Goal: Information Seeking & Learning: Learn about a topic

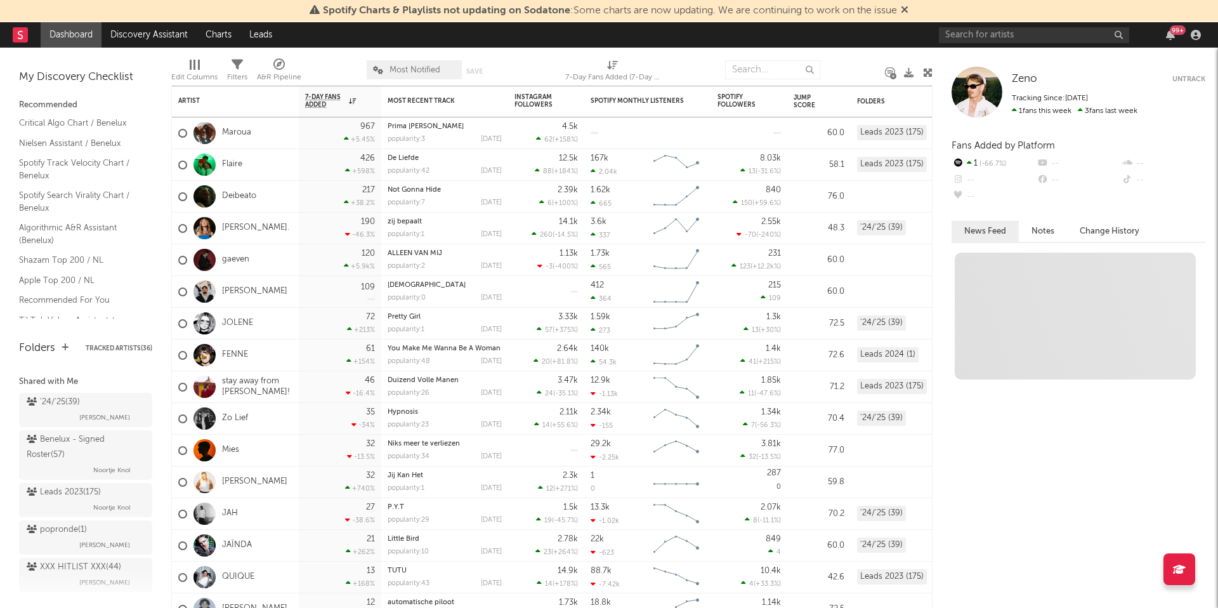
scroll to position [82, 0]
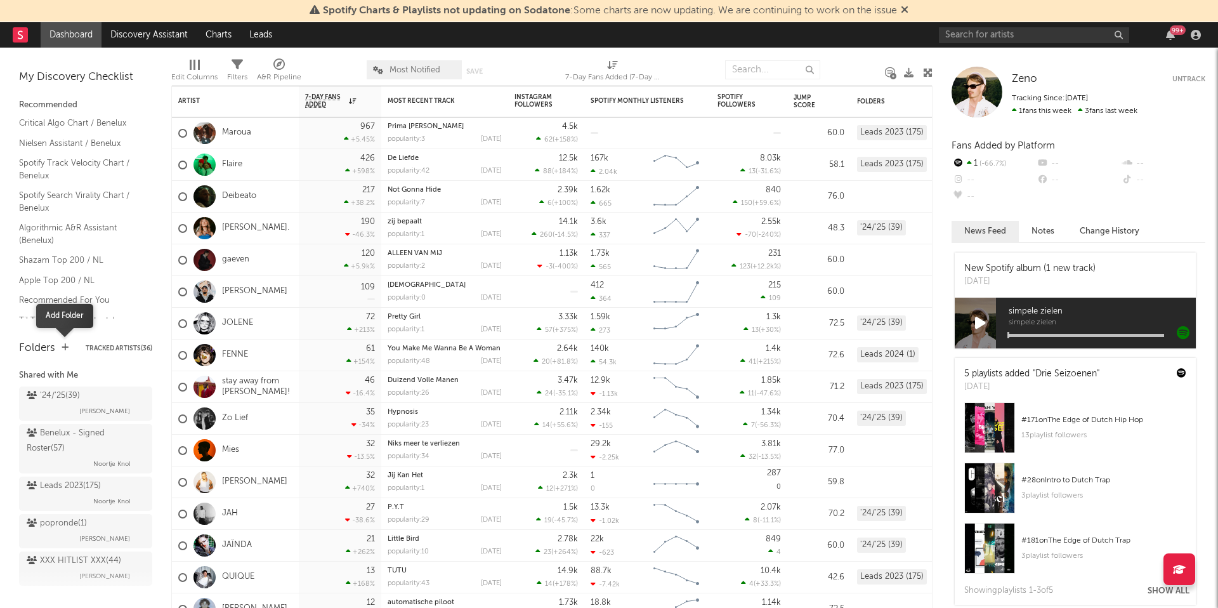
click at [62, 348] on icon "button" at bounding box center [65, 347] width 7 height 8
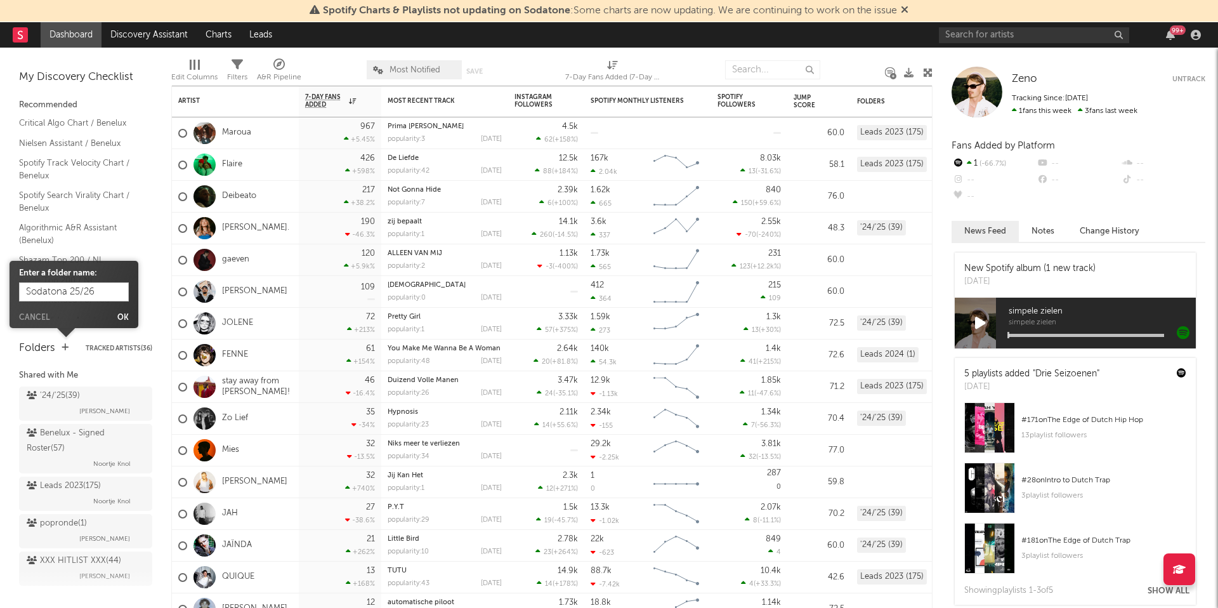
type input "Sodatona 25/26"
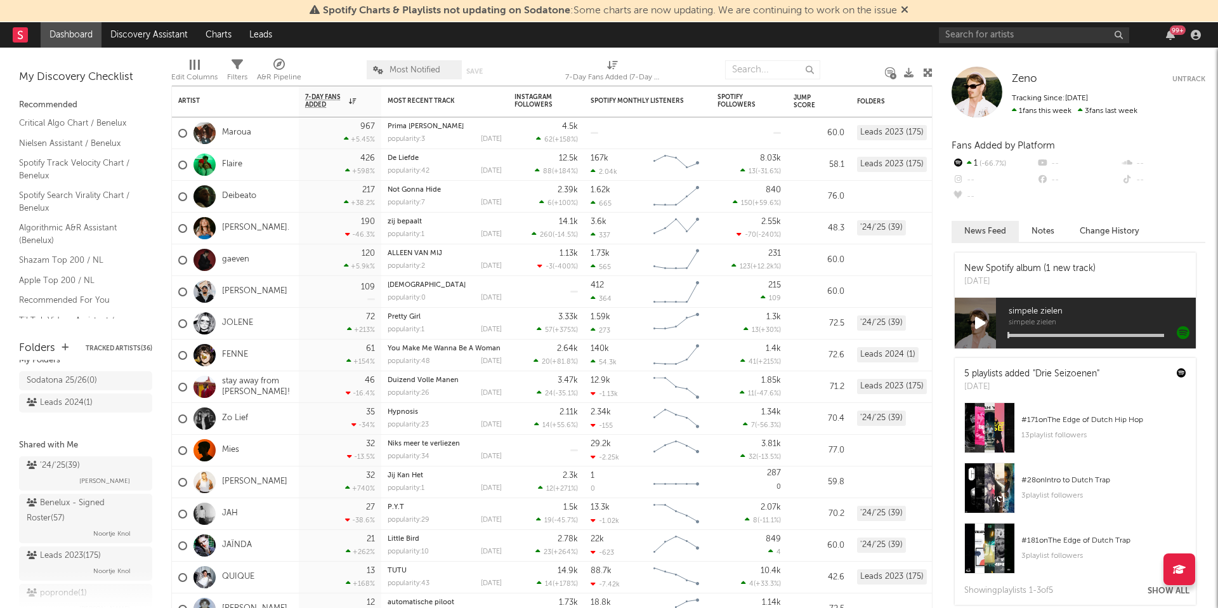
scroll to position [18, 0]
click at [138, 396] on icon at bounding box center [140, 397] width 12 height 10
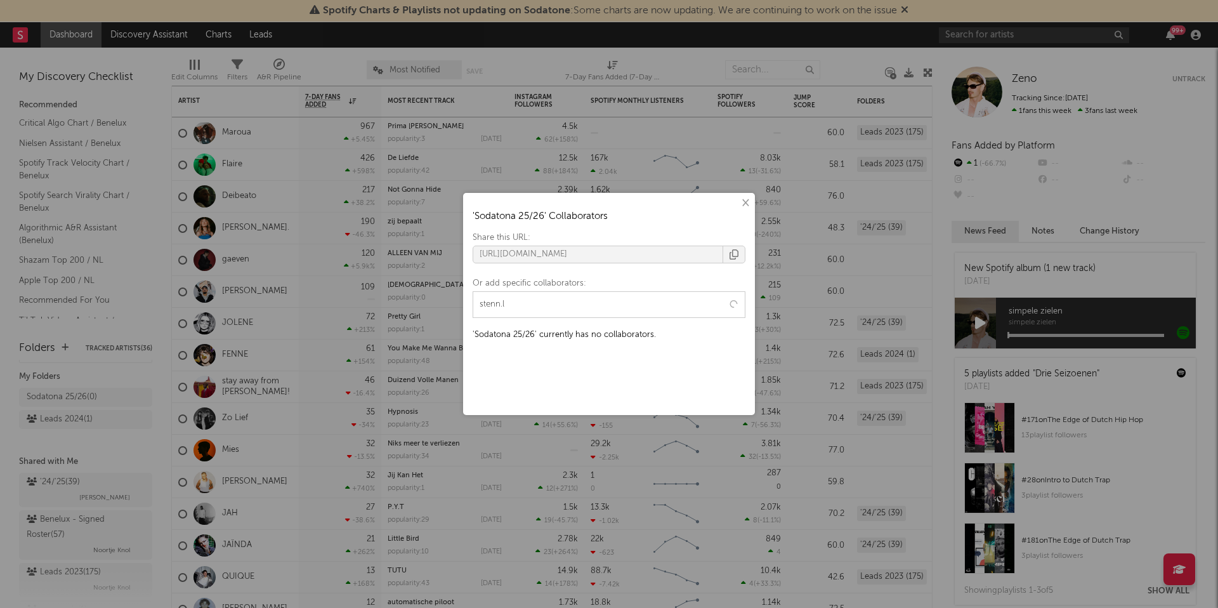
type input "stenn."
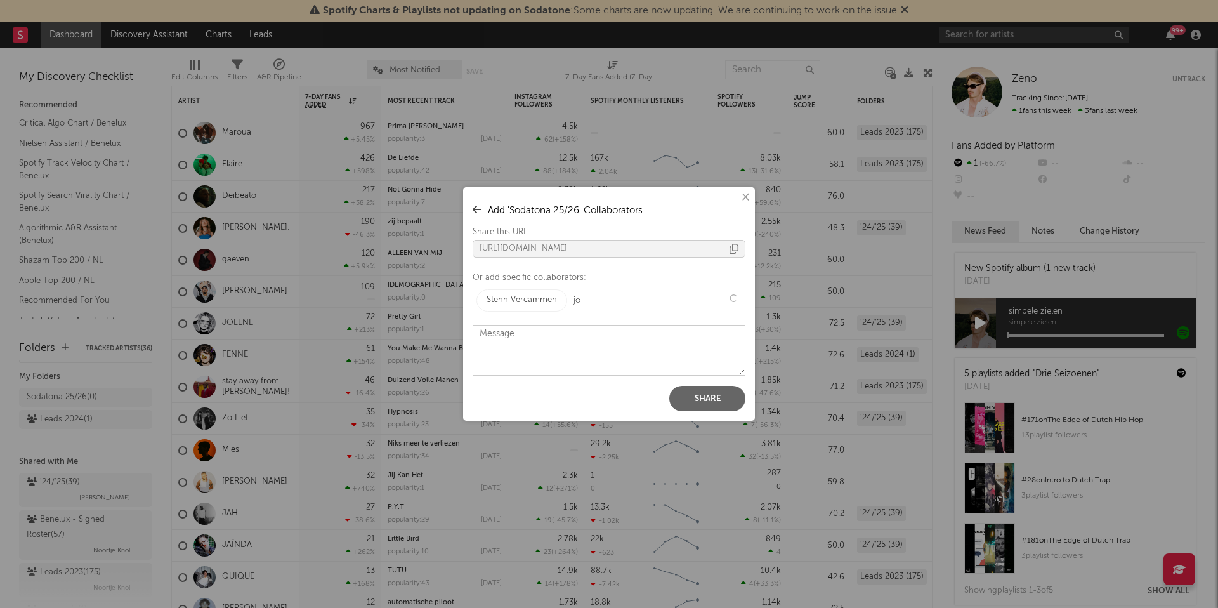
type input "jop"
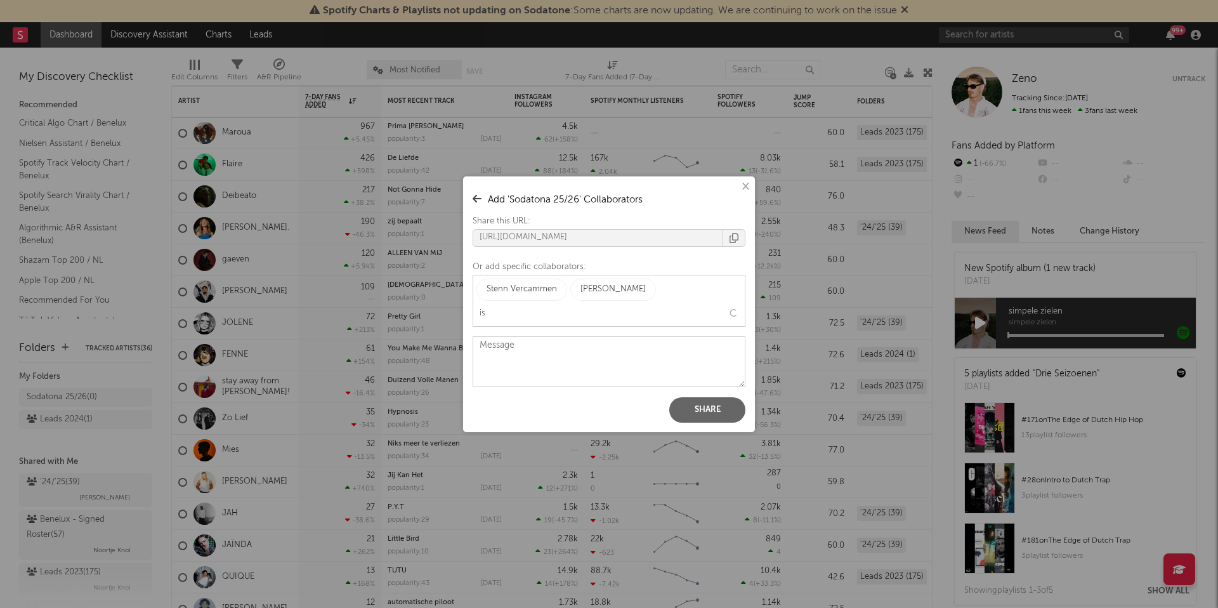
type input "isa"
type input "ferr"
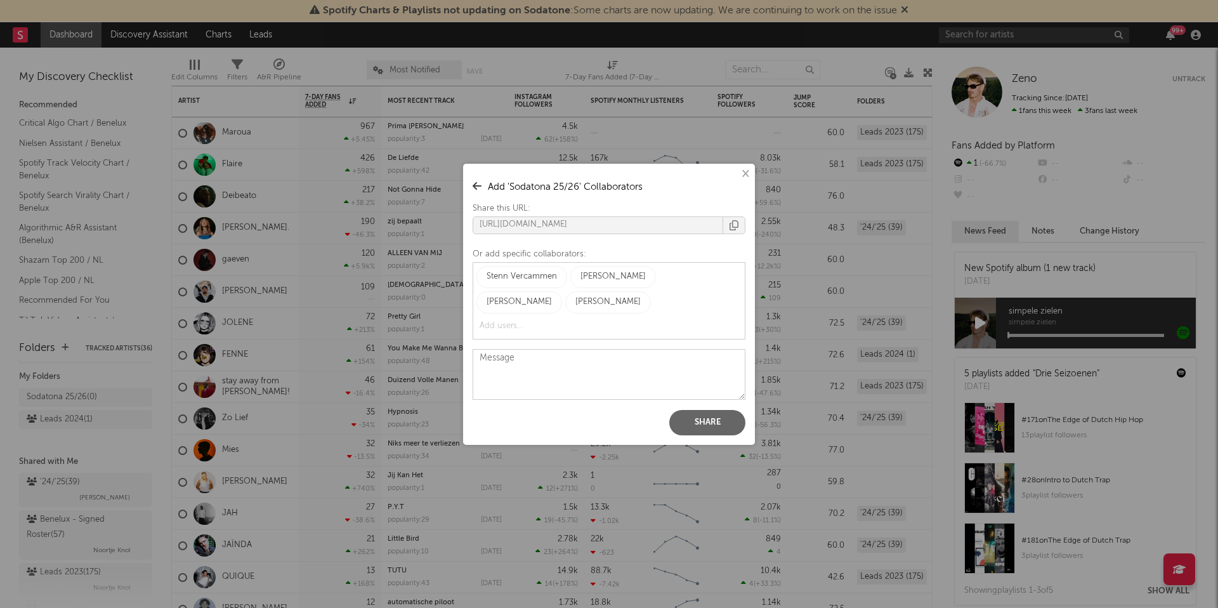
click at [706, 416] on button "Share" at bounding box center [707, 422] width 76 height 25
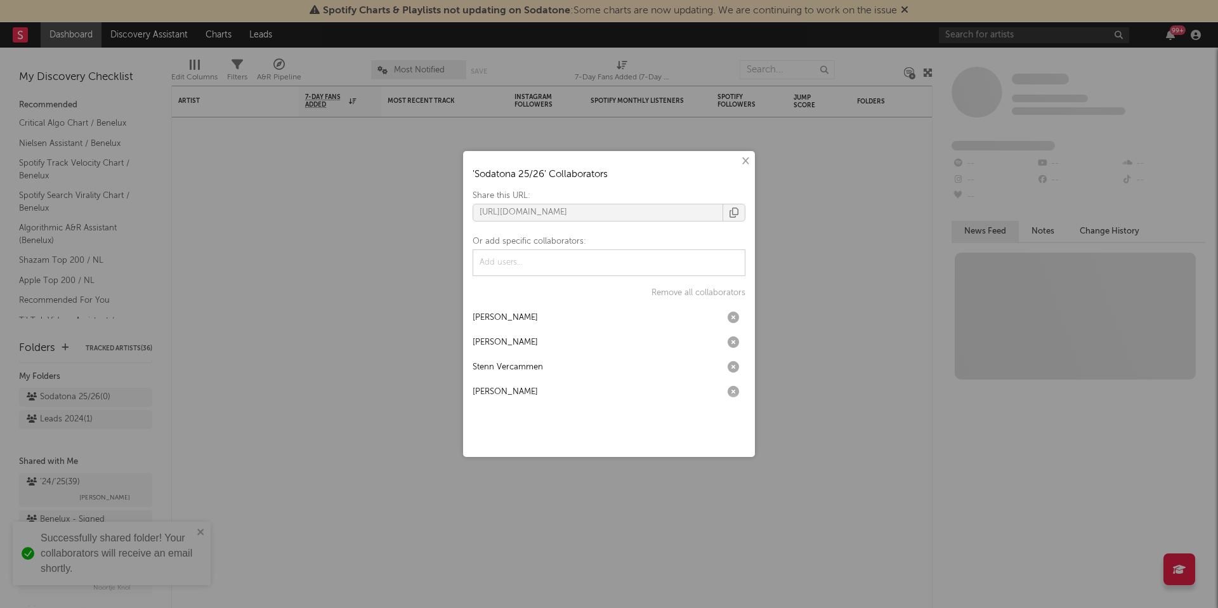
click at [406, 343] on div "× ' Sodatona 25/26 ' Collaborators Share this URL: https://app.sodatone.com/fol…" at bounding box center [609, 304] width 1218 height 608
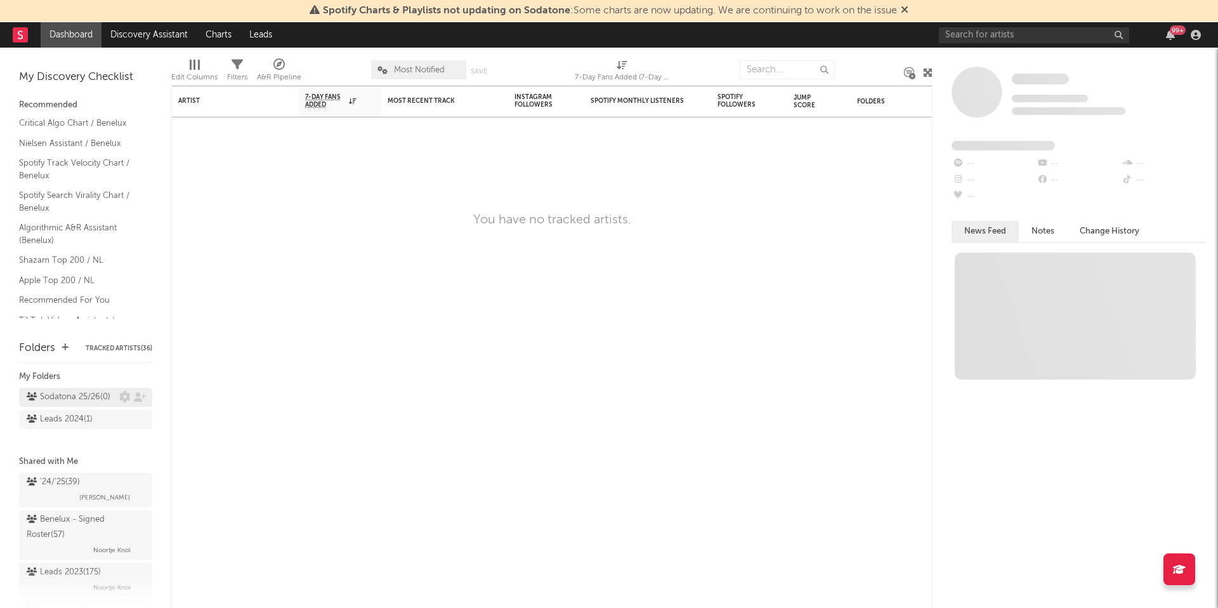
click at [42, 399] on div "Sodatona 25/26 ( 0 )" at bounding box center [69, 396] width 84 height 15
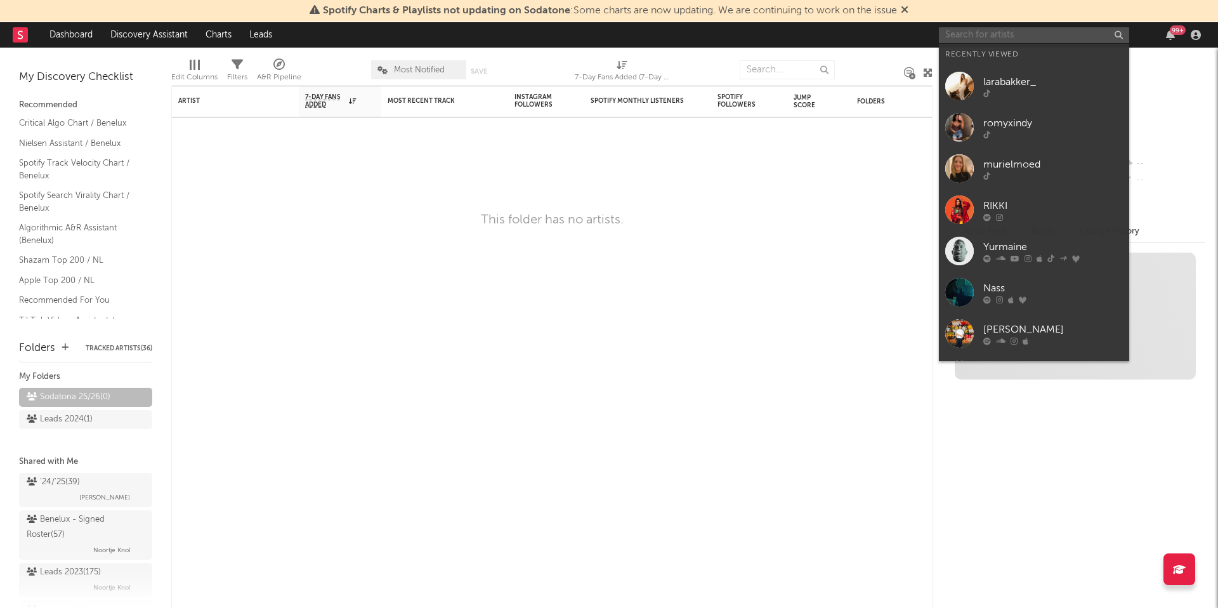
click at [984, 37] on input "text" at bounding box center [1034, 35] width 190 height 16
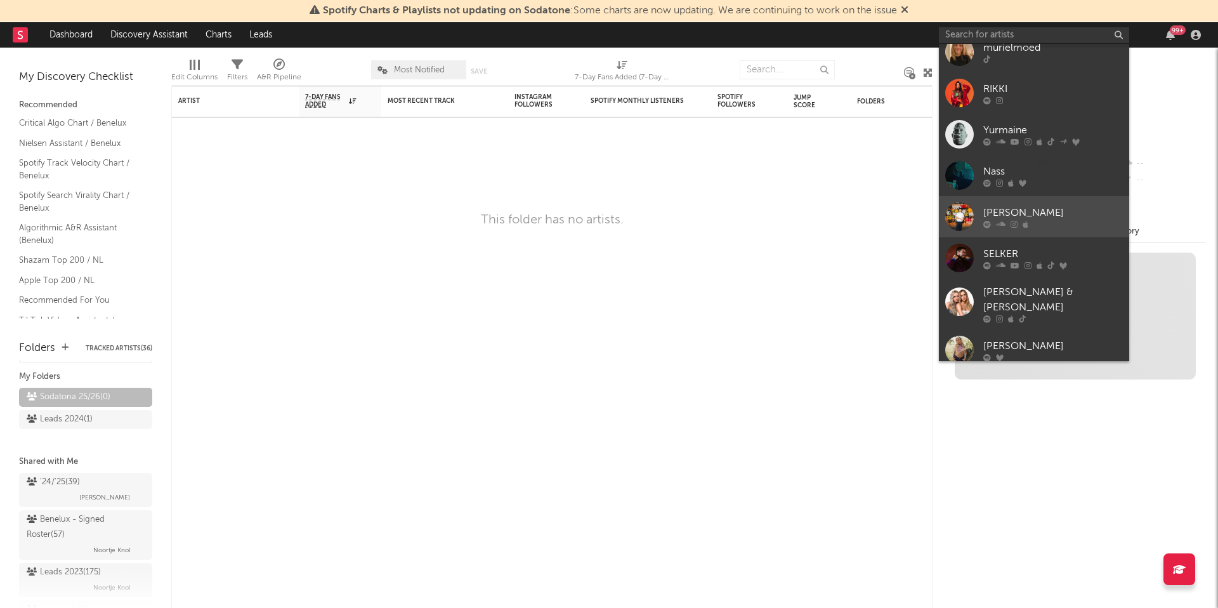
click at [1083, 209] on div "[PERSON_NAME]" at bounding box center [1053, 212] width 140 height 15
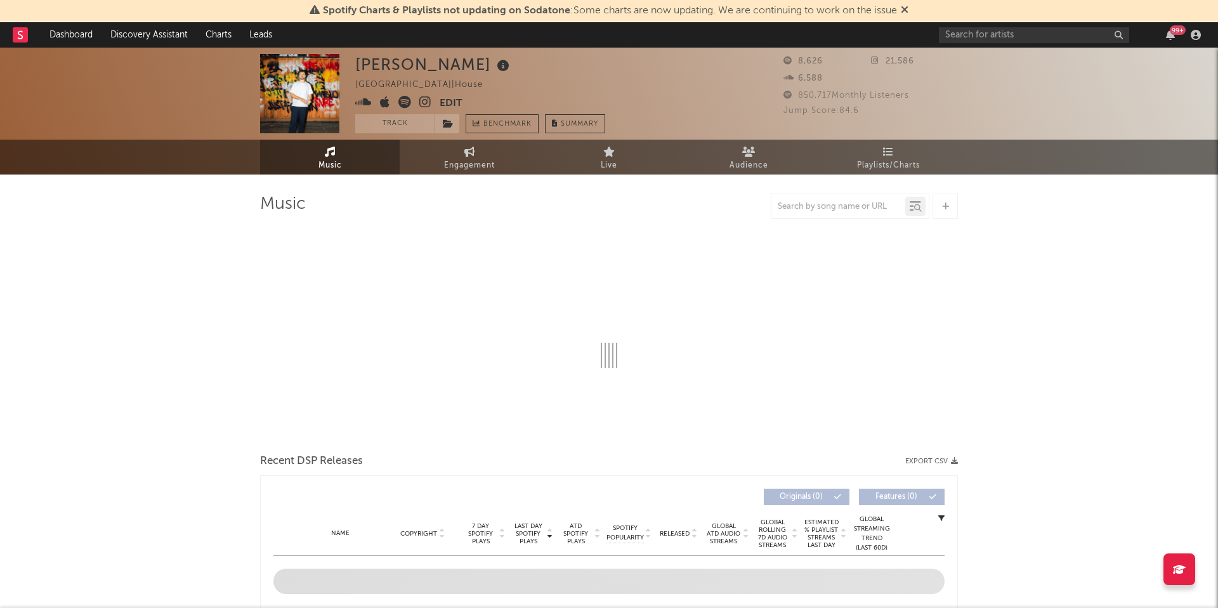
select select "6m"
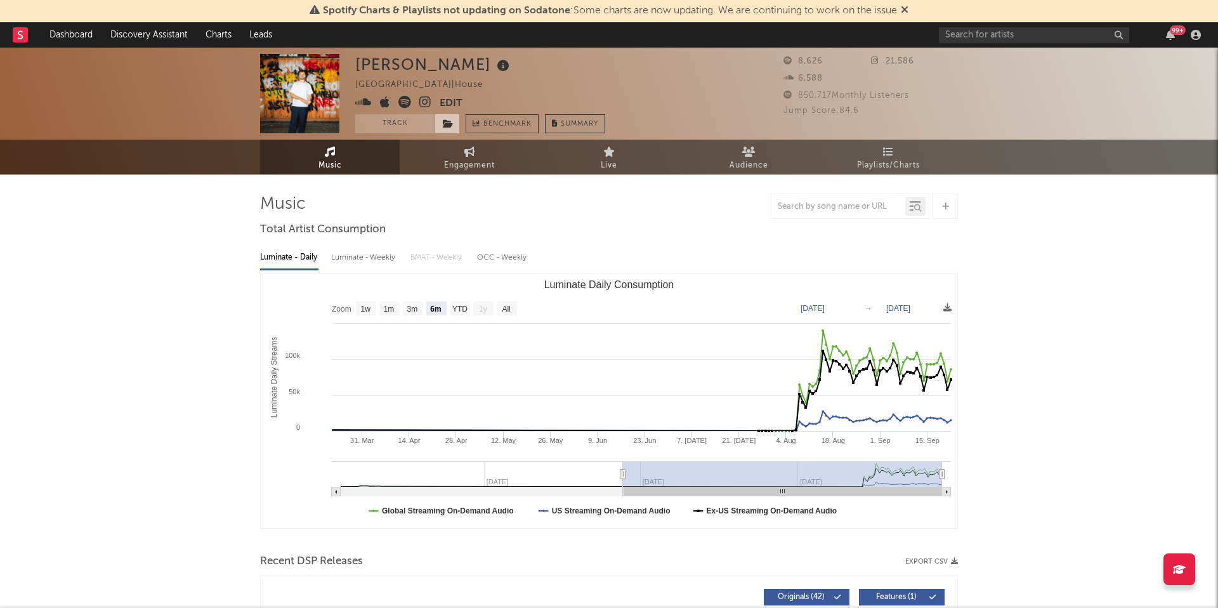
click at [445, 120] on icon at bounding box center [448, 123] width 11 height 9
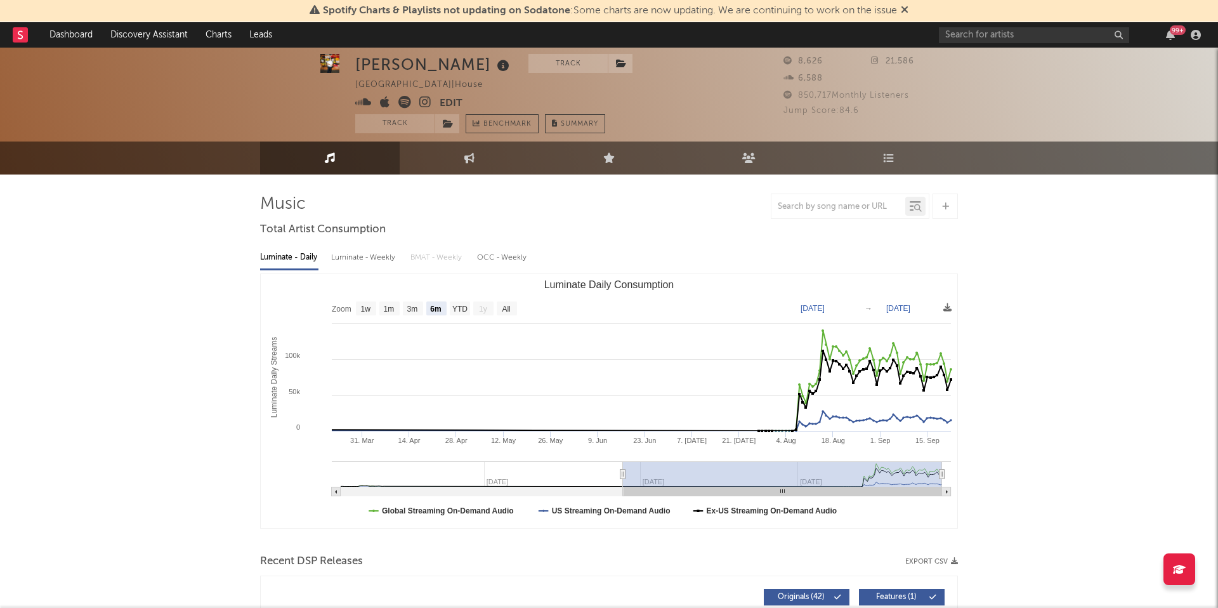
scroll to position [4, 0]
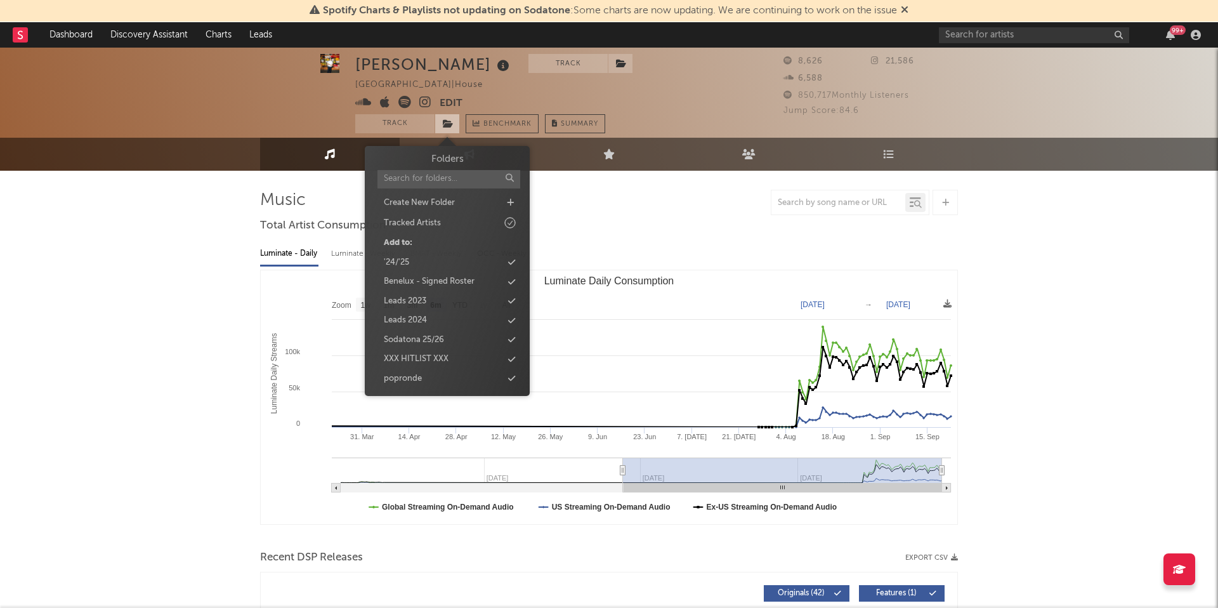
click at [451, 120] on icon at bounding box center [448, 123] width 11 height 9
click at [441, 336] on div "Sodatona 25/26" at bounding box center [414, 340] width 60 height 13
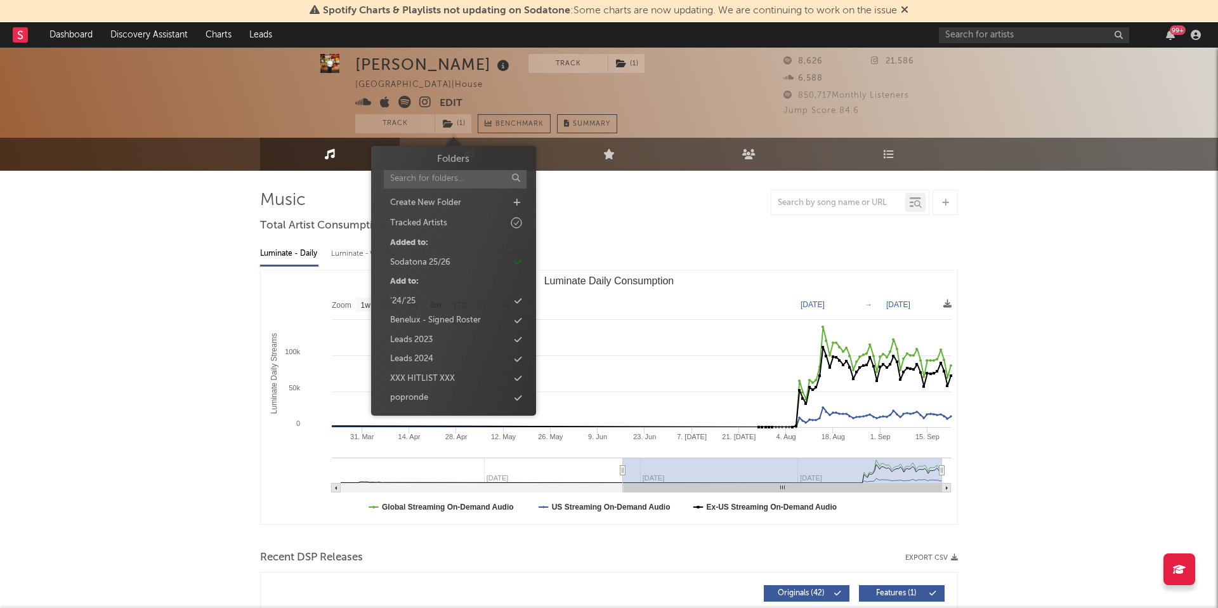
click at [724, 214] on div at bounding box center [609, 202] width 698 height 25
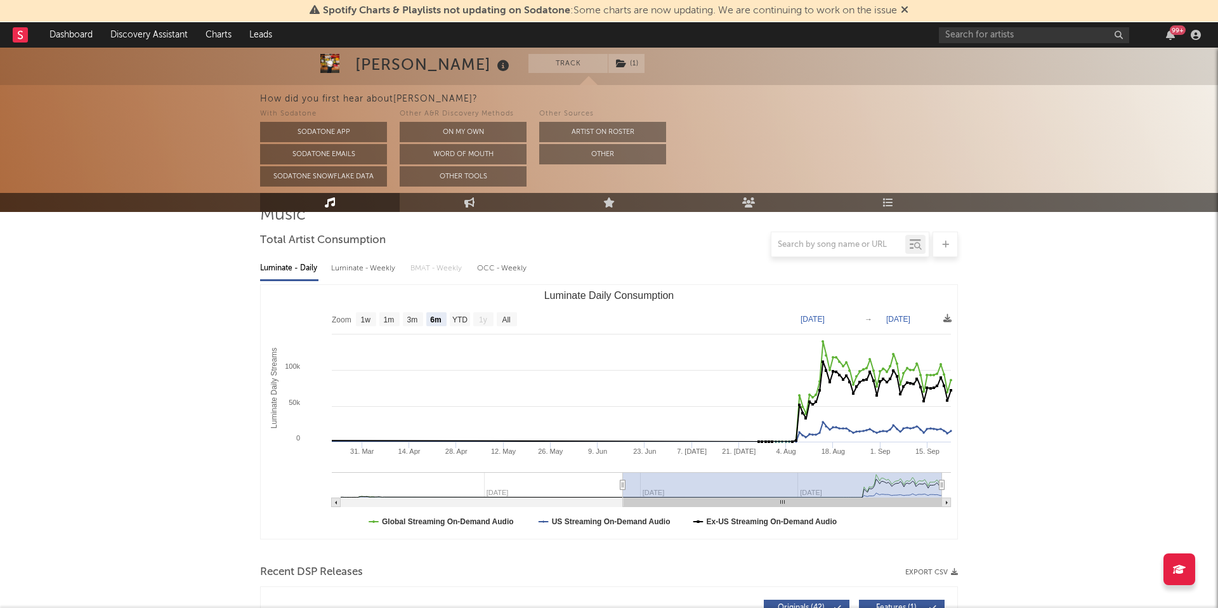
scroll to position [118, 0]
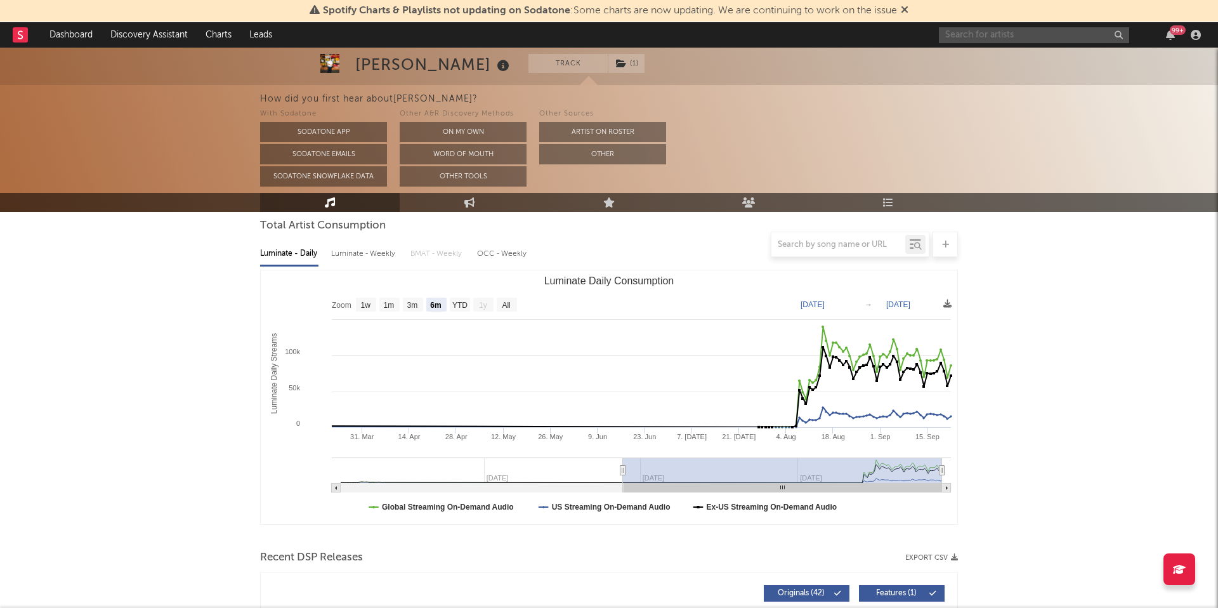
click at [1007, 28] on input "text" at bounding box center [1034, 35] width 190 height 16
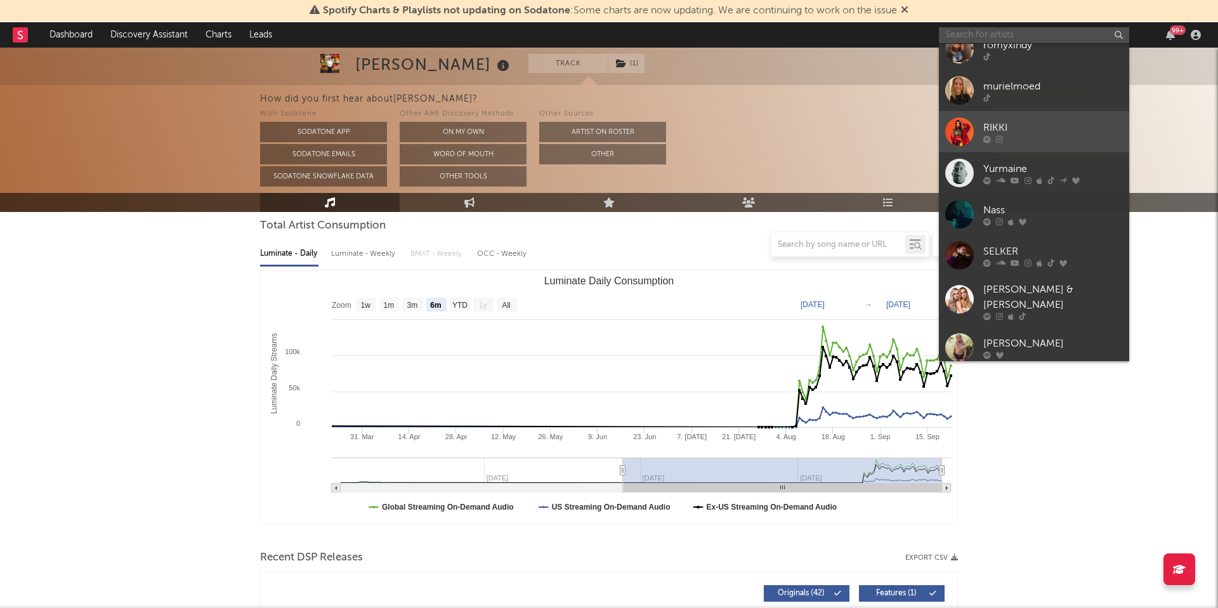
scroll to position [0, 0]
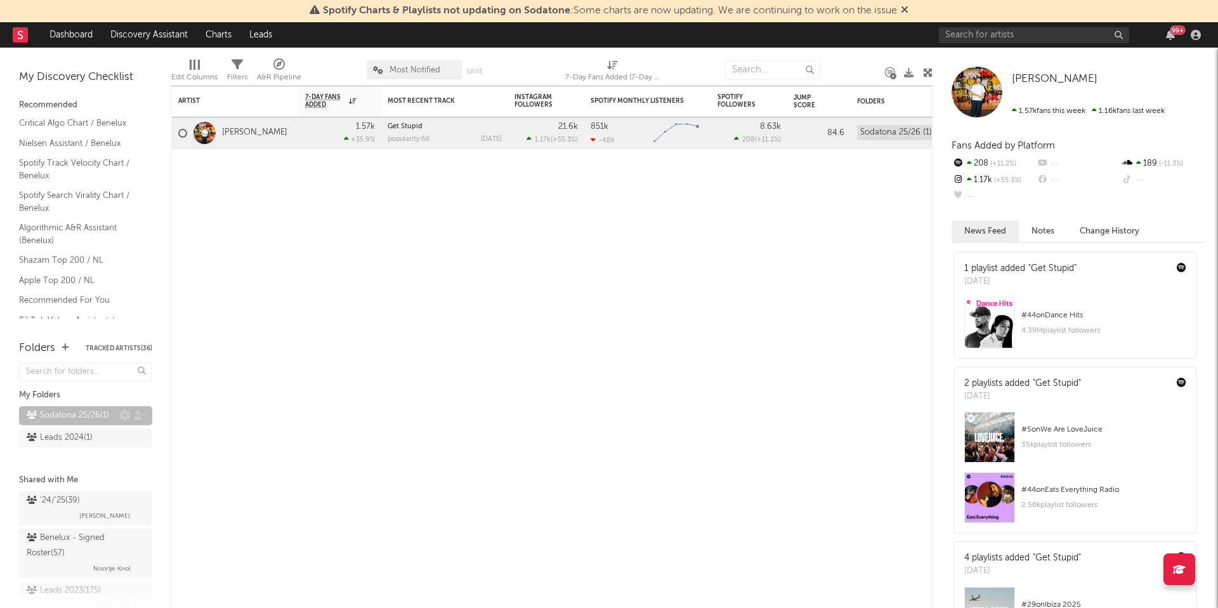
click at [69, 411] on div "Sodatona 25/26 ( 1 )" at bounding box center [68, 415] width 82 height 15
click at [230, 130] on link "Julian Fijma" at bounding box center [254, 132] width 65 height 11
click at [1021, 27] on input "text" at bounding box center [1034, 35] width 190 height 16
click at [998, 28] on input "muriel" at bounding box center [1034, 35] width 190 height 16
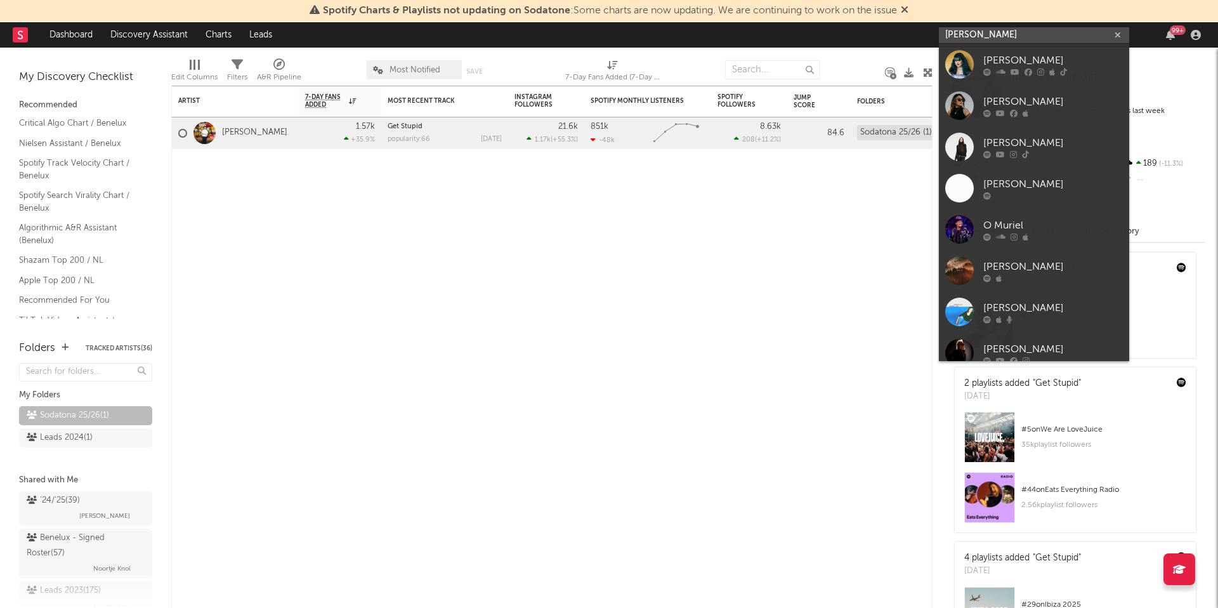
paste input "https://www.tiktok.com/@murielmoed?lang=en-GB"
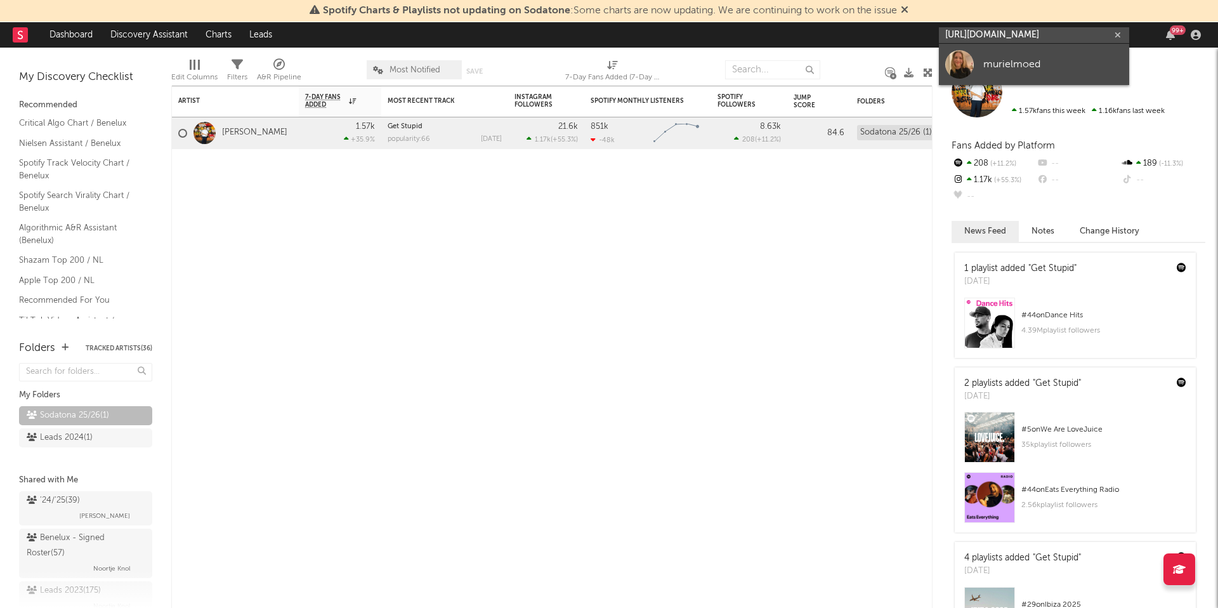
type input "https://www.tiktok.com/@murielmoed?lang=en-GB"
click at [1011, 58] on div "murielmoed" at bounding box center [1053, 63] width 140 height 15
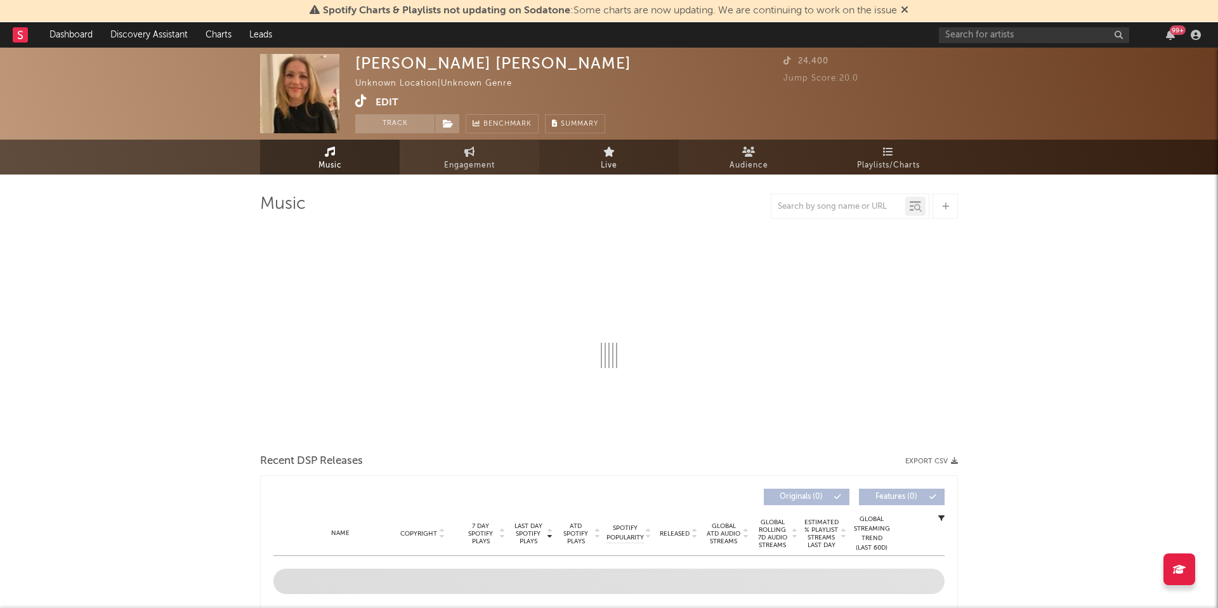
select select "1w"
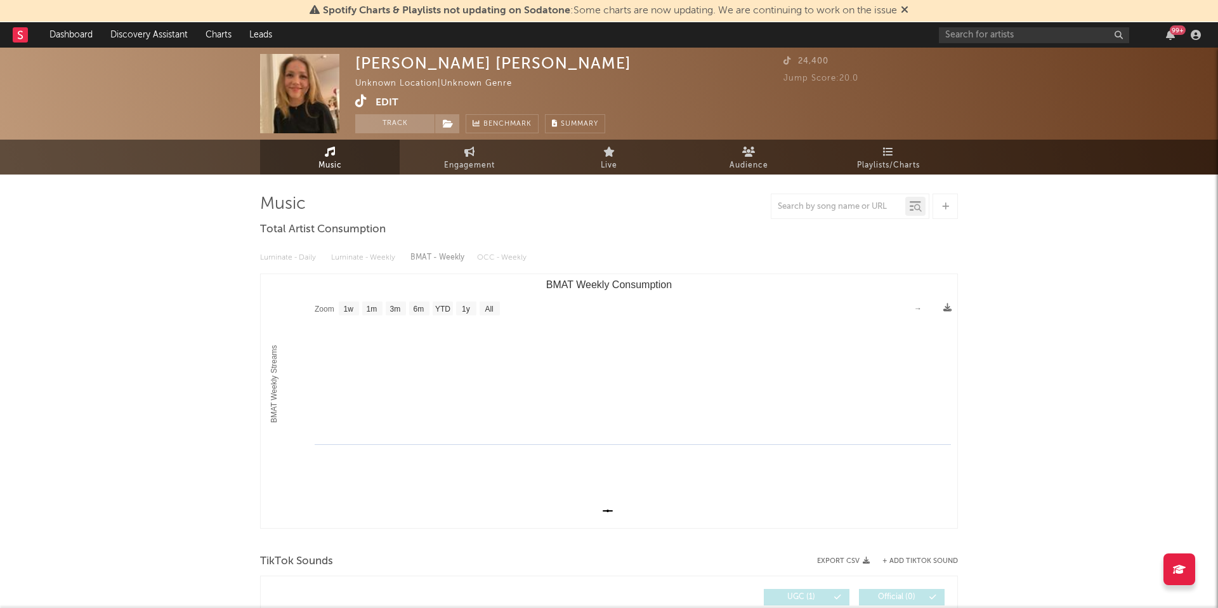
click at [389, 95] on button "Edit" at bounding box center [386, 103] width 23 height 16
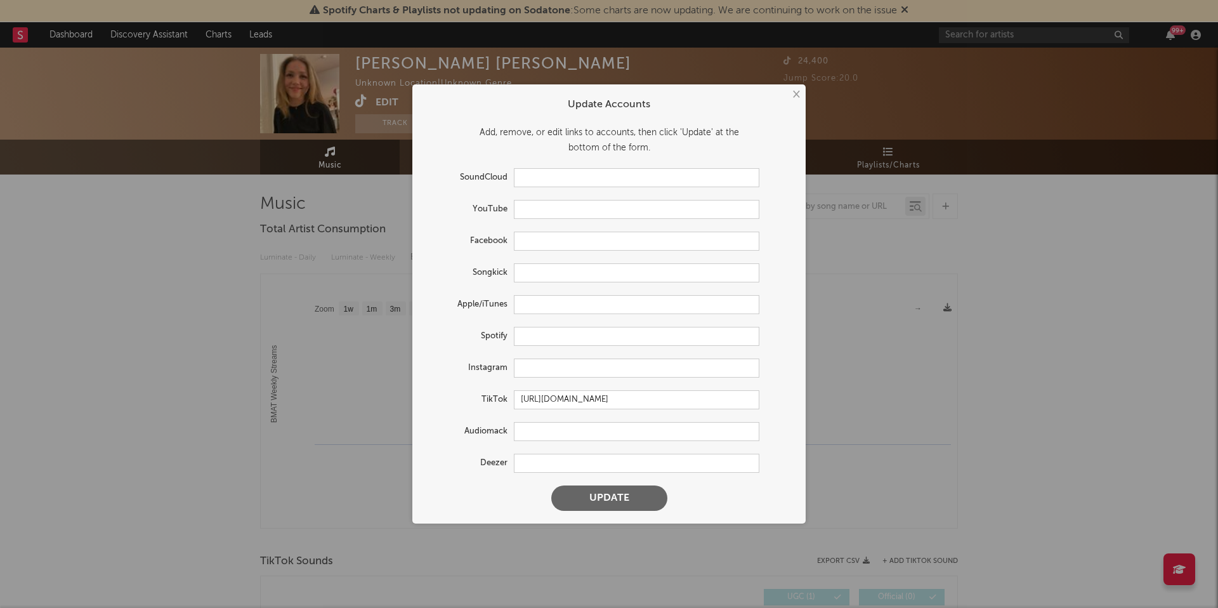
click at [796, 95] on button "×" at bounding box center [795, 95] width 14 height 14
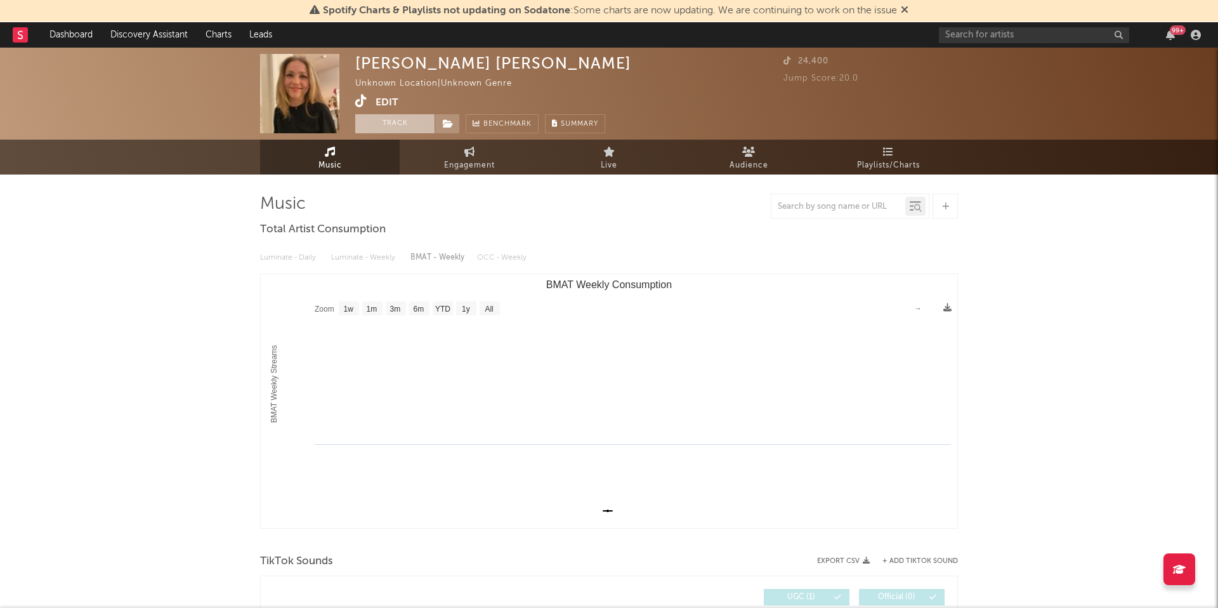
click at [402, 123] on button "Track" at bounding box center [394, 123] width 79 height 19
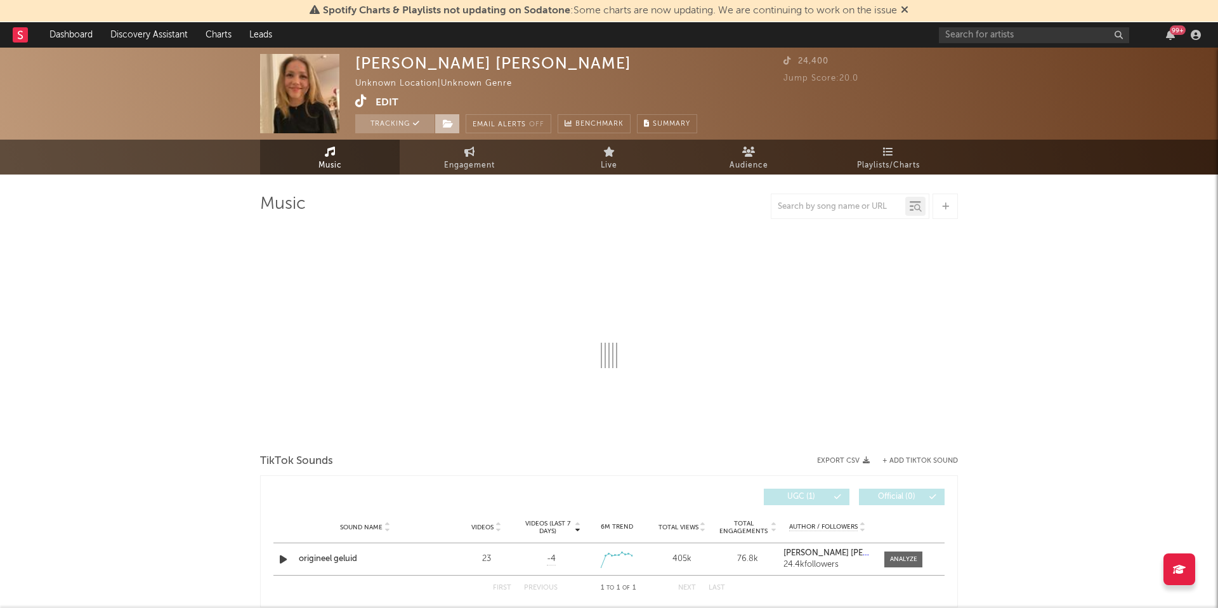
select select "1w"
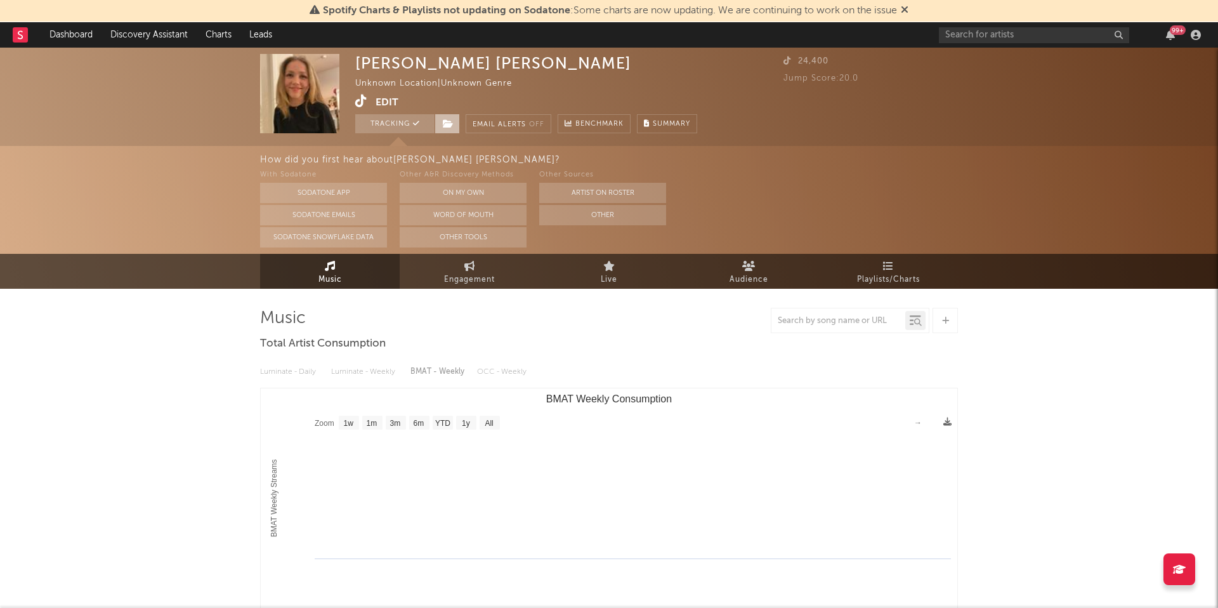
click at [448, 121] on icon at bounding box center [448, 123] width 11 height 9
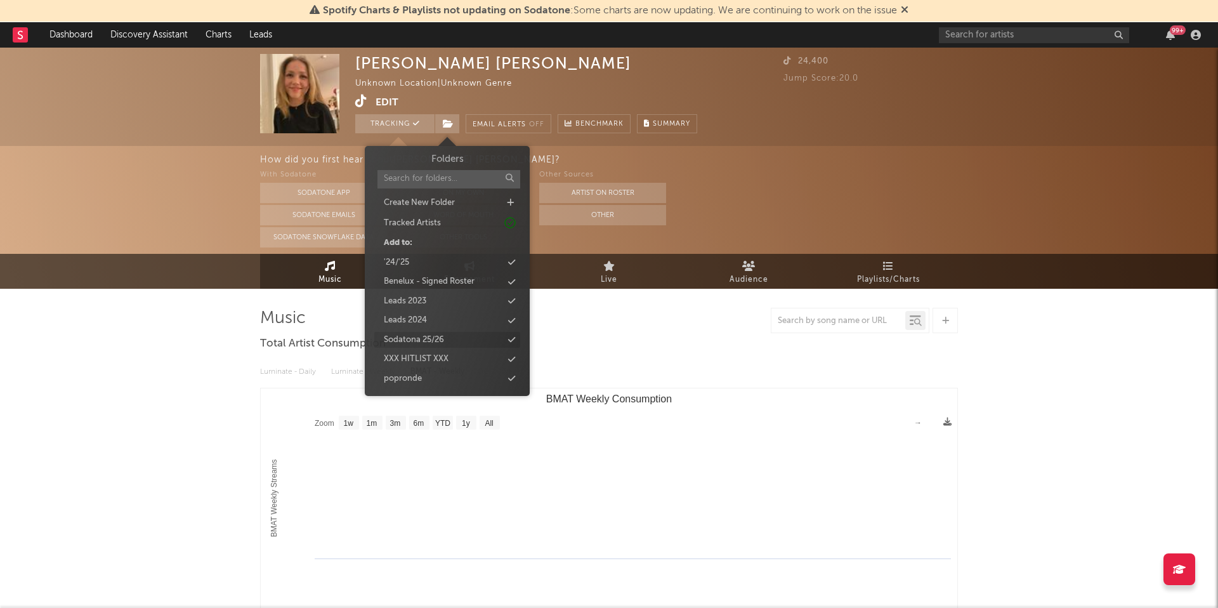
click at [422, 334] on div "Sodatona 25/26" at bounding box center [414, 340] width 60 height 13
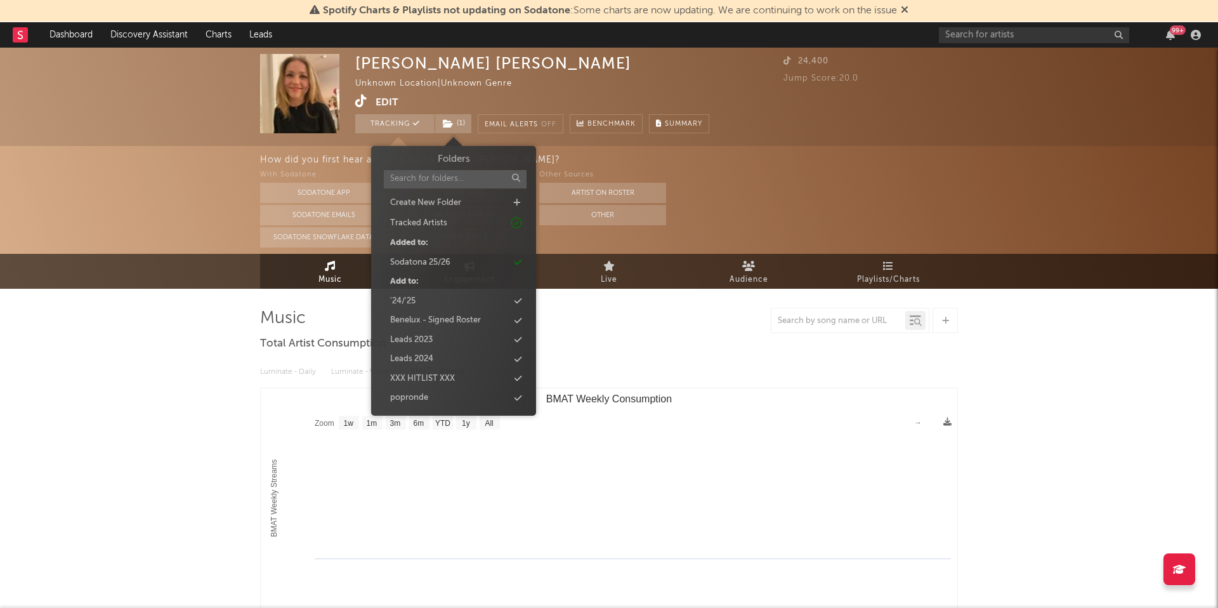
click at [216, 372] on div "Muriel Ewy Moed Unknown Location | Unknown Genre Edit Tracking ( 1 ) Email Aler…" at bounding box center [609, 465] width 1218 height 834
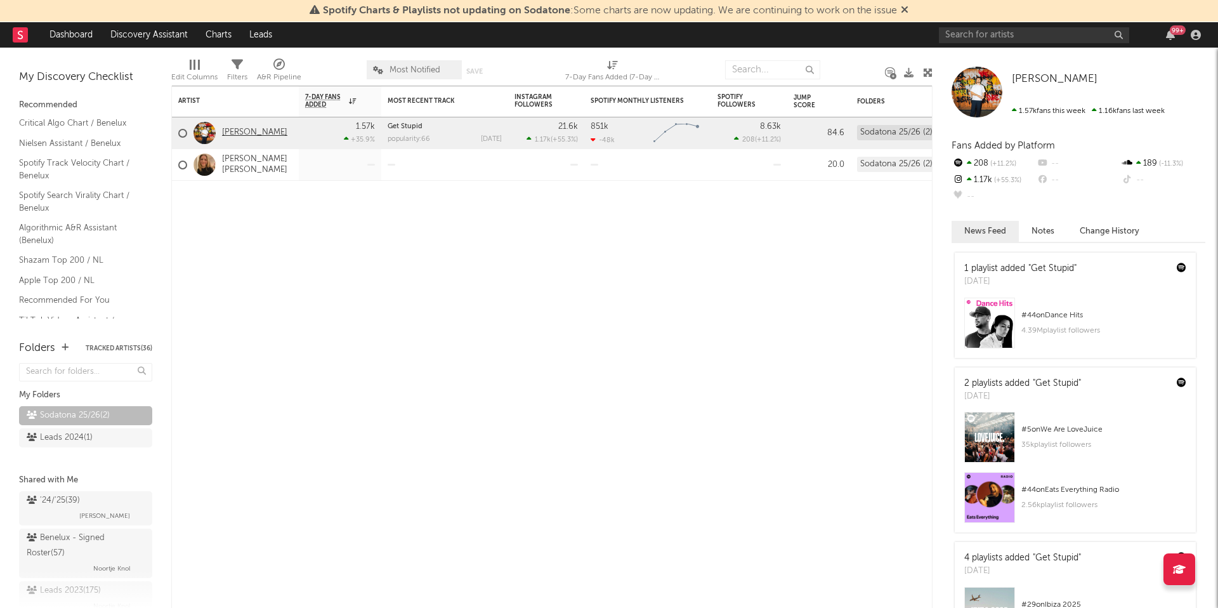
click at [253, 127] on link "Julian Fijma" at bounding box center [254, 132] width 65 height 11
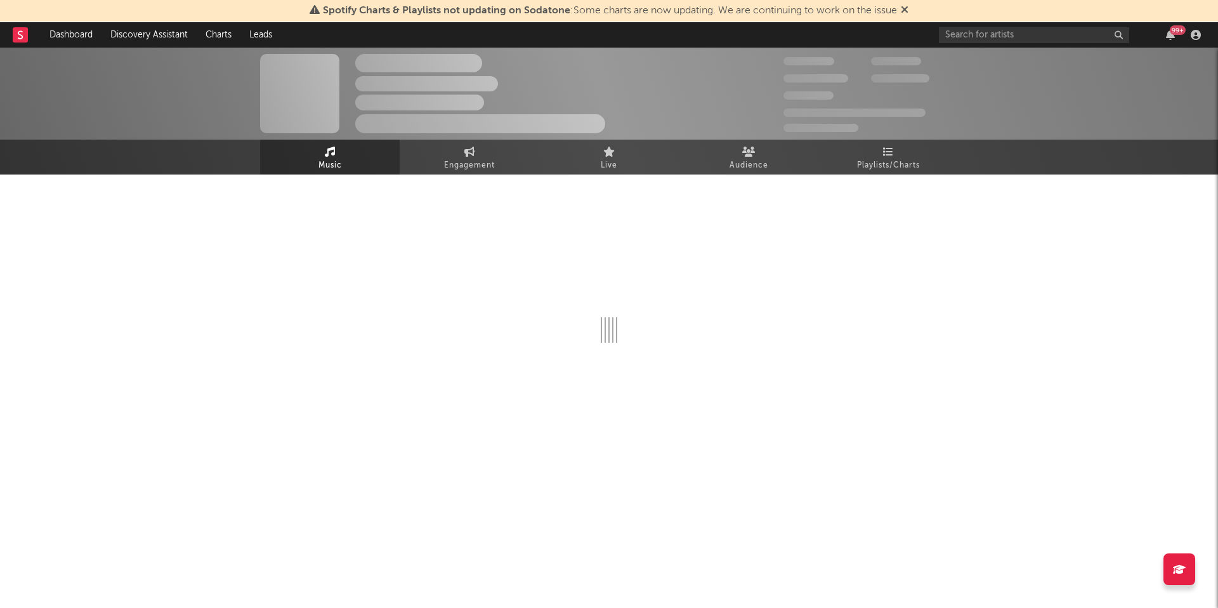
select select "6m"
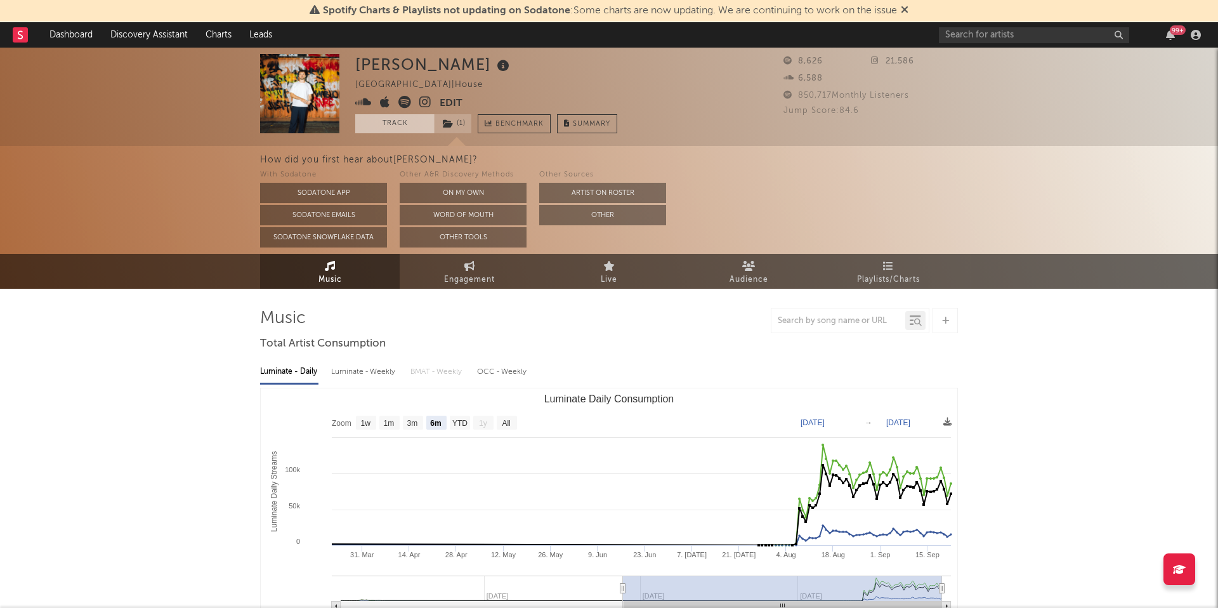
click at [395, 125] on button "Track" at bounding box center [394, 123] width 79 height 19
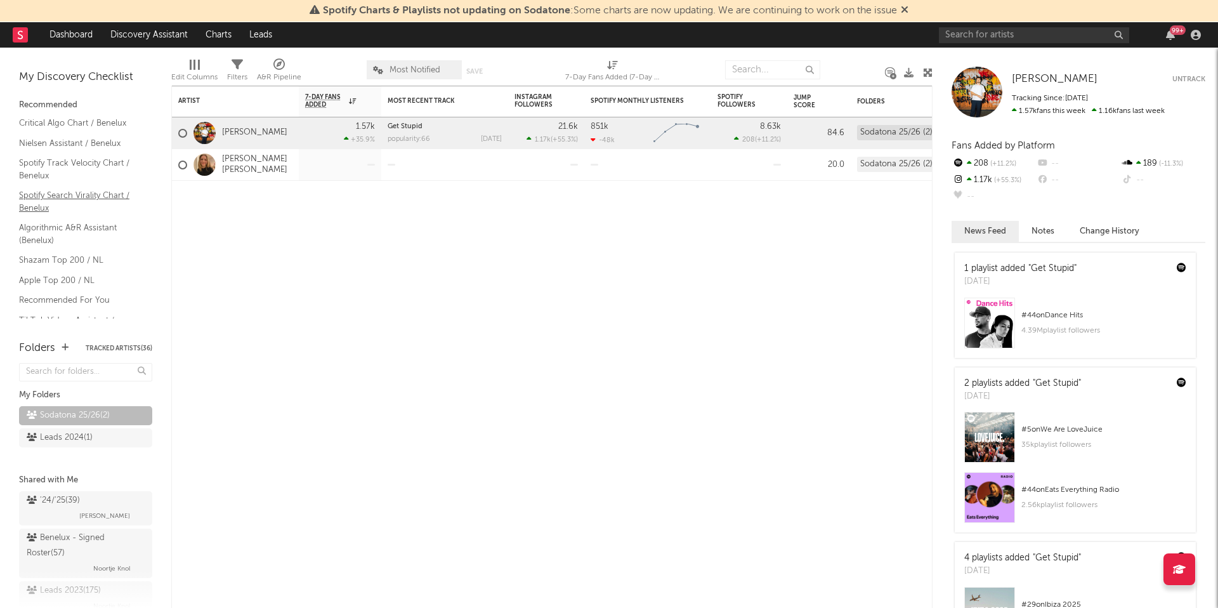
click at [31, 198] on link "Spotify Search Virality Chart / Benelux" at bounding box center [79, 201] width 121 height 26
click at [251, 164] on link "Muriel Ewy Moed" at bounding box center [257, 165] width 70 height 22
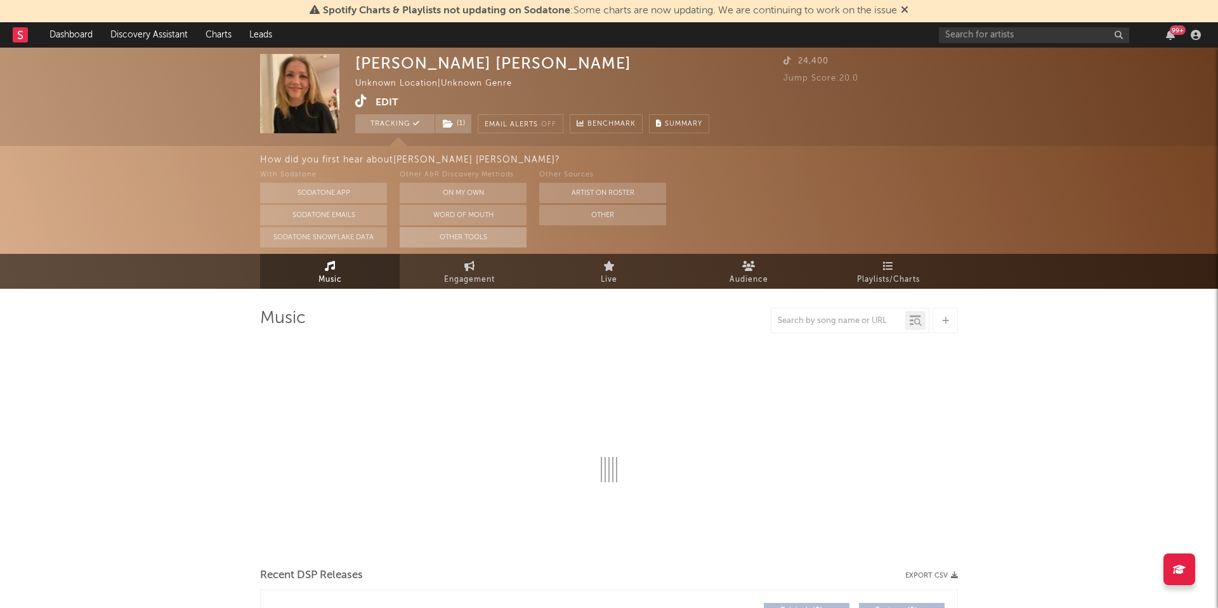
select select "1w"
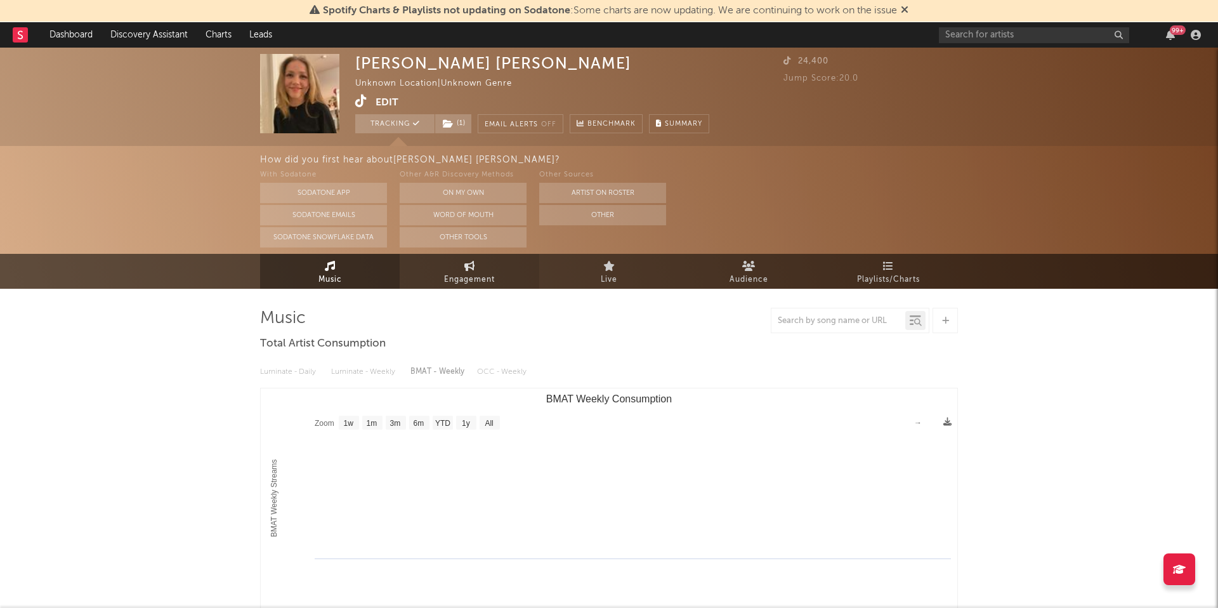
click at [483, 266] on link "Engagement" at bounding box center [470, 271] width 140 height 35
select select "1w"
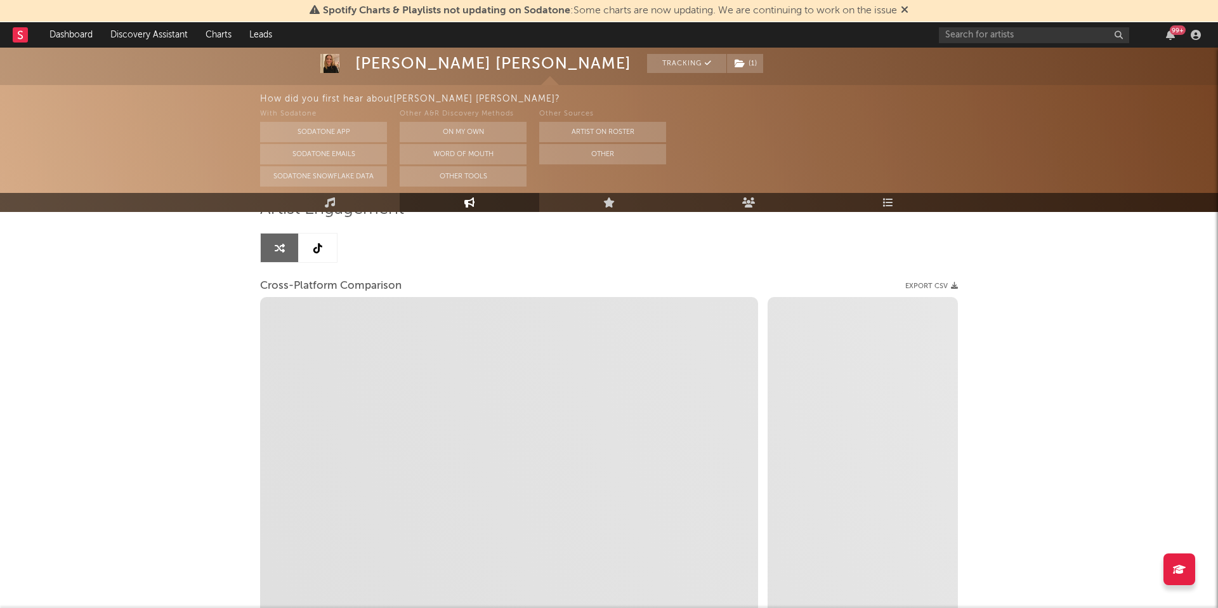
scroll to position [110, 0]
select select "1m"
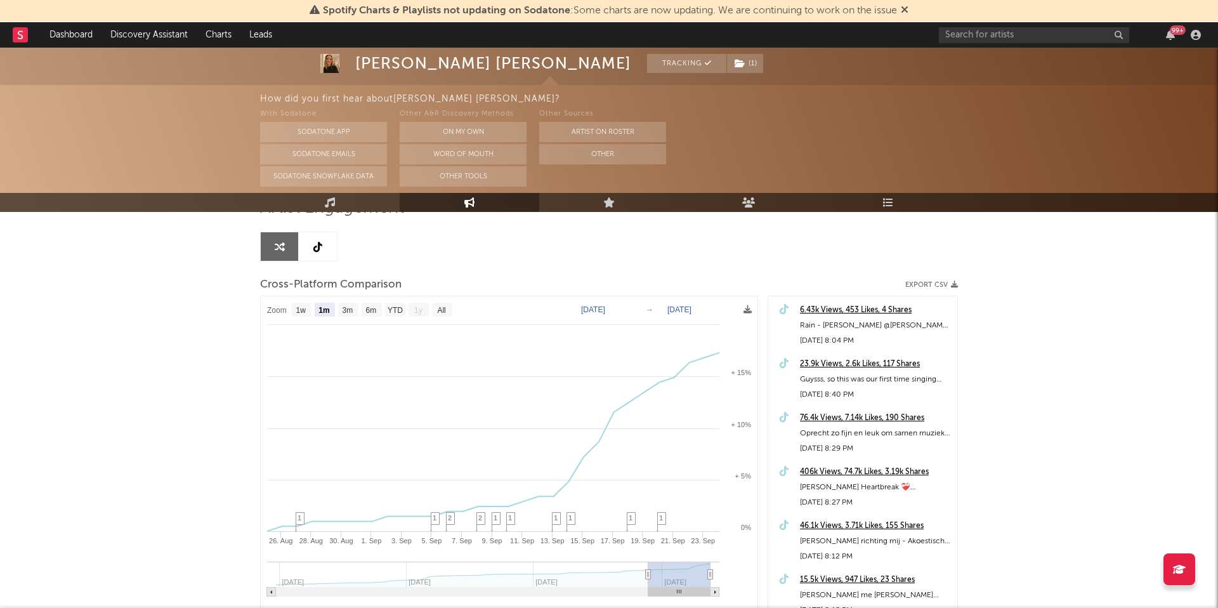
click at [310, 247] on link at bounding box center [318, 246] width 38 height 29
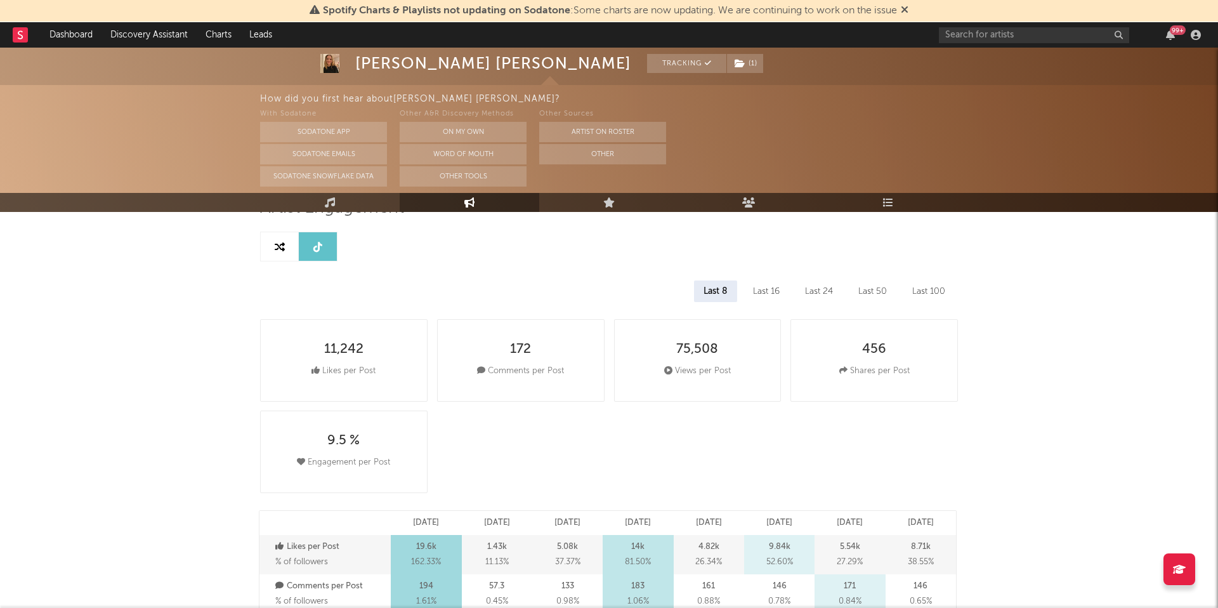
select select "6m"
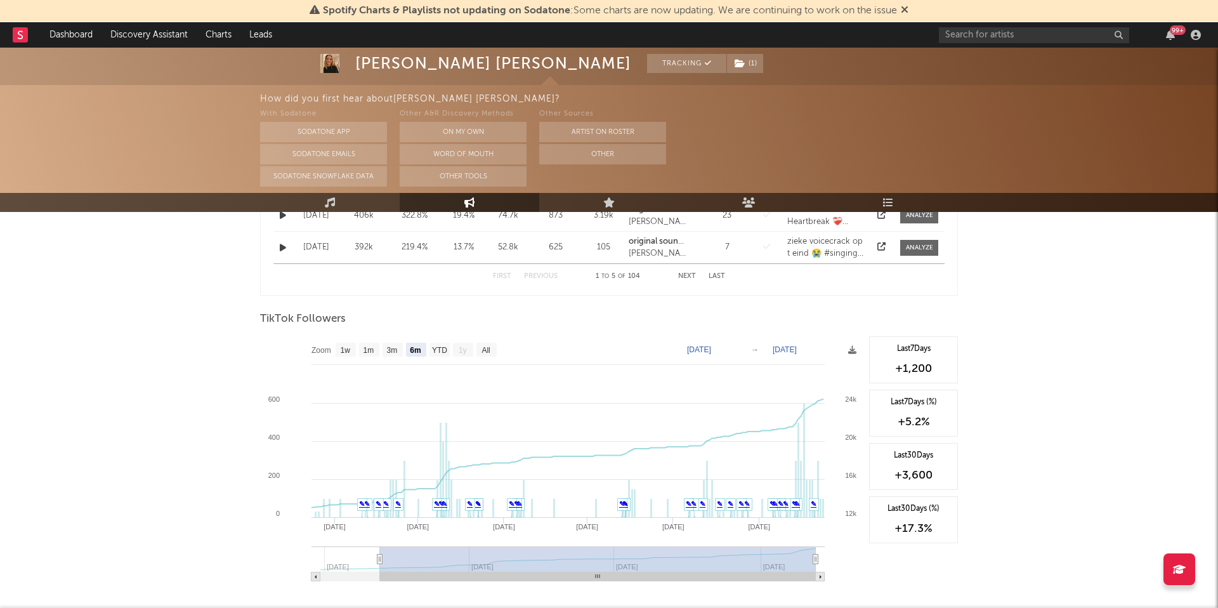
scroll to position [856, 0]
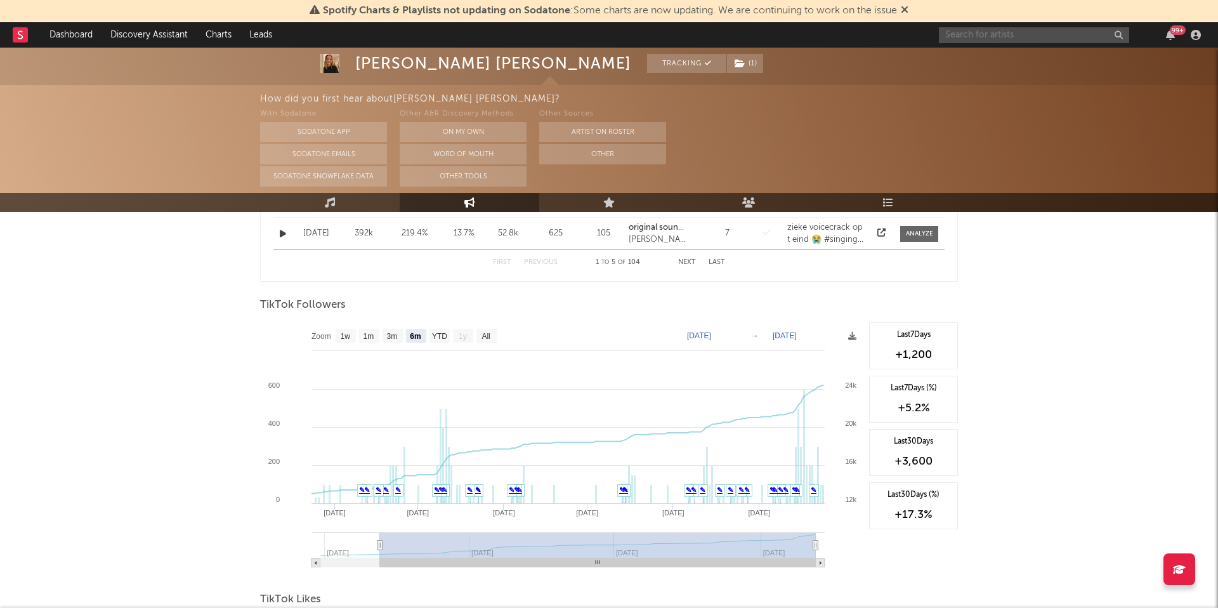
click at [1015, 31] on input "text" at bounding box center [1034, 35] width 190 height 16
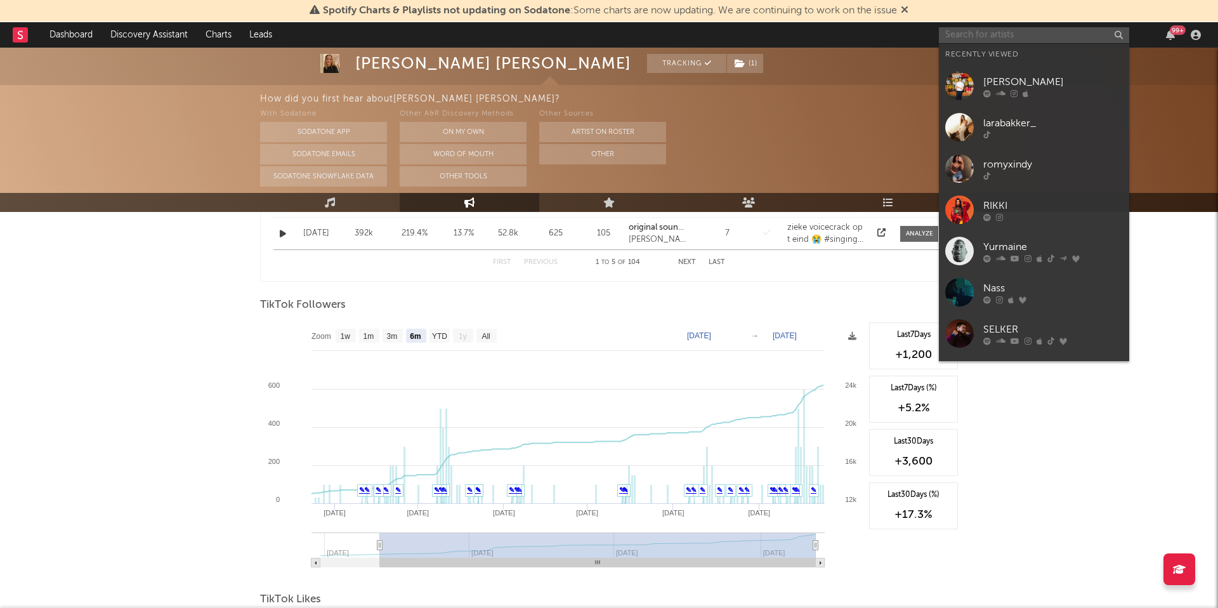
paste input "https://www.tiktok.com/@tom_graus?_t=ZG-8zzRZWawmRc&_r=1"
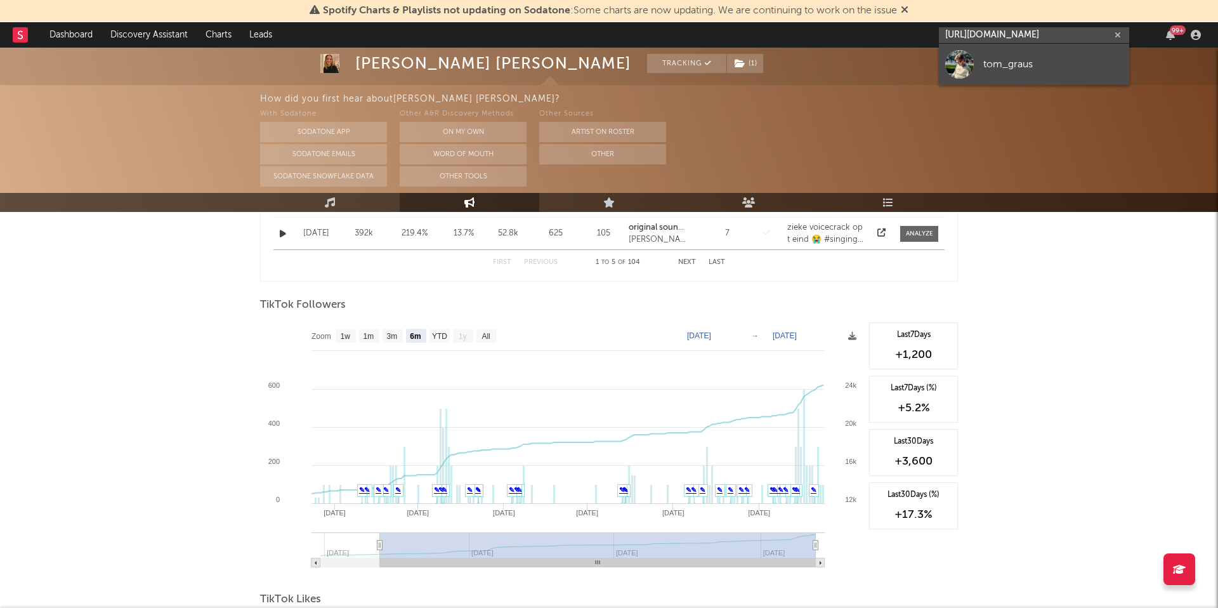
type input "https://www.tiktok.com/@tom_graus?_t=ZG-8zzRZWawmRc&_r=1"
click at [1001, 78] on link "tom_graus" at bounding box center [1034, 64] width 190 height 41
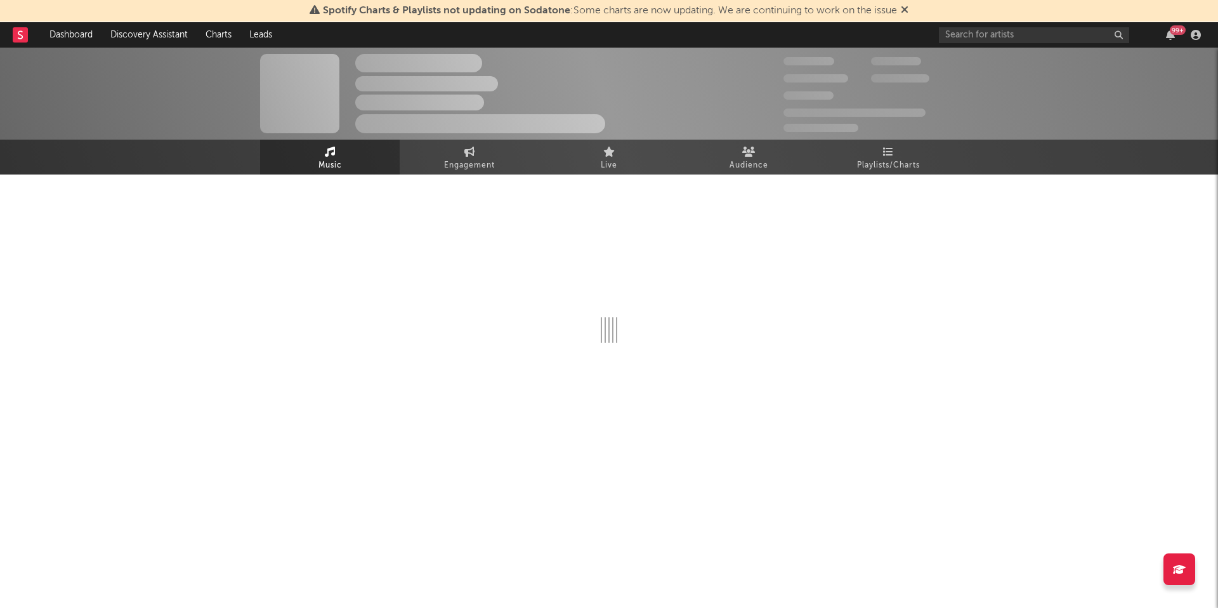
select select "1w"
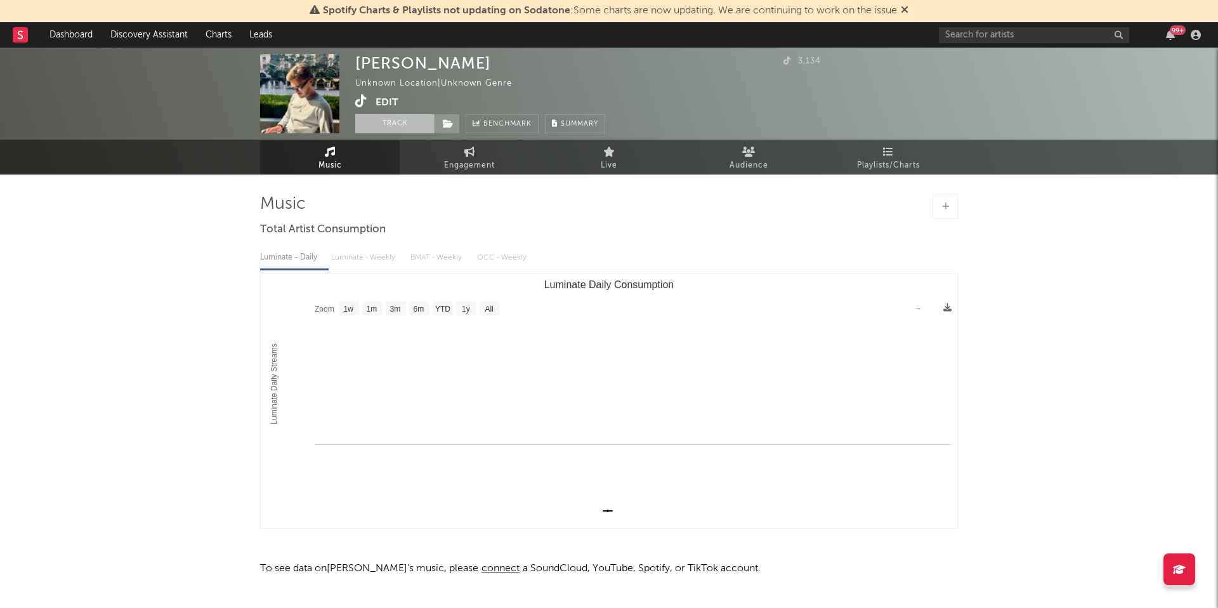
click at [393, 126] on button "Track" at bounding box center [394, 123] width 79 height 19
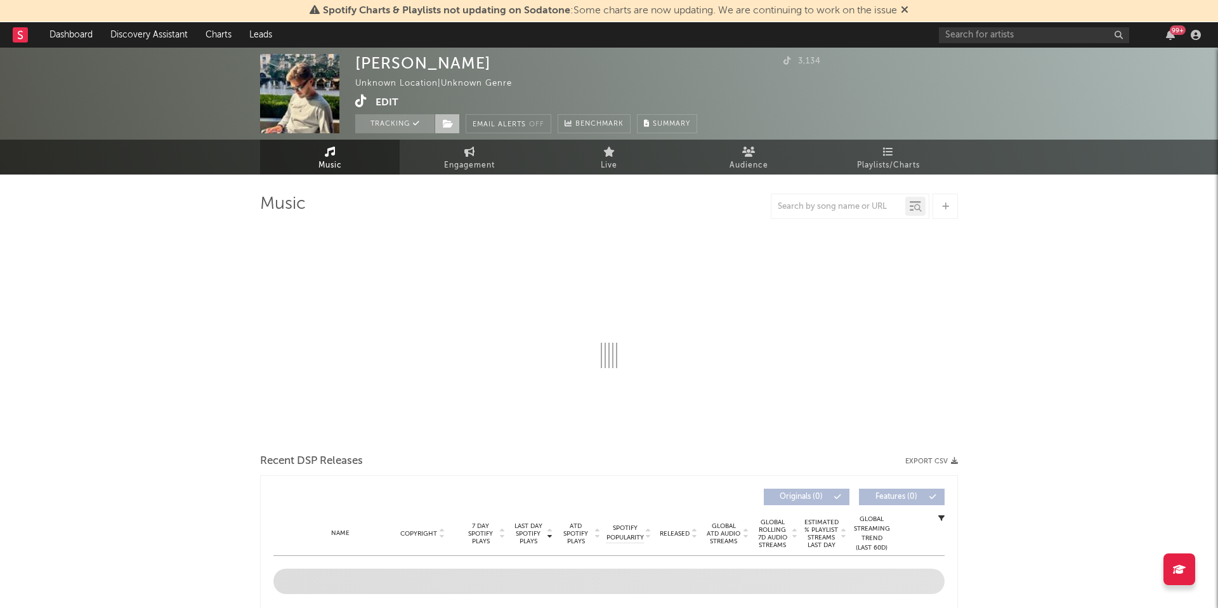
click at [447, 126] on icon at bounding box center [448, 123] width 11 height 9
select select "1w"
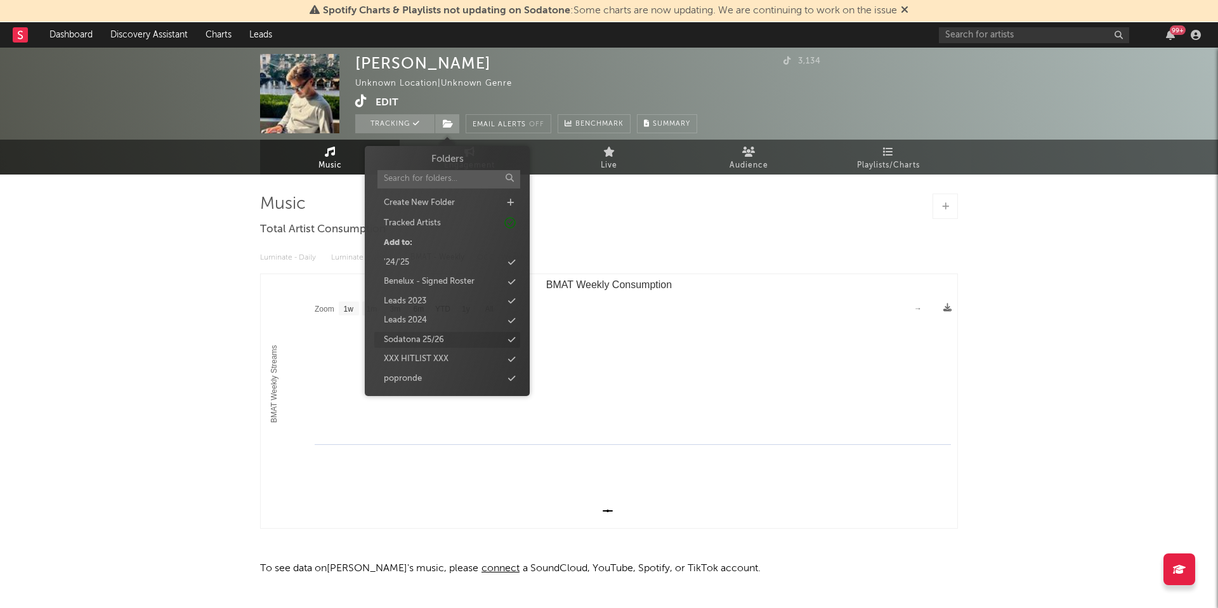
click at [419, 341] on div "Sodatona 25/26" at bounding box center [414, 340] width 60 height 13
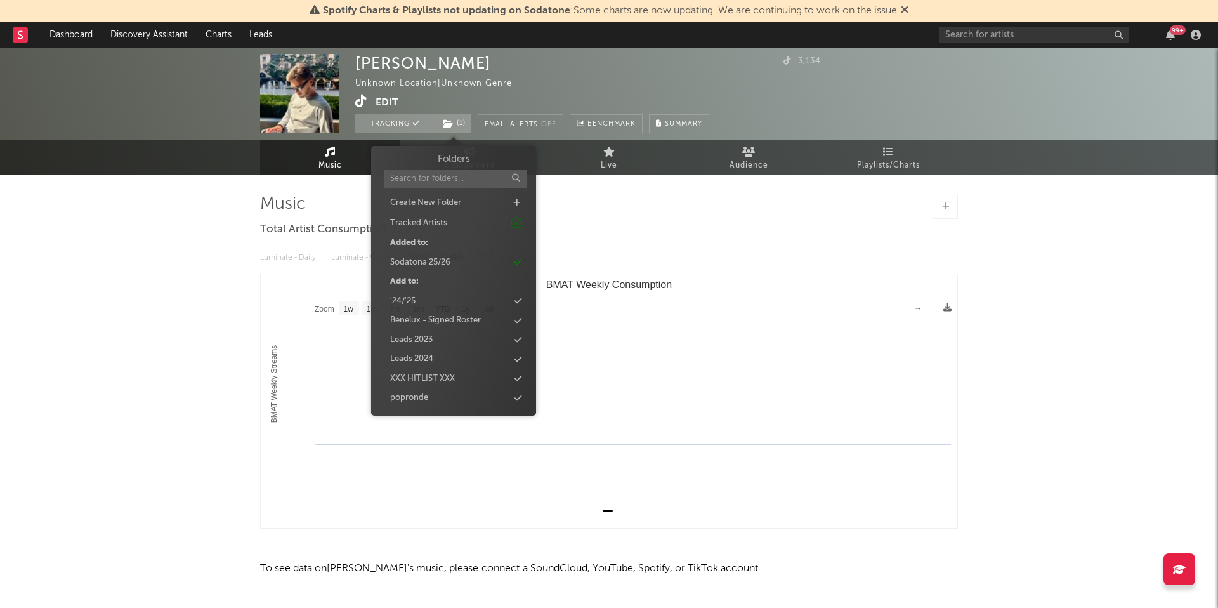
click at [615, 190] on div "Music Total Artist Consumption Luminate - Daily Luminate - Weekly BMAT - Weekly…" at bounding box center [609, 389] width 698 height 431
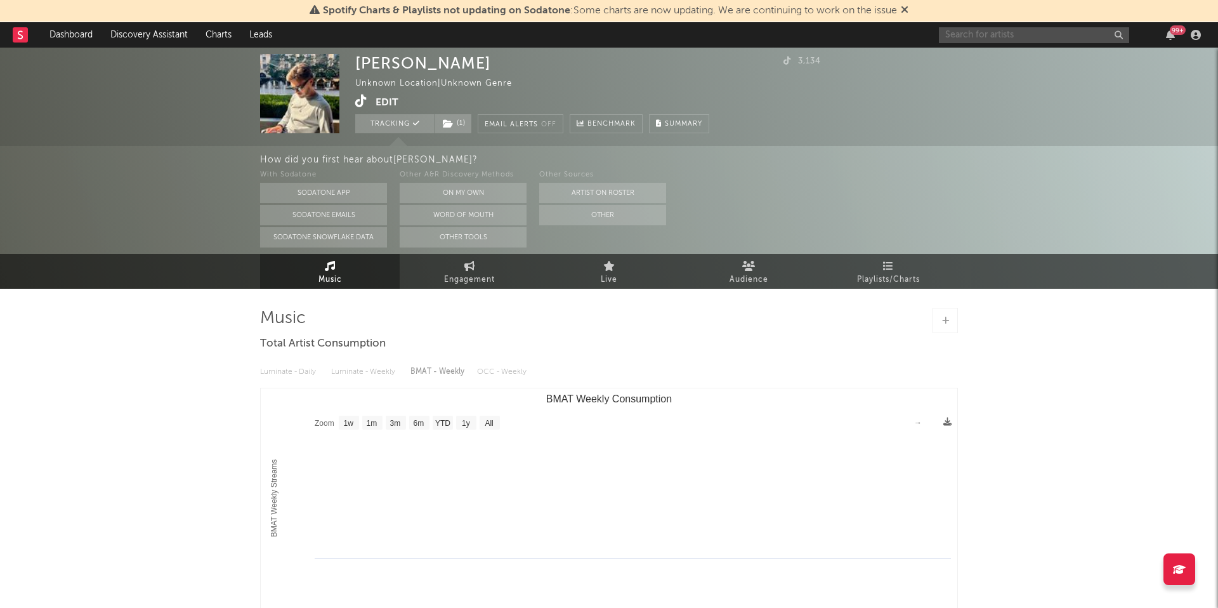
click at [997, 37] on input "text" at bounding box center [1034, 35] width 190 height 16
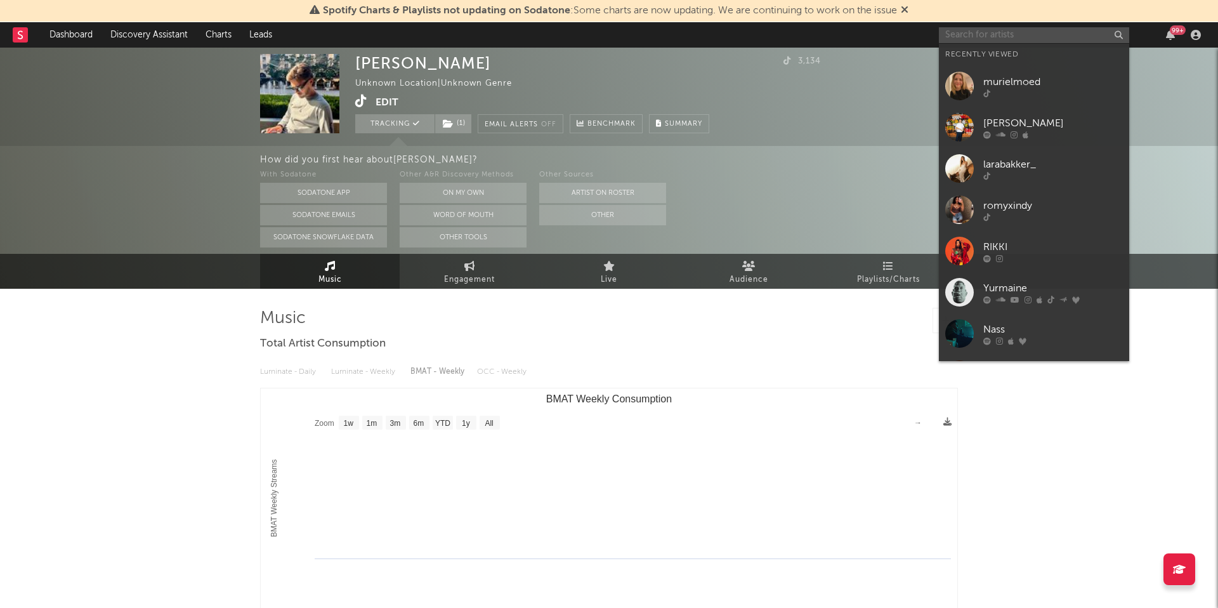
paste input "https://www.tiktok.com/@maartje_cs?_t=ZG-8zzSEwsz21Y&_r=1"
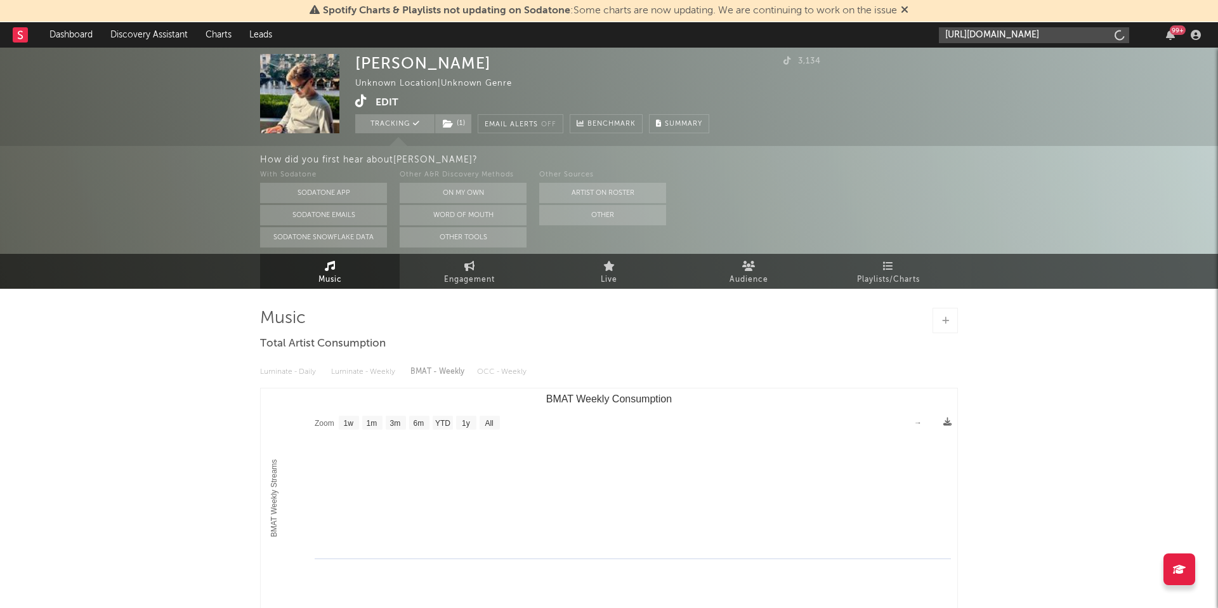
type input "https://www.tiktok.com/@maartje_cs?_t=ZG-8zzSEwsz21Y&_r=1"
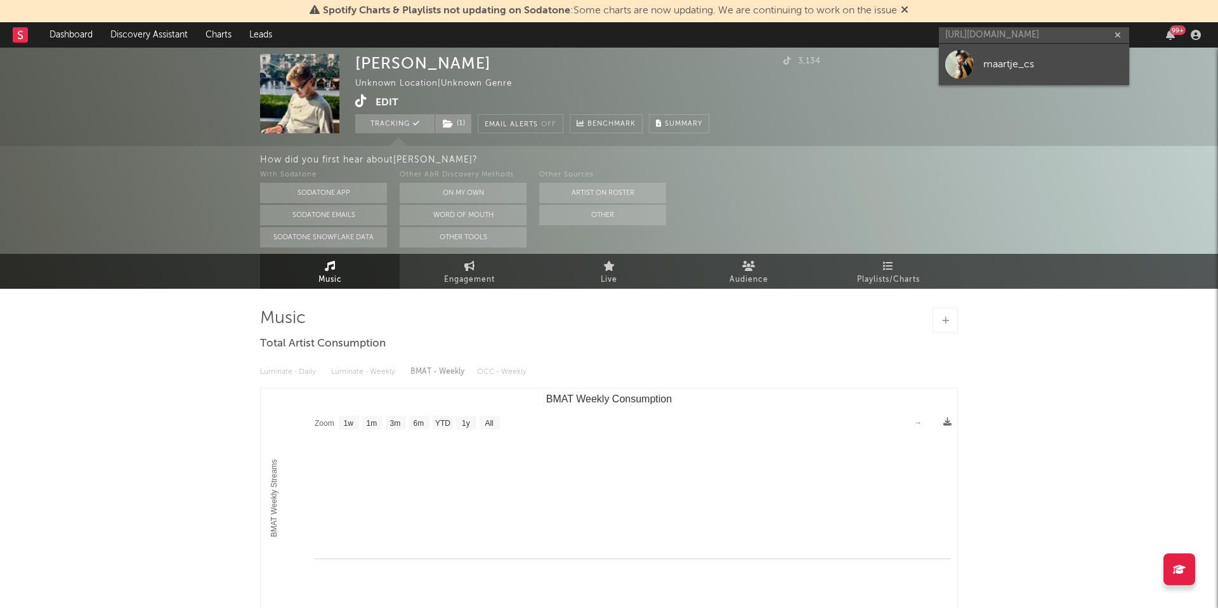
click at [1017, 72] on link "maartje_cs" at bounding box center [1034, 64] width 190 height 41
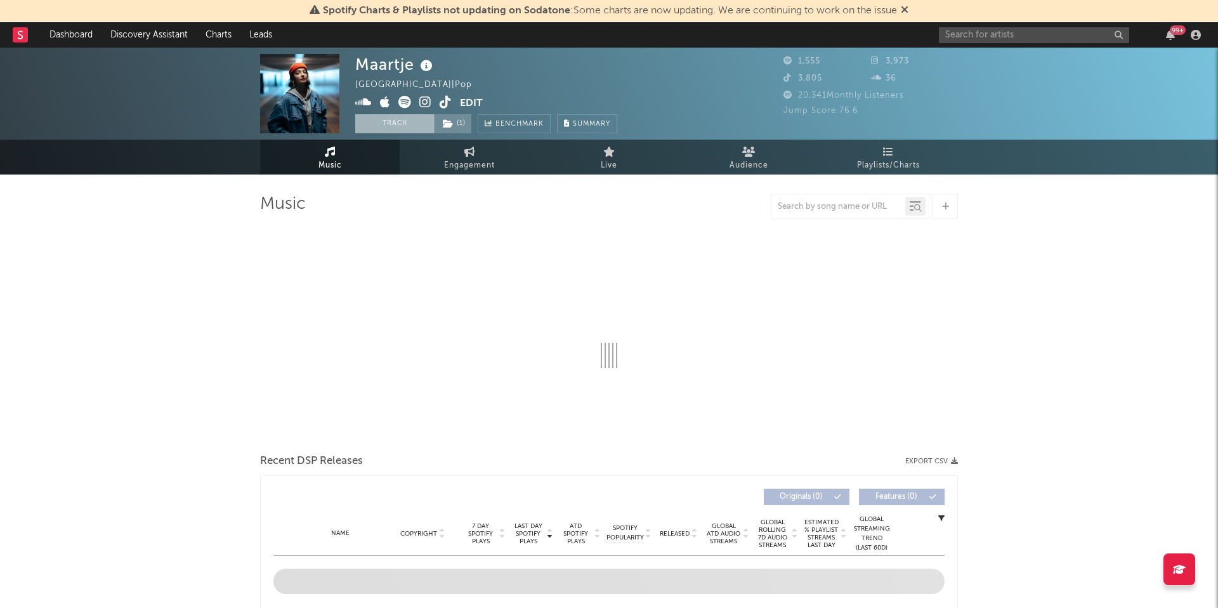
click at [391, 118] on button "Track" at bounding box center [394, 123] width 79 height 19
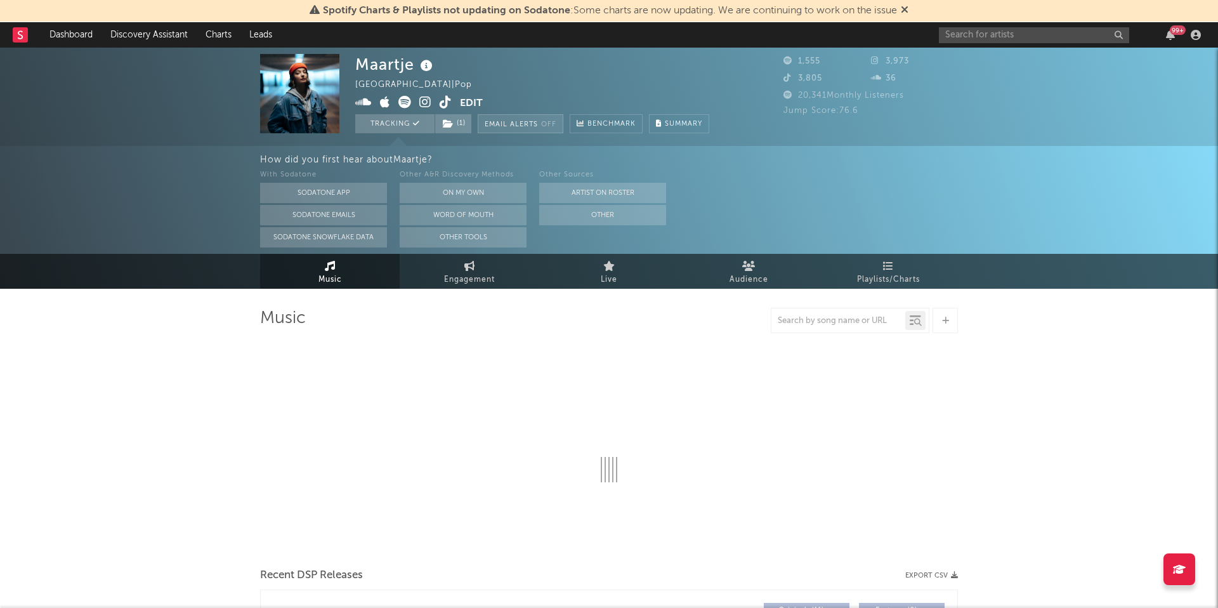
select select "1w"
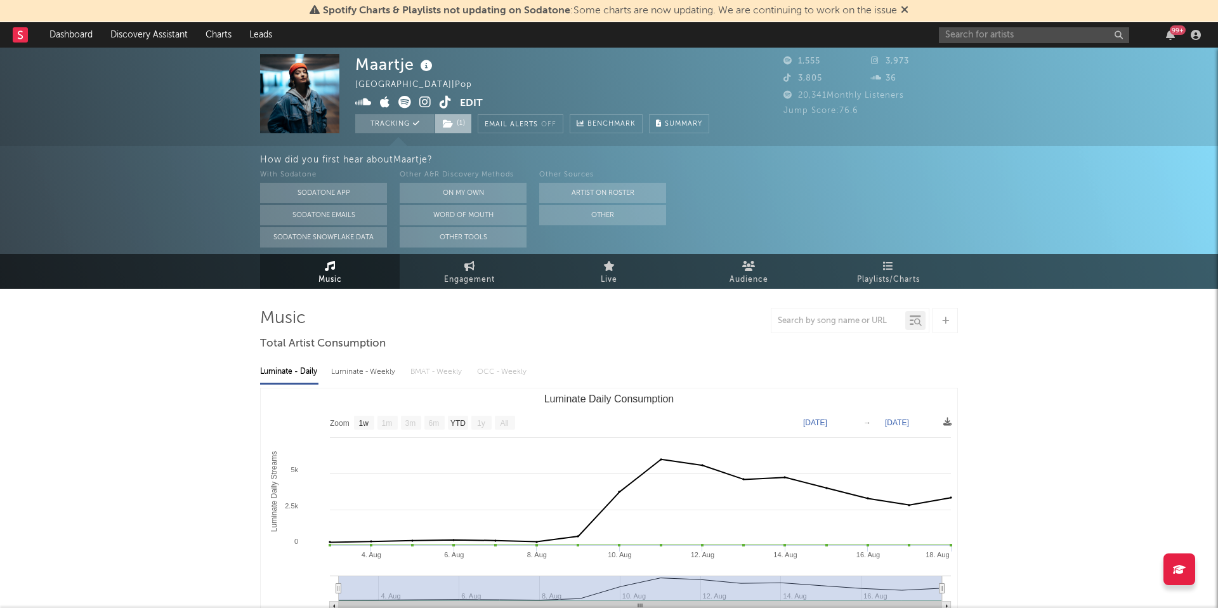
click at [463, 124] on span "( 1 )" at bounding box center [452, 123] width 37 height 19
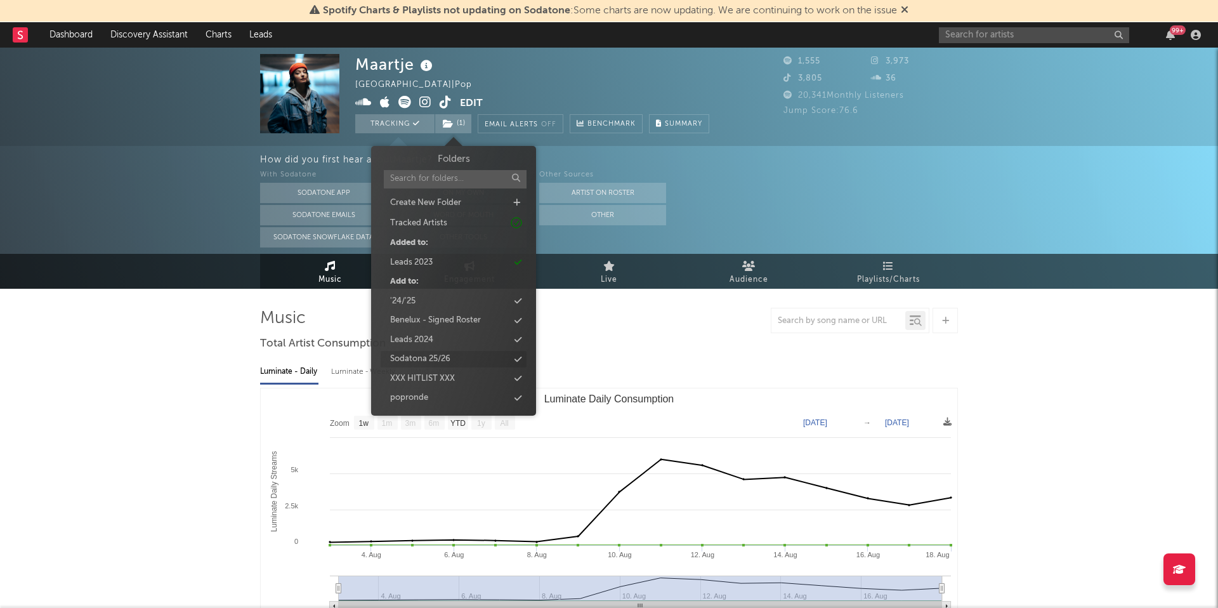
click at [453, 358] on div "Sodatona 25/26" at bounding box center [454, 359] width 146 height 16
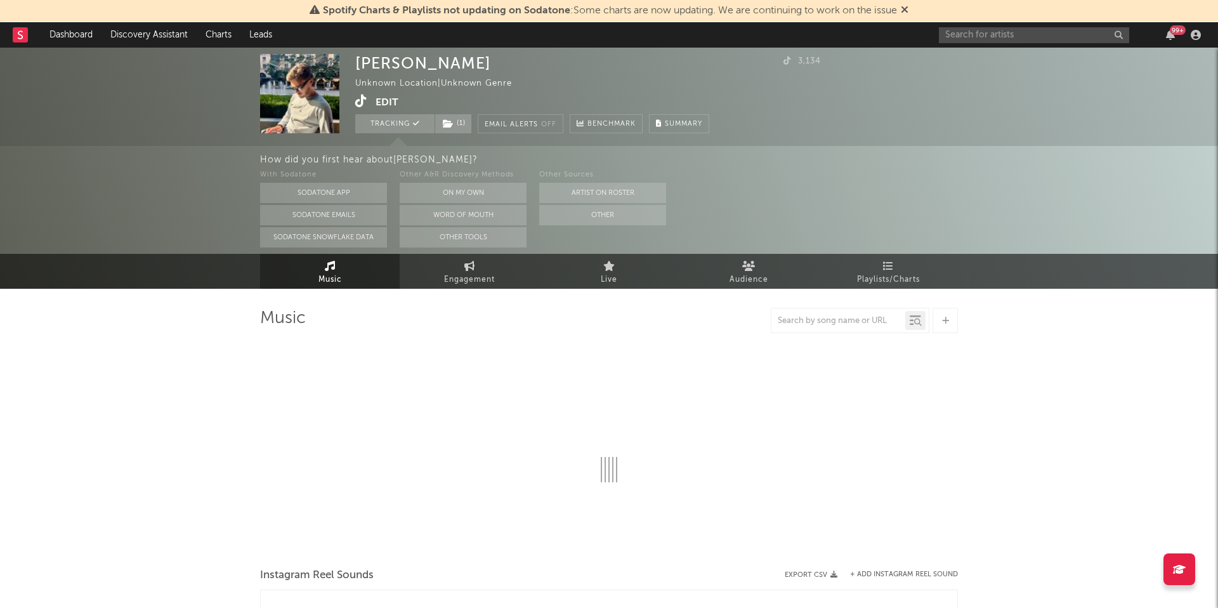
select select "1w"
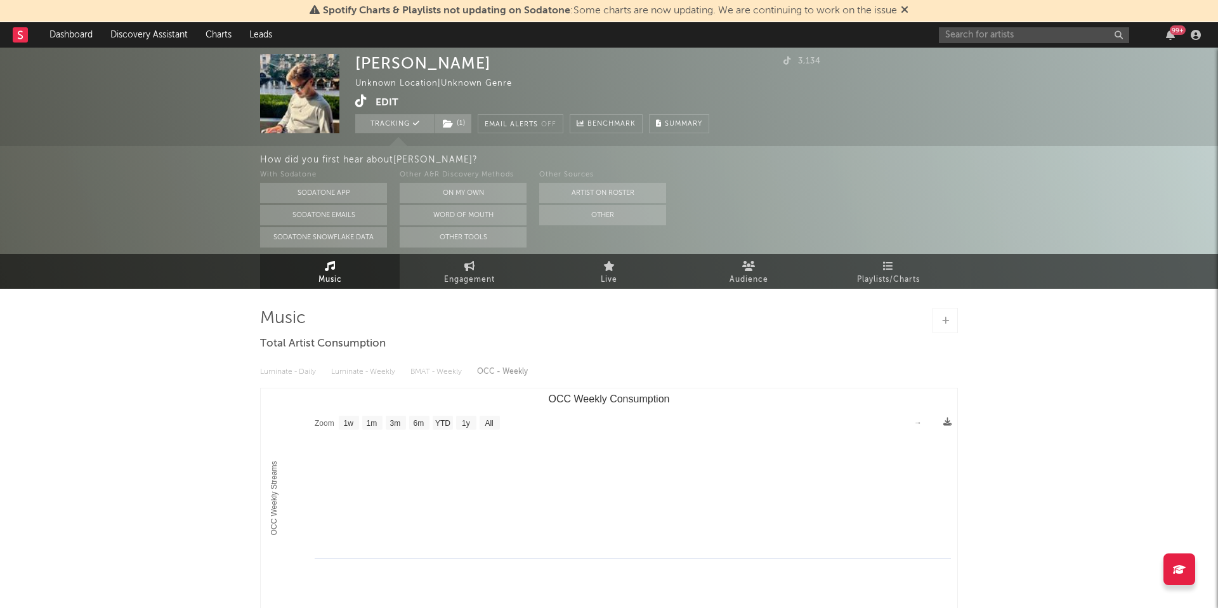
click at [20, 32] on rect at bounding box center [20, 34] width 15 height 15
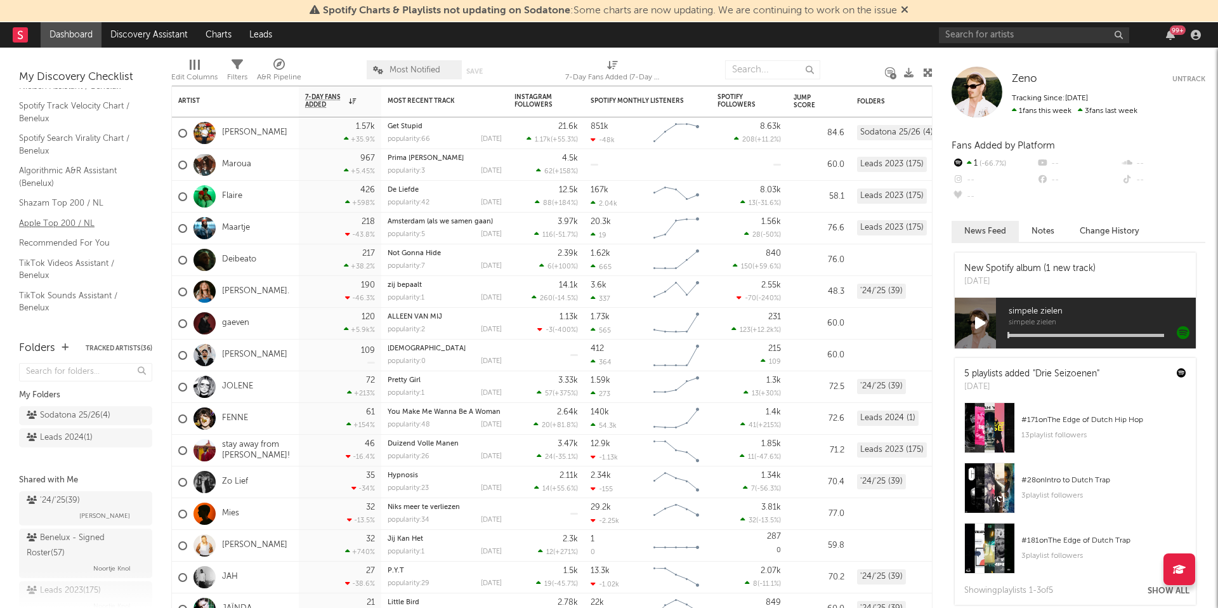
scroll to position [60, 0]
click at [80, 414] on div "Sodatona 25/26 ( 4 )" at bounding box center [69, 415] width 84 height 15
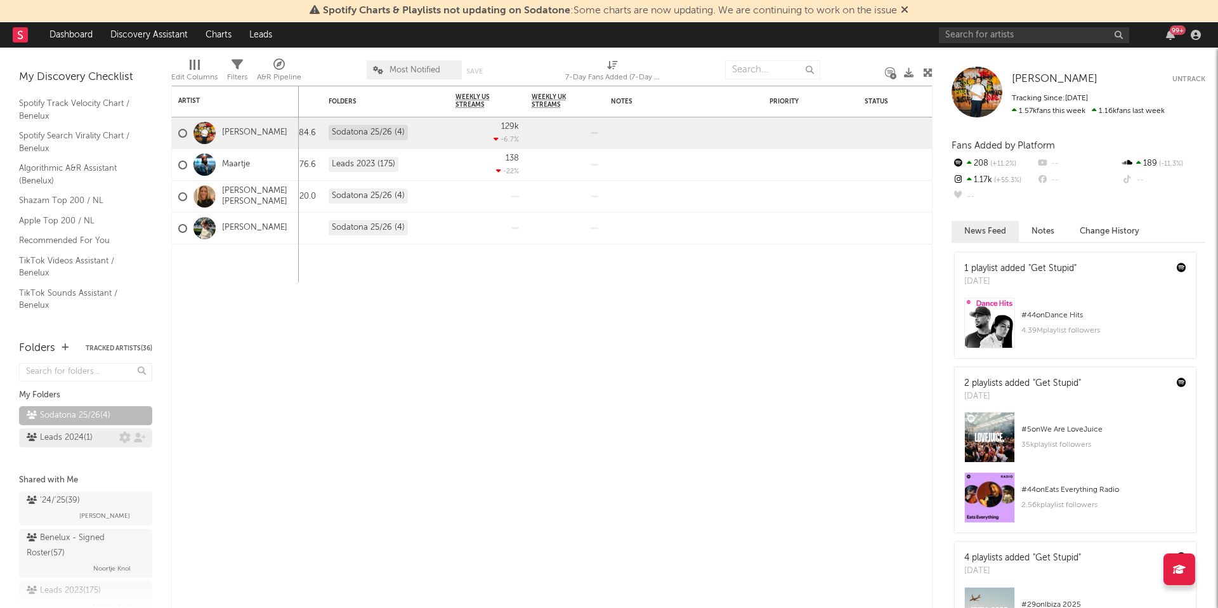
click at [82, 441] on div "Leads 2024 ( 1 )" at bounding box center [60, 437] width 66 height 15
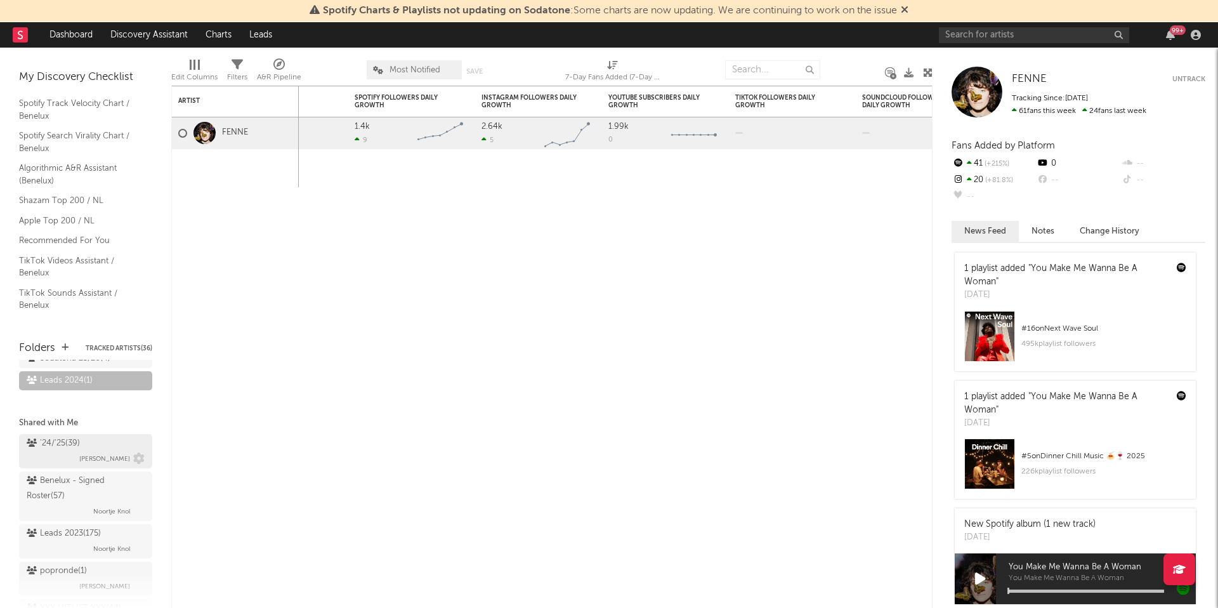
scroll to position [56, 0]
click at [70, 527] on div "Leads 2023 ( 175 ) Noortje Knol" at bounding box center [86, 541] width 118 height 30
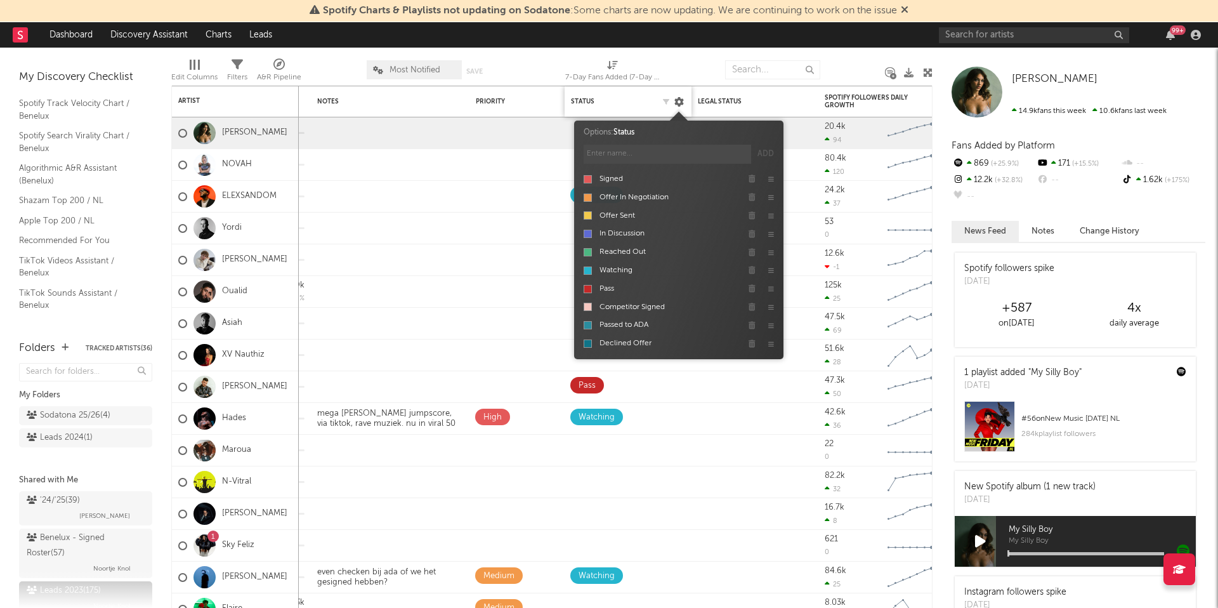
click at [683, 104] on icon at bounding box center [679, 102] width 10 height 10
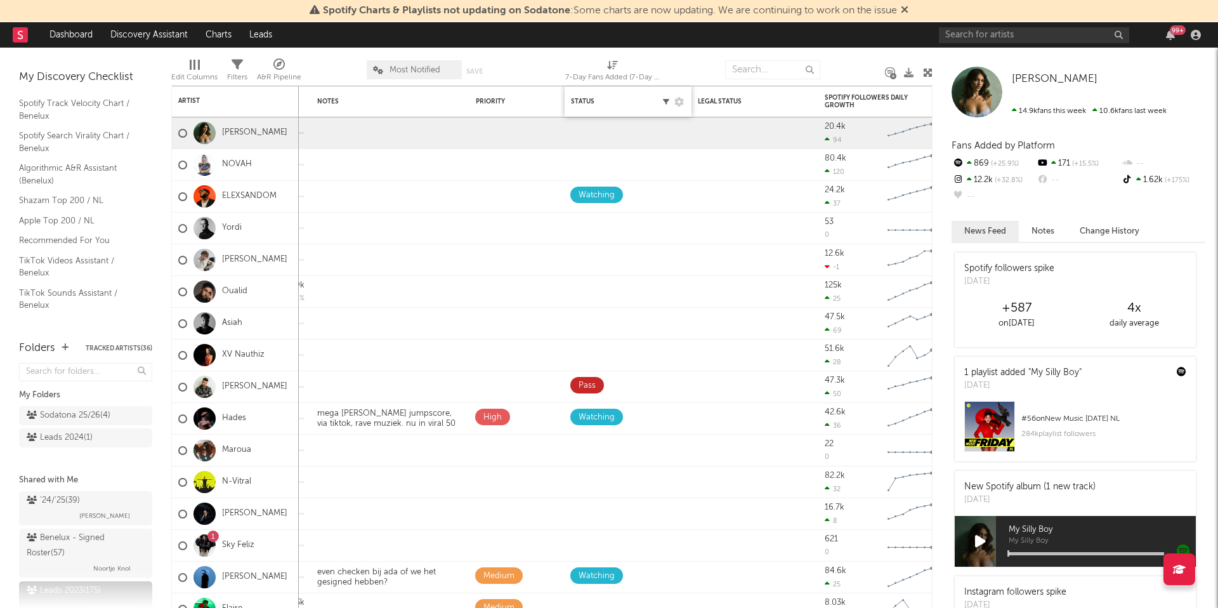
click at [665, 103] on icon "button" at bounding box center [666, 101] width 6 height 6
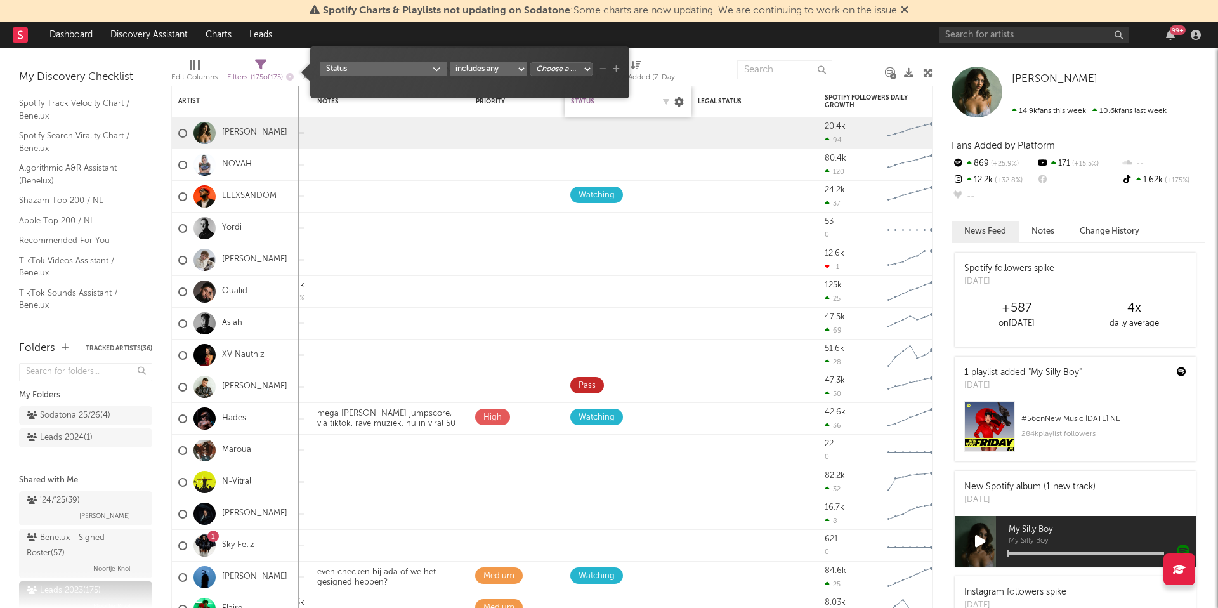
click at [682, 101] on icon at bounding box center [679, 102] width 10 height 10
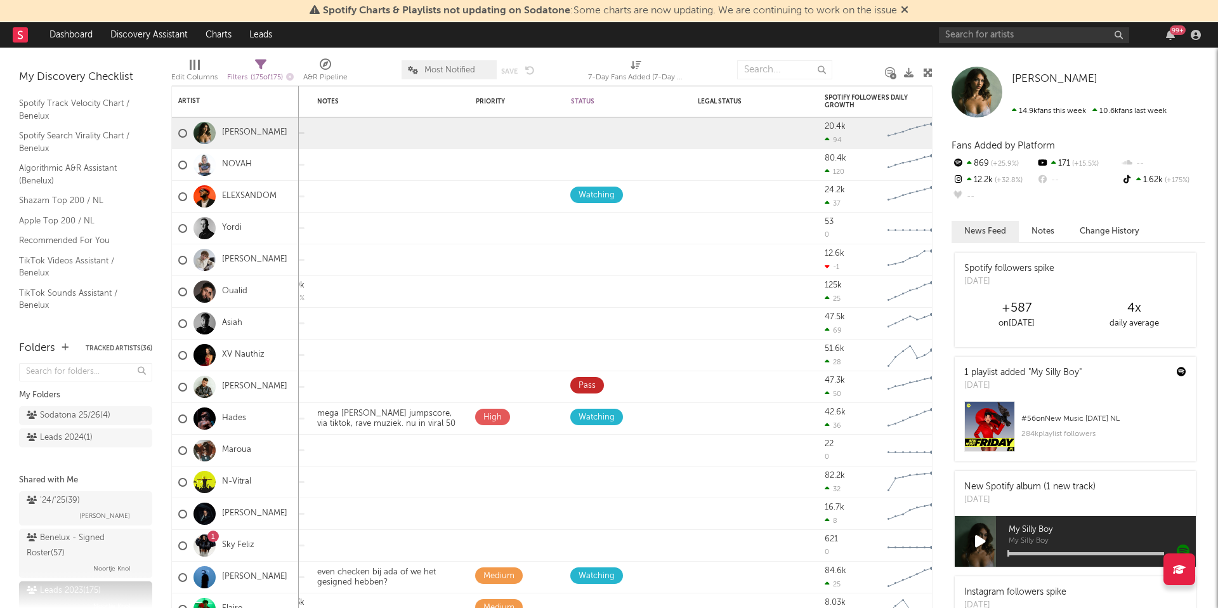
click at [93, 401] on div "My Folders" at bounding box center [85, 395] width 133 height 15
click at [86, 419] on div "Sodatona 25/26 ( 4 )" at bounding box center [69, 415] width 84 height 15
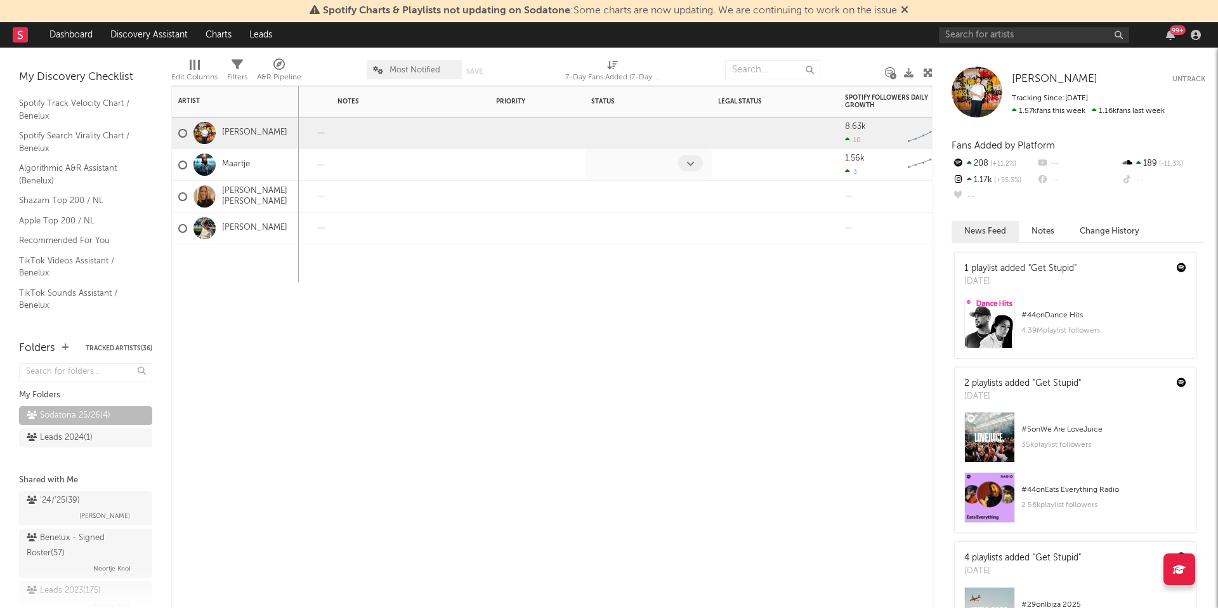
click at [688, 160] on icon at bounding box center [690, 163] width 8 height 8
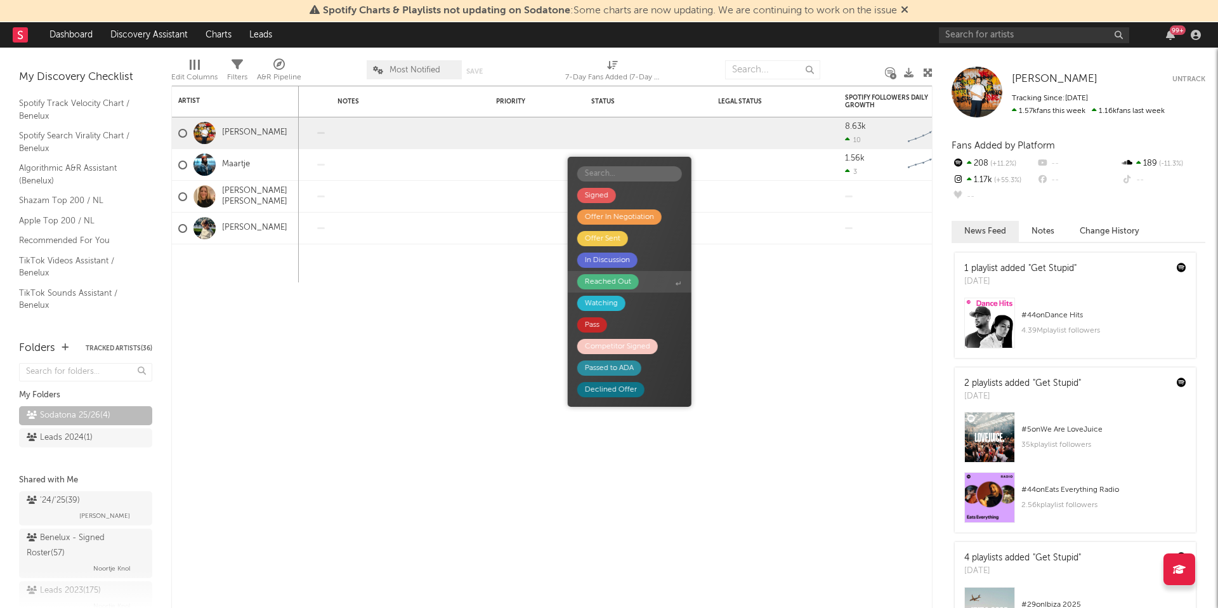
click at [648, 284] on span "Reached Out" at bounding box center [630, 282] width 124 height 22
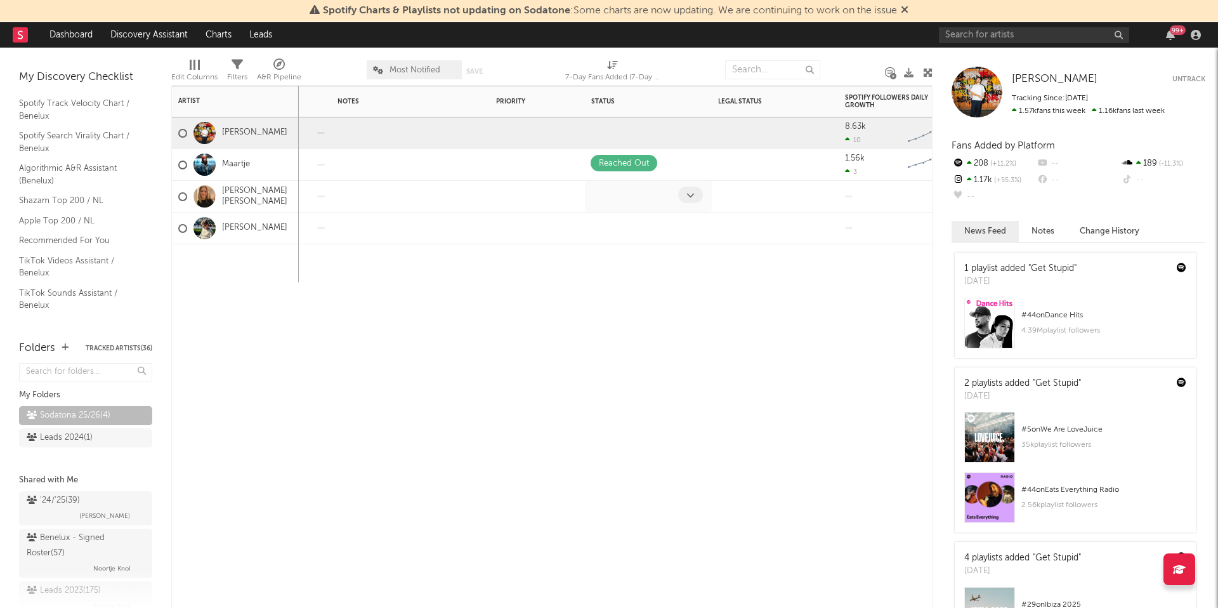
click at [670, 195] on div at bounding box center [634, 196] width 88 height 20
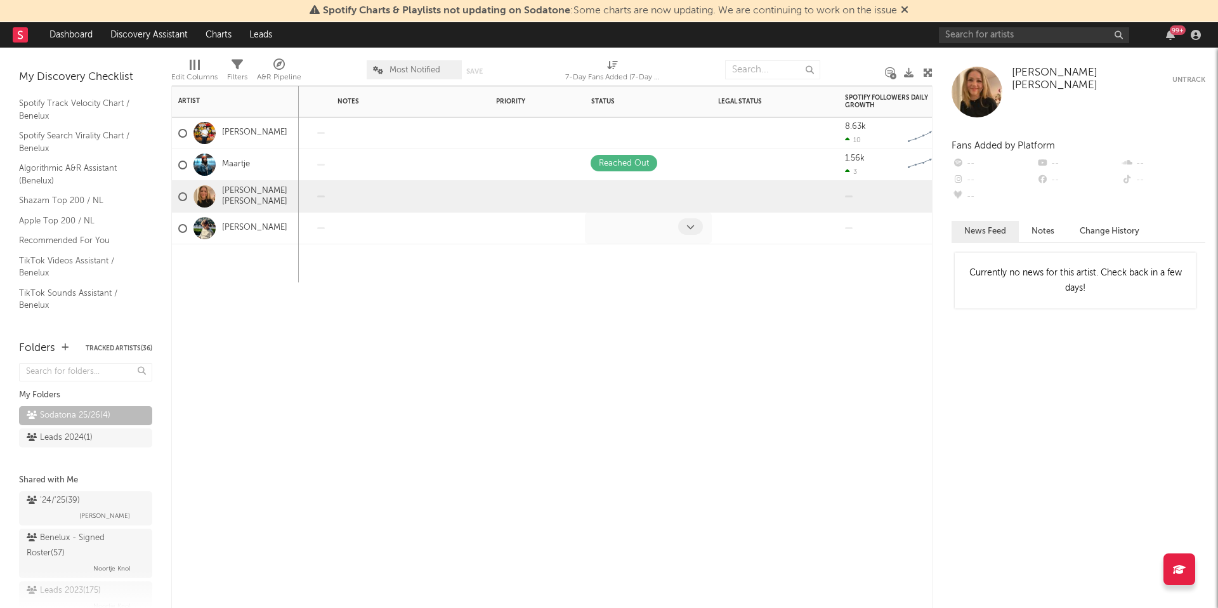
click at [655, 235] on div at bounding box center [634, 228] width 88 height 20
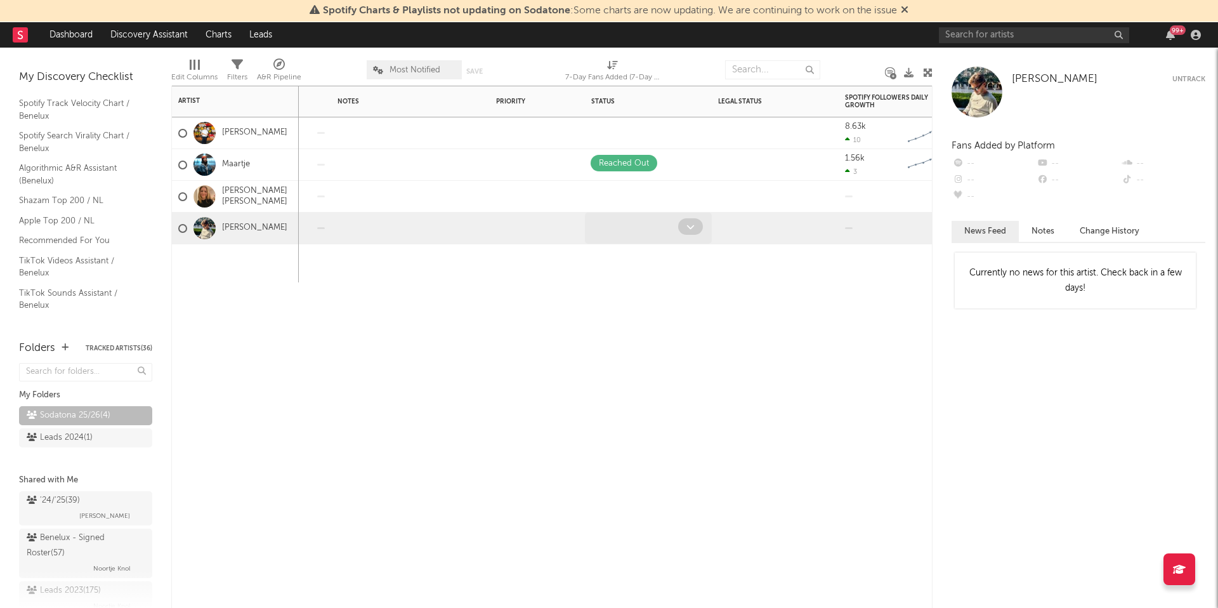
click at [694, 225] on icon at bounding box center [690, 227] width 8 height 8
click at [689, 231] on span at bounding box center [690, 226] width 25 height 16
click at [540, 319] on div "Spotify Monthly Listeners 7d Change WoW % Change Spotify Followers 7d Change Wo…" at bounding box center [551, 347] width 761 height 522
click at [1002, 36] on input "text" at bounding box center [1034, 35] width 190 height 16
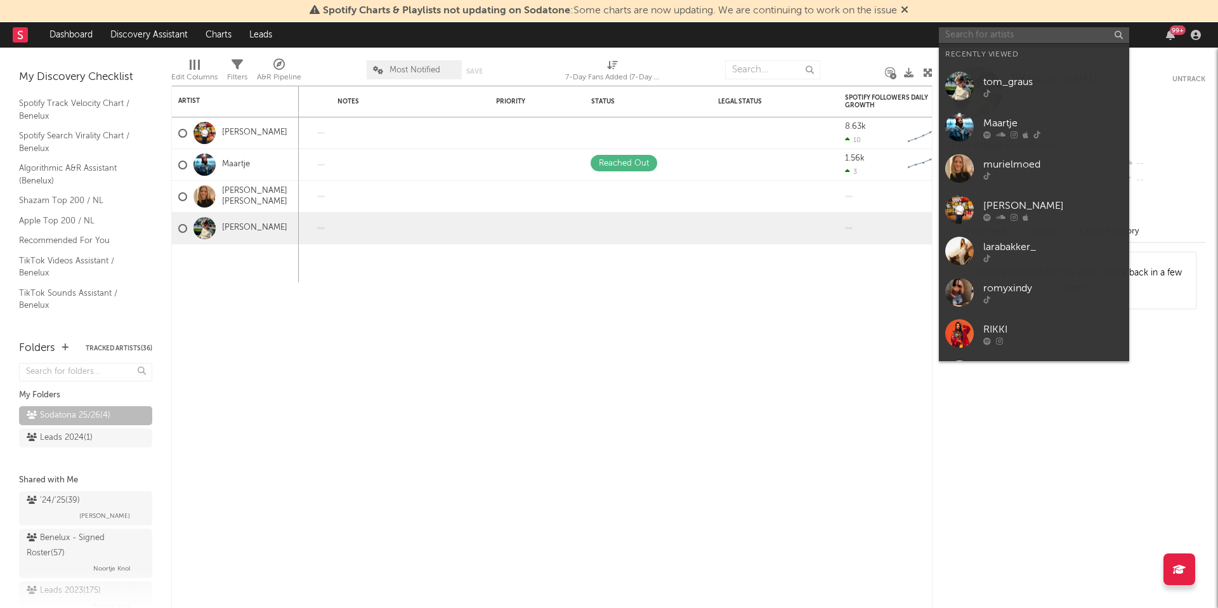
paste input "https://www.tiktok.com/@stijnmuziek"
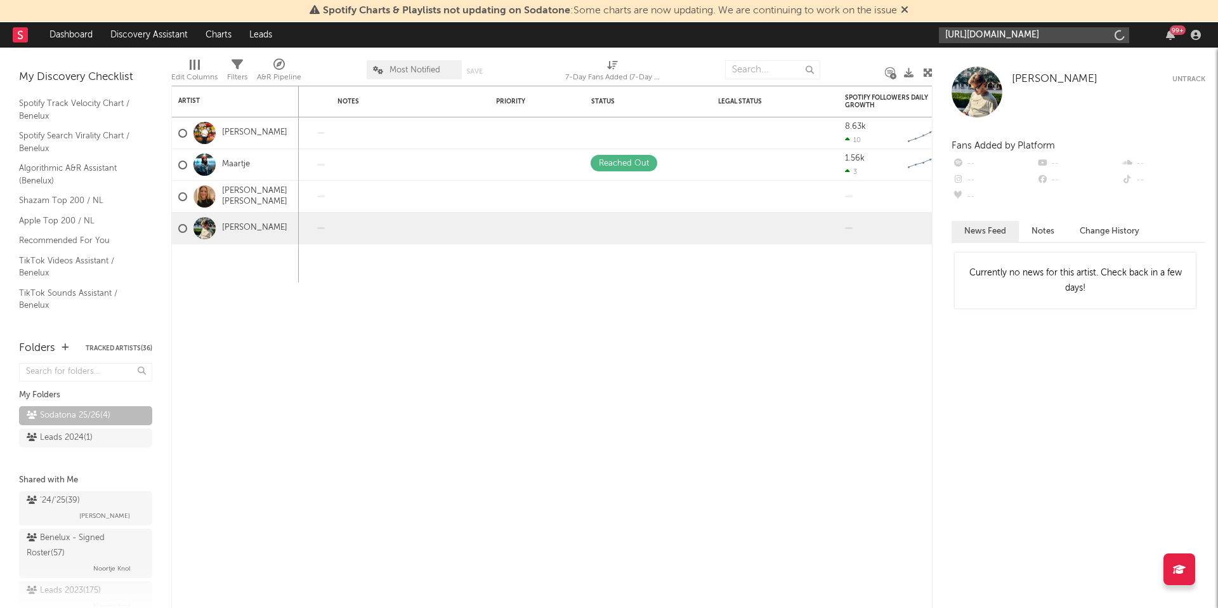
type input "https://www.tiktok.com/@stijnmuziek"
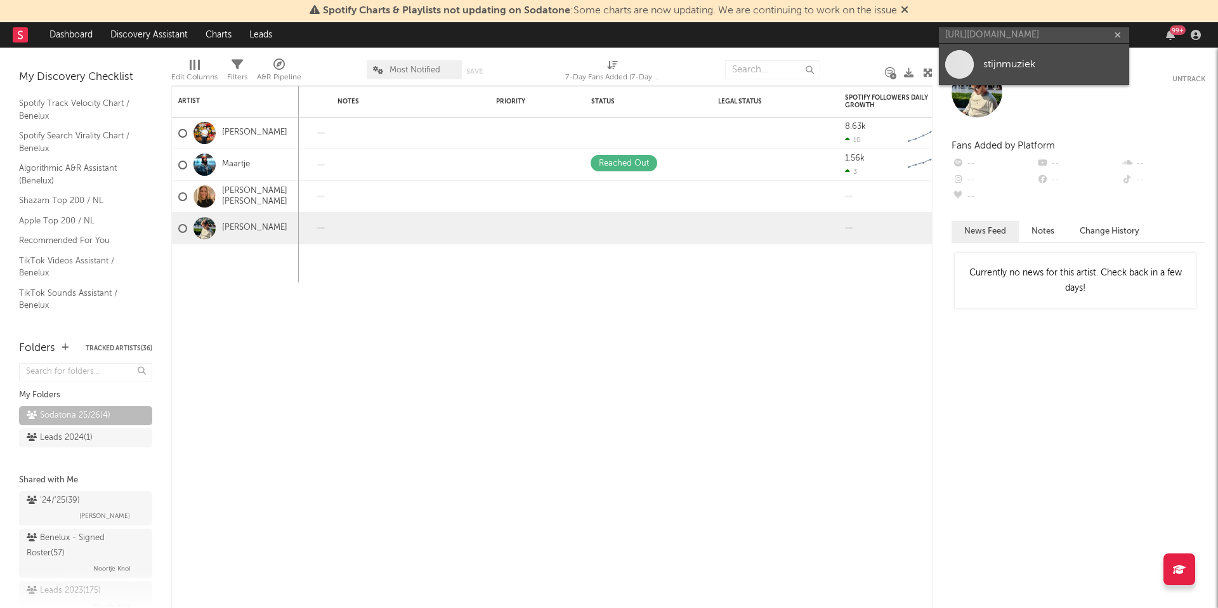
click at [986, 71] on div "stijnmuziek" at bounding box center [1053, 63] width 140 height 15
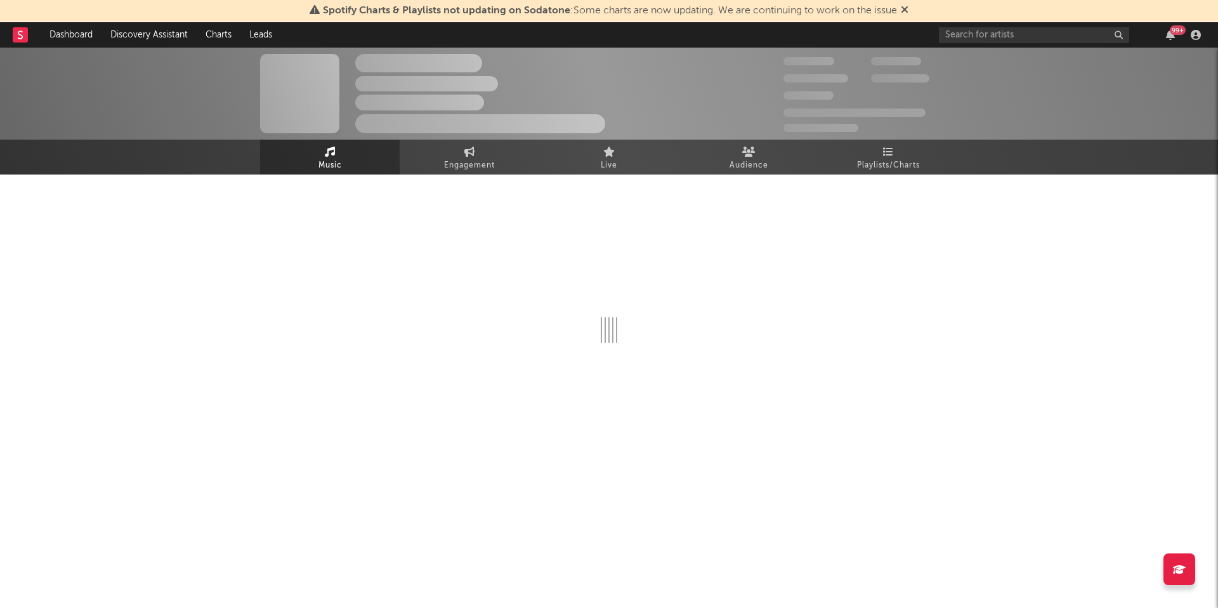
select select "1w"
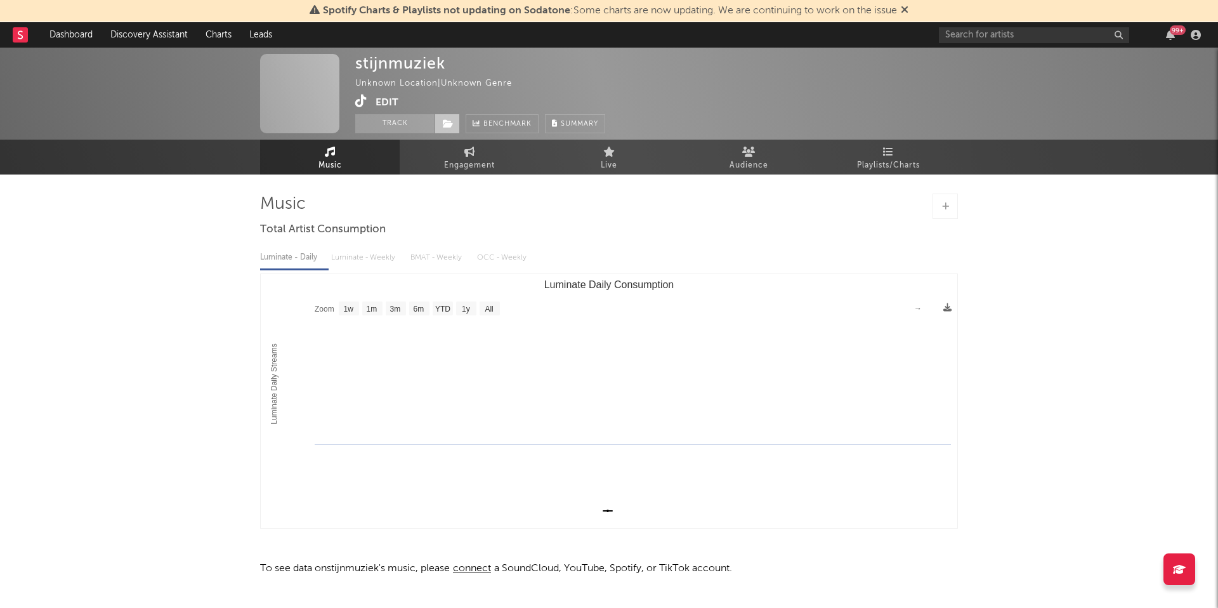
click at [446, 128] on span at bounding box center [446, 123] width 25 height 19
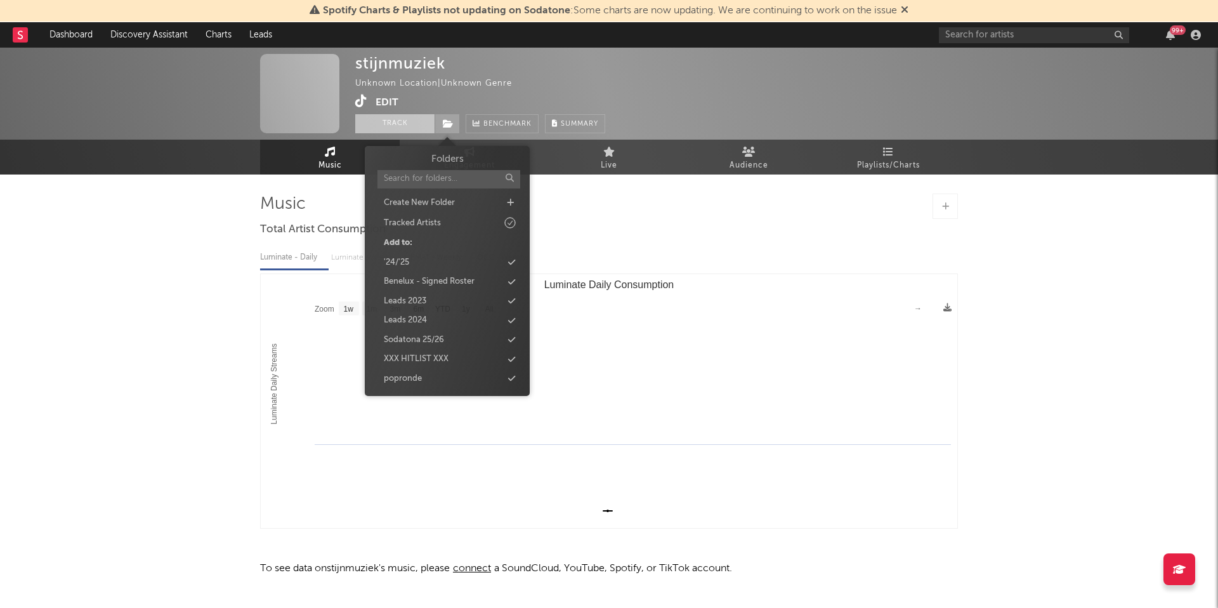
click at [396, 129] on button "Track" at bounding box center [394, 123] width 79 height 19
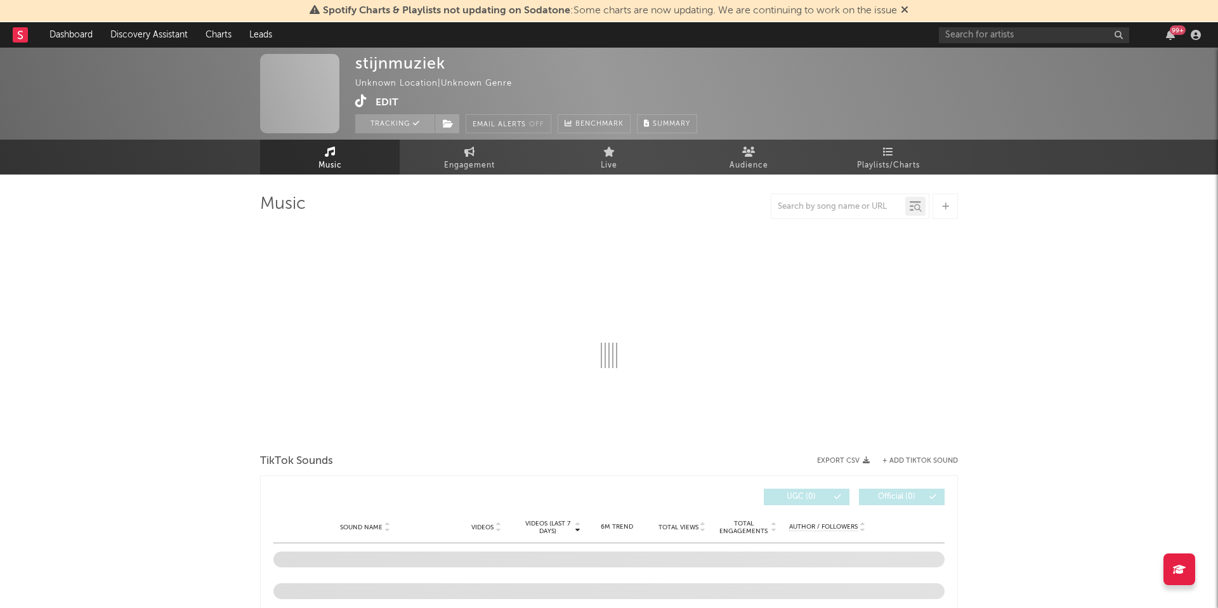
select select "1w"
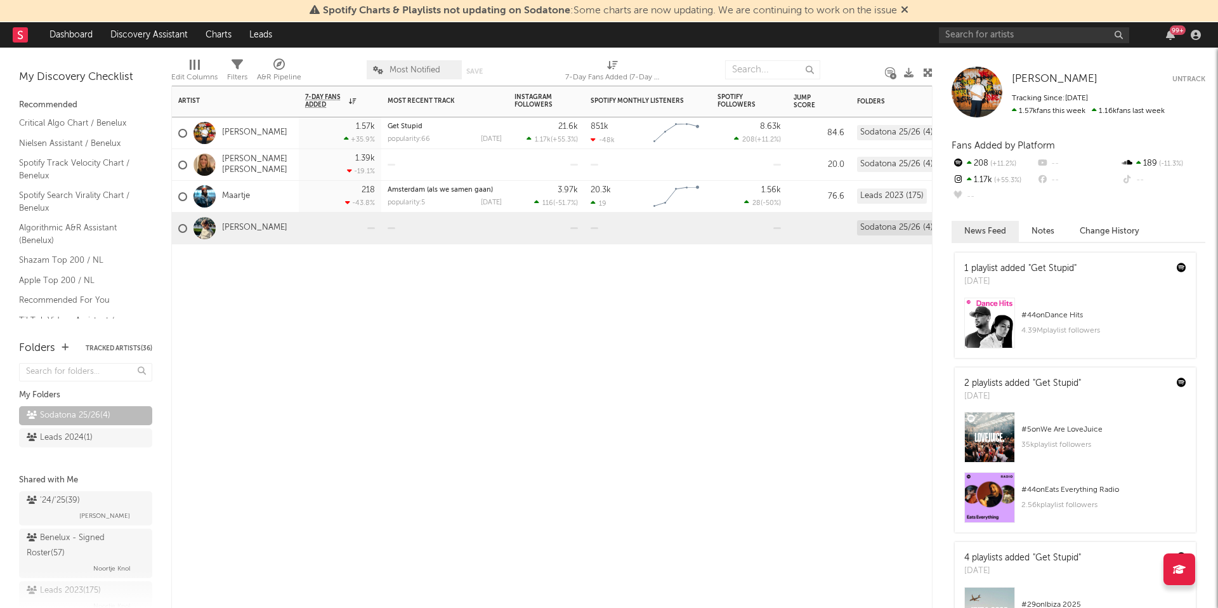
click at [256, 237] on div "Tom Graus" at bounding box center [232, 228] width 109 height 37
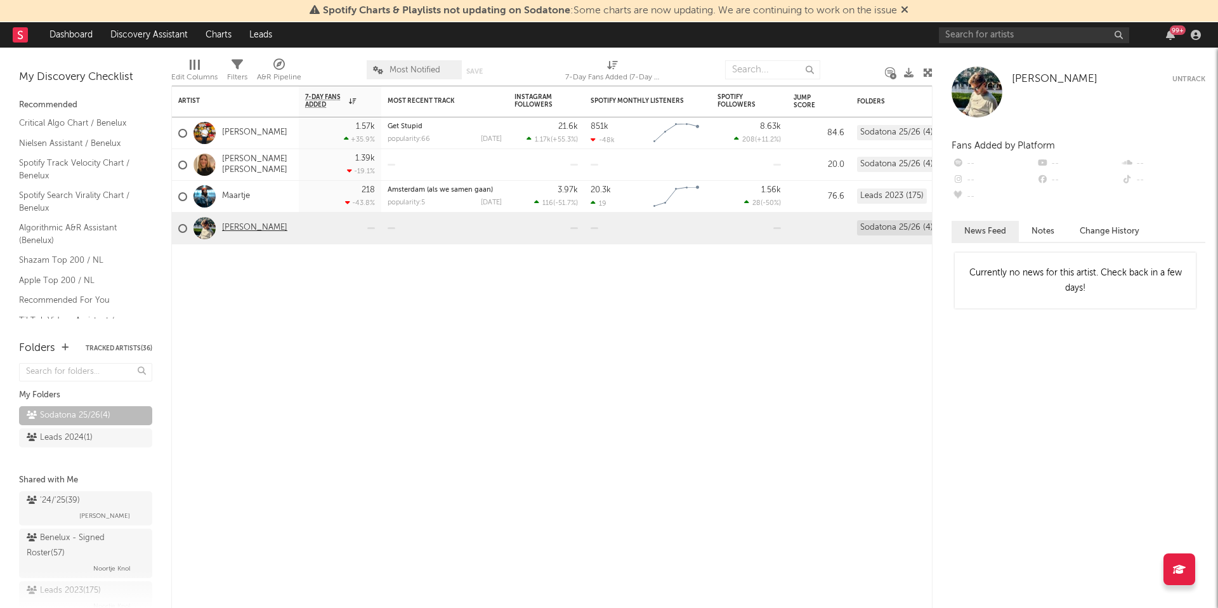
click at [254, 225] on link "Tom Graus" at bounding box center [254, 228] width 65 height 11
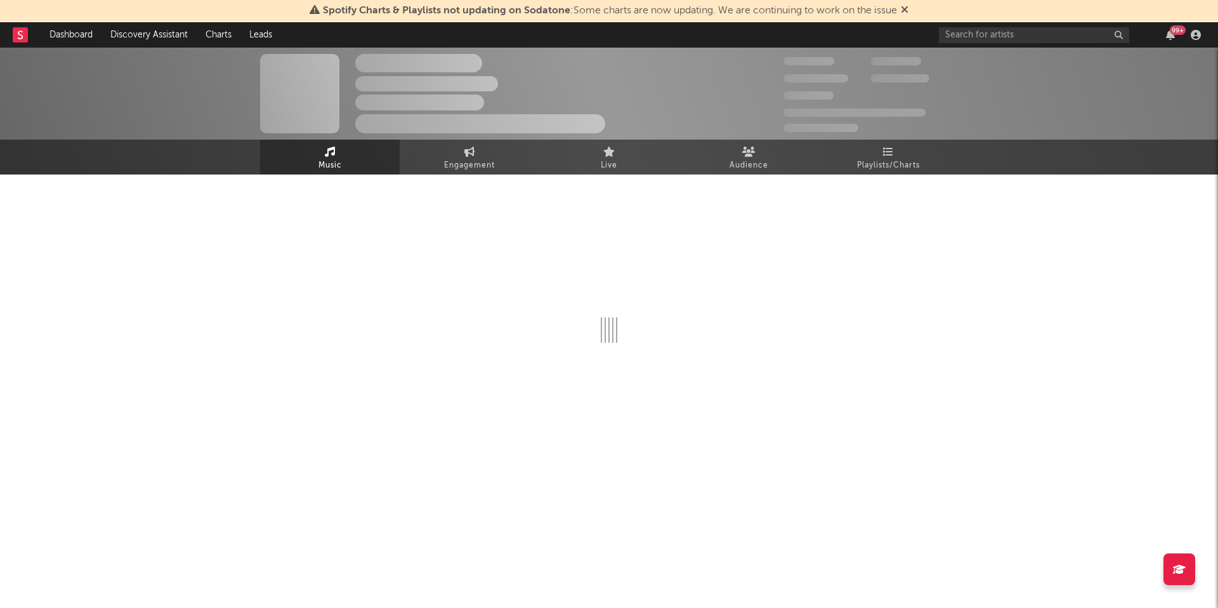
select select "1w"
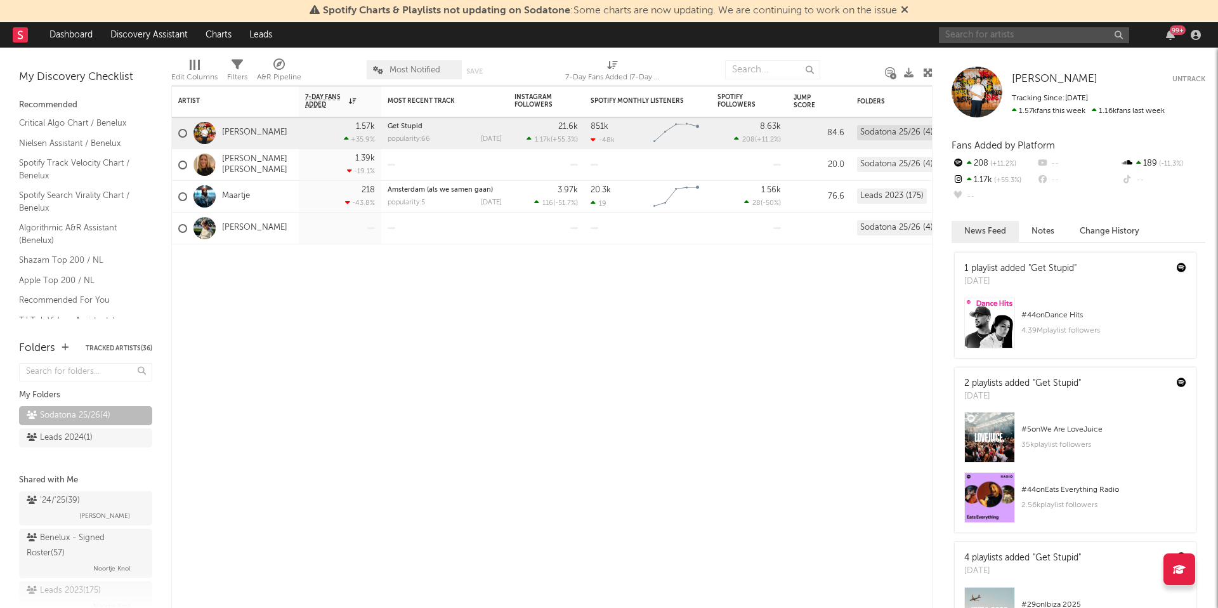
click at [1016, 29] on input "text" at bounding box center [1034, 35] width 190 height 16
click at [1013, 37] on input "else lena" at bounding box center [1034, 35] width 190 height 16
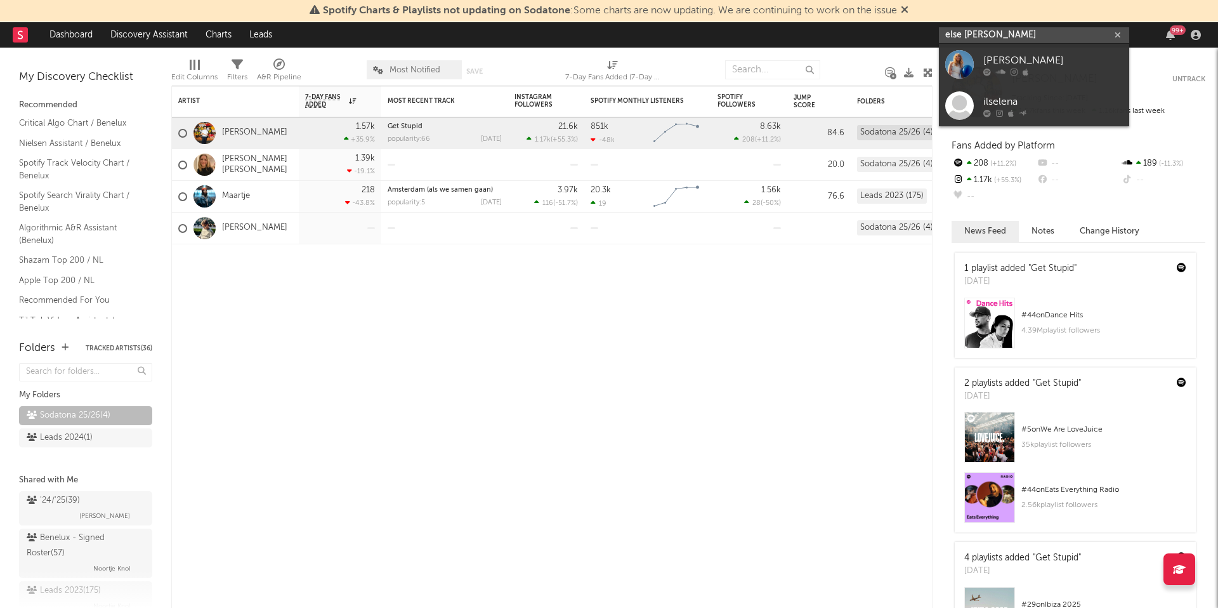
type input "else lena"
click at [1057, 66] on div "Else Lena" at bounding box center [1053, 60] width 140 height 15
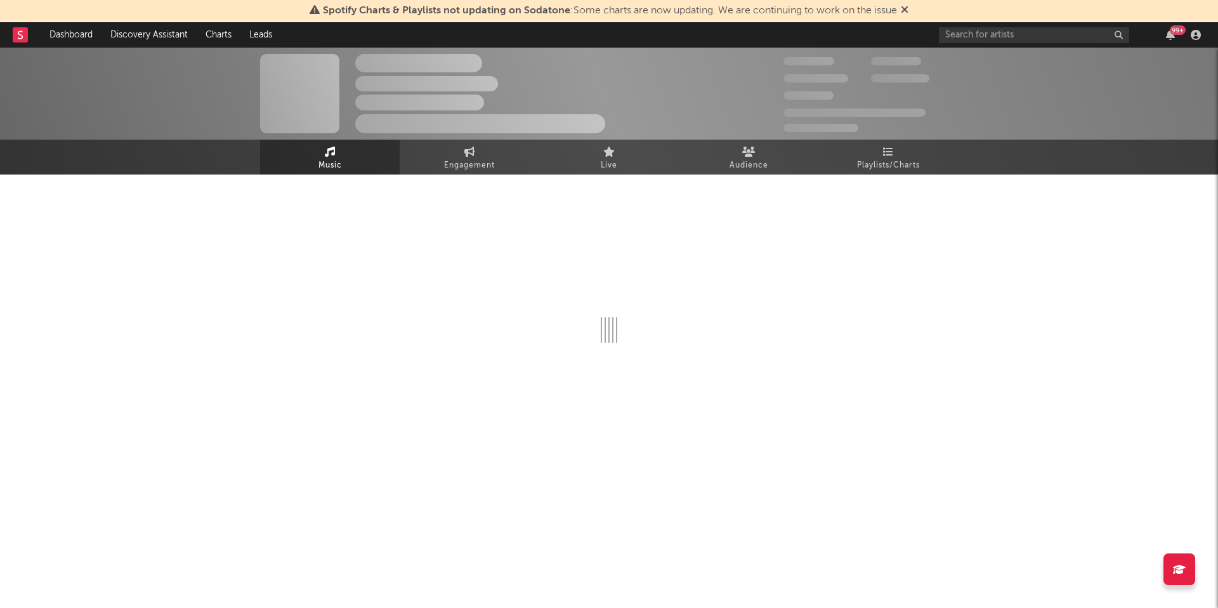
select select "1w"
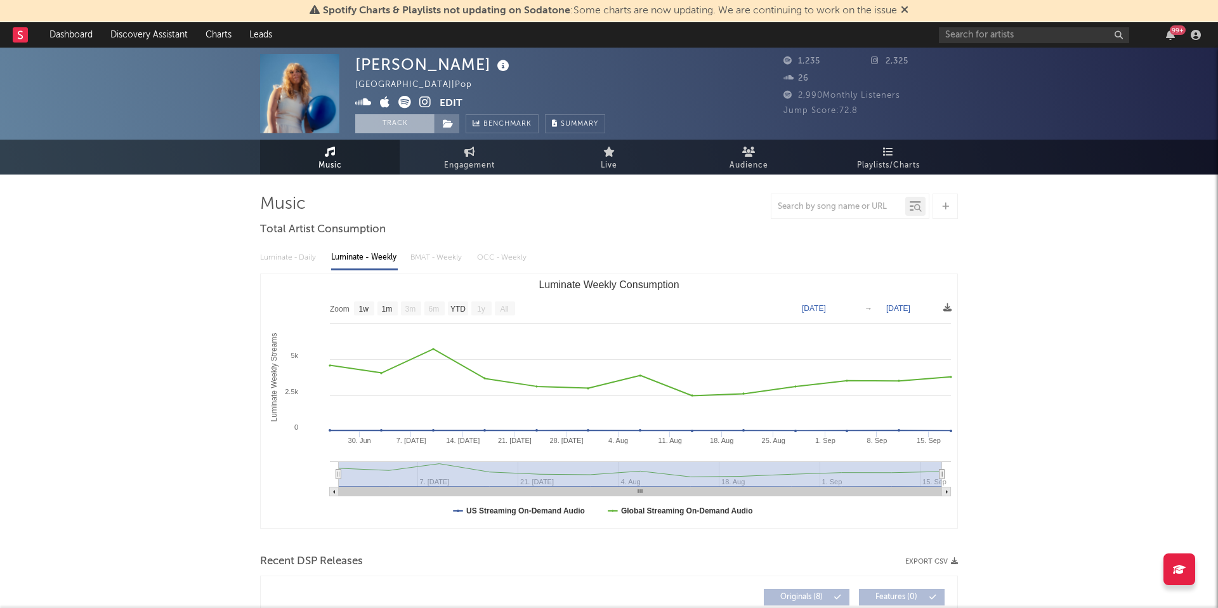
click at [406, 129] on button "Track" at bounding box center [394, 123] width 79 height 19
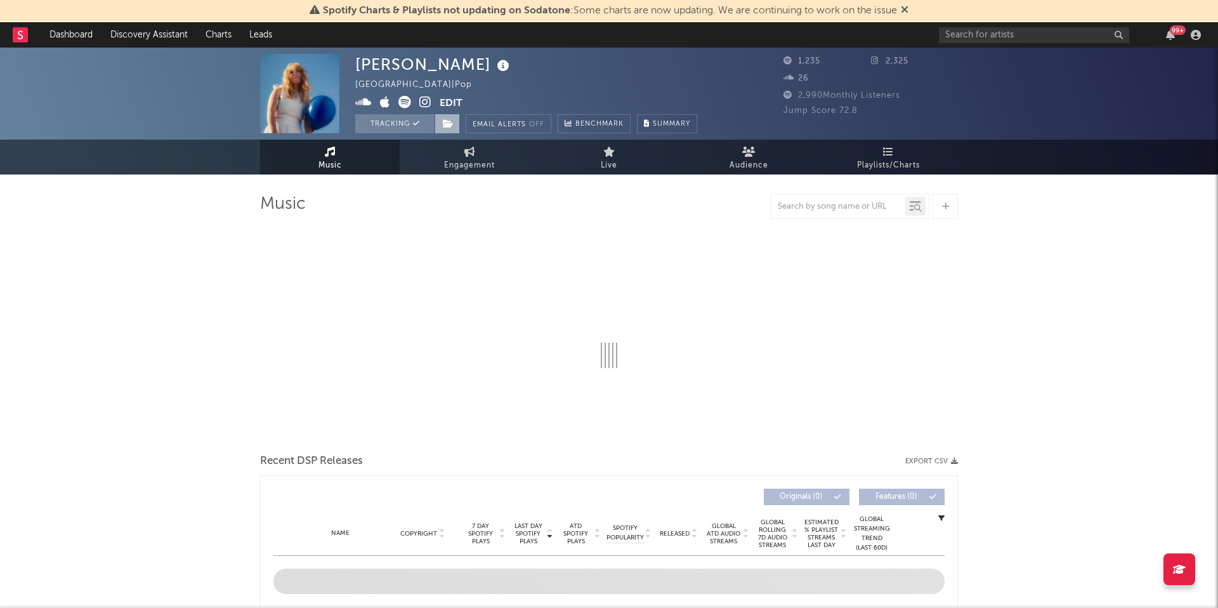
click at [444, 126] on icon at bounding box center [448, 123] width 11 height 9
select select "1w"
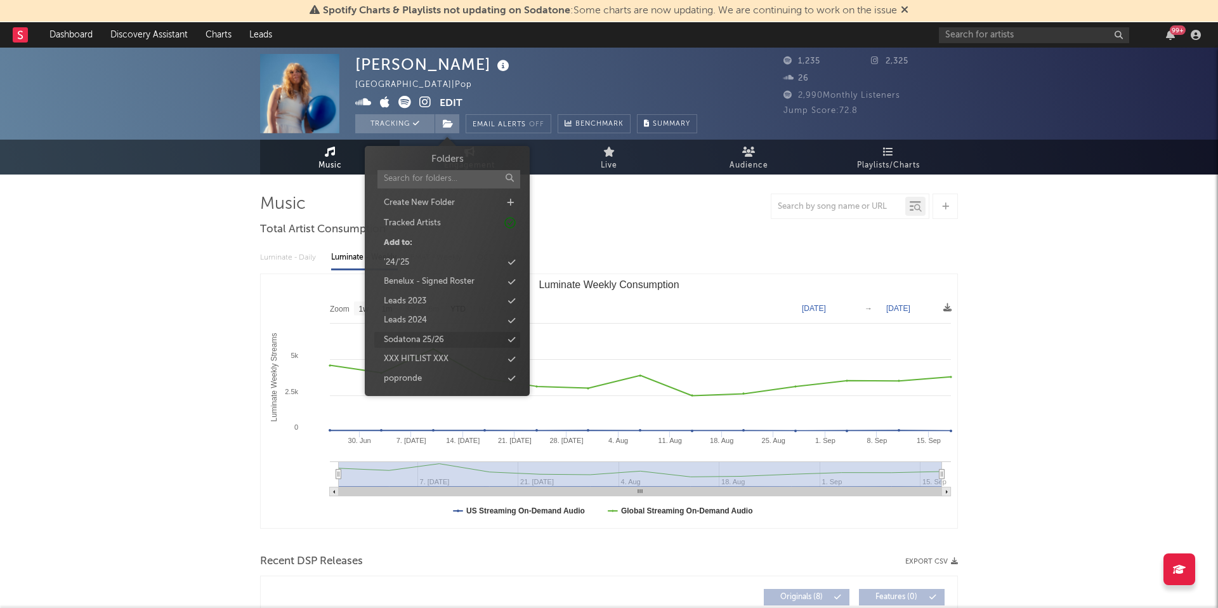
click at [417, 338] on div "Sodatona 25/26" at bounding box center [414, 340] width 60 height 13
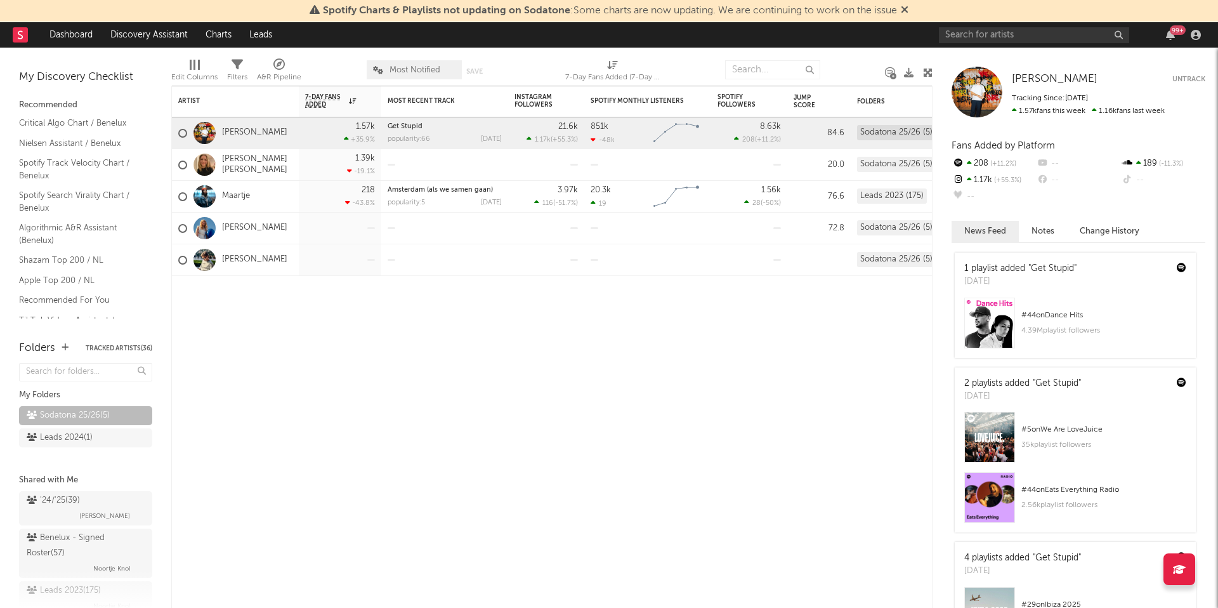
click at [976, 44] on div "99 +" at bounding box center [1072, 34] width 266 height 25
click at [976, 38] on input "text" at bounding box center [1034, 35] width 190 height 16
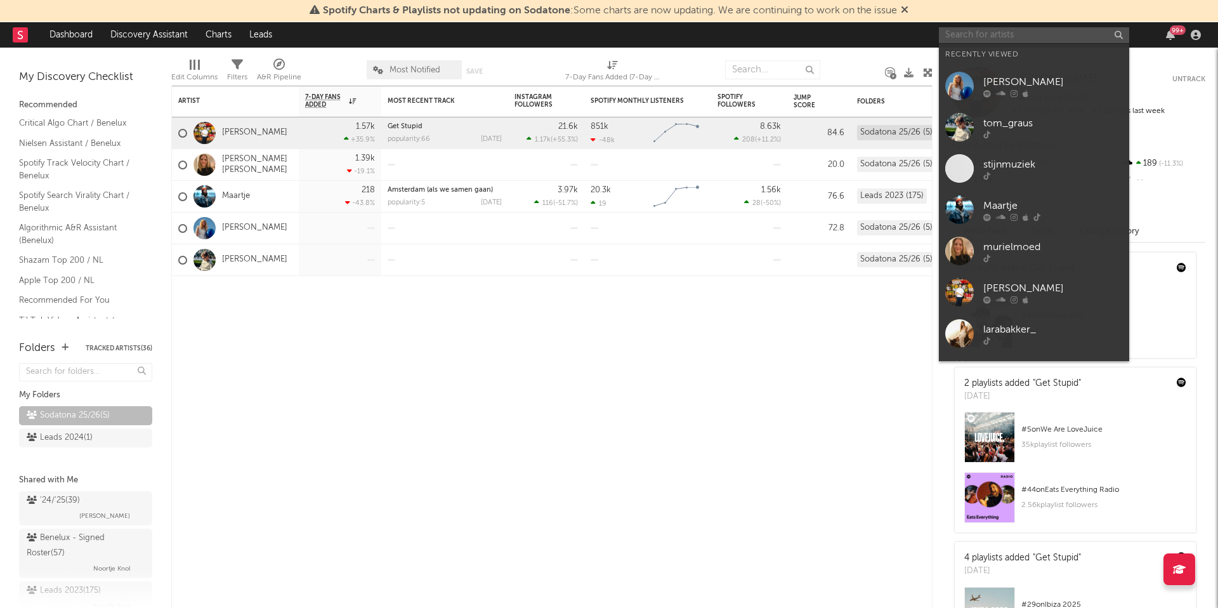
paste input "https://www.instagram.com/benjiakabenson/?hl=en"
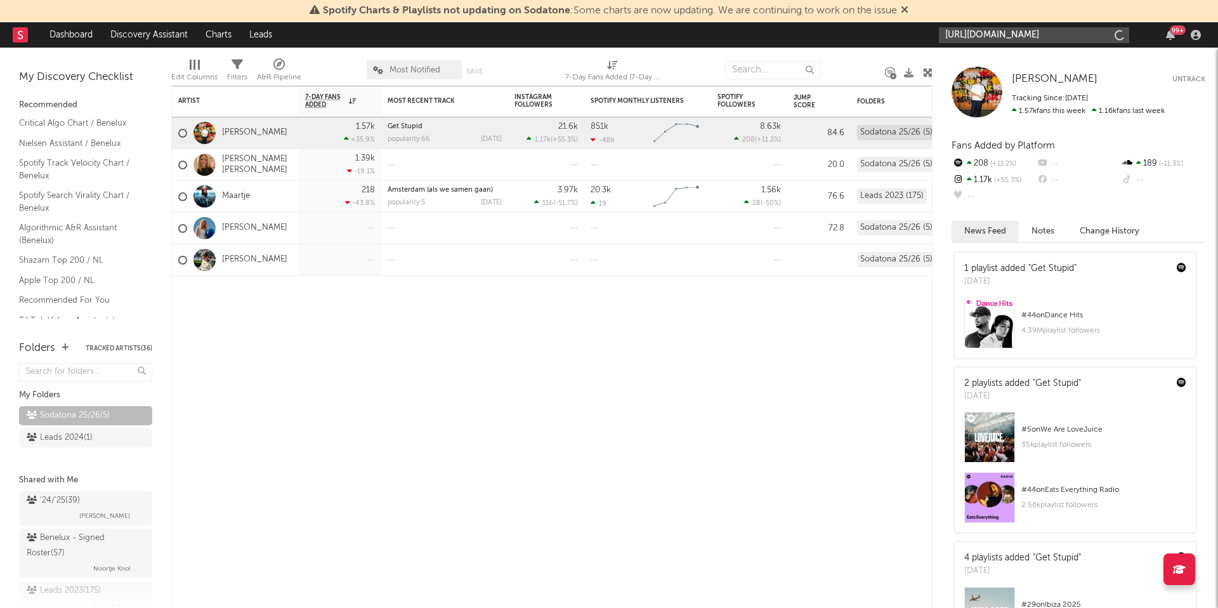
type input "https://www.instagram.com/benjiakabenson/?hl=en"
click at [1029, 32] on input "https://www.instagram.com/benjiakabenson/?hl=en" at bounding box center [1034, 35] width 190 height 16
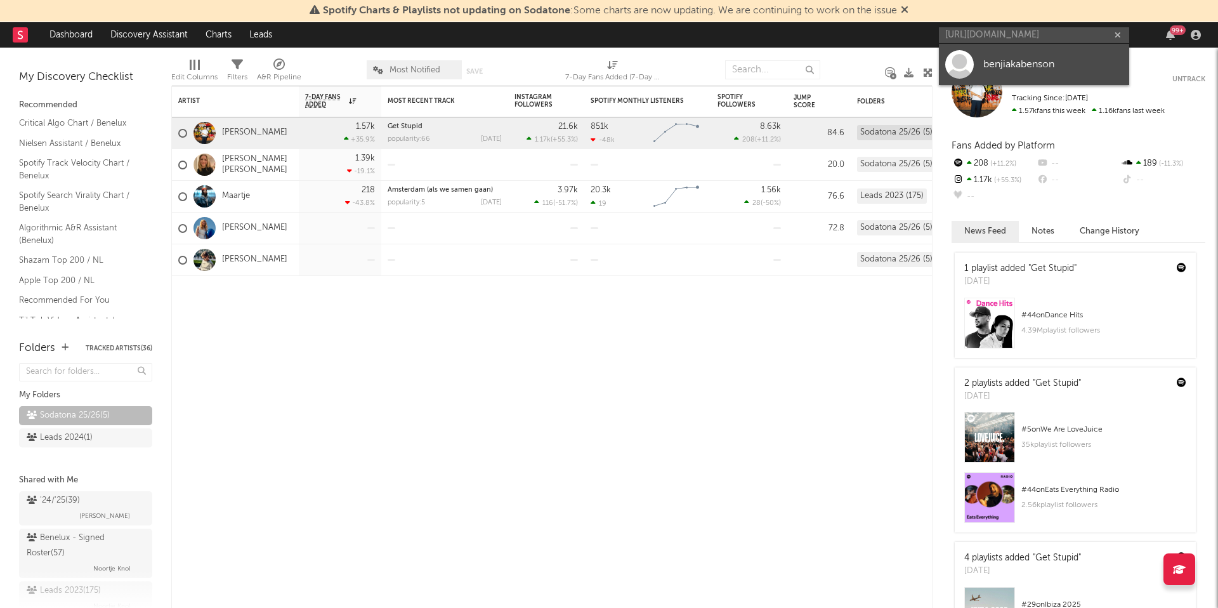
click at [1008, 68] on div "benjiakabenson" at bounding box center [1053, 63] width 140 height 15
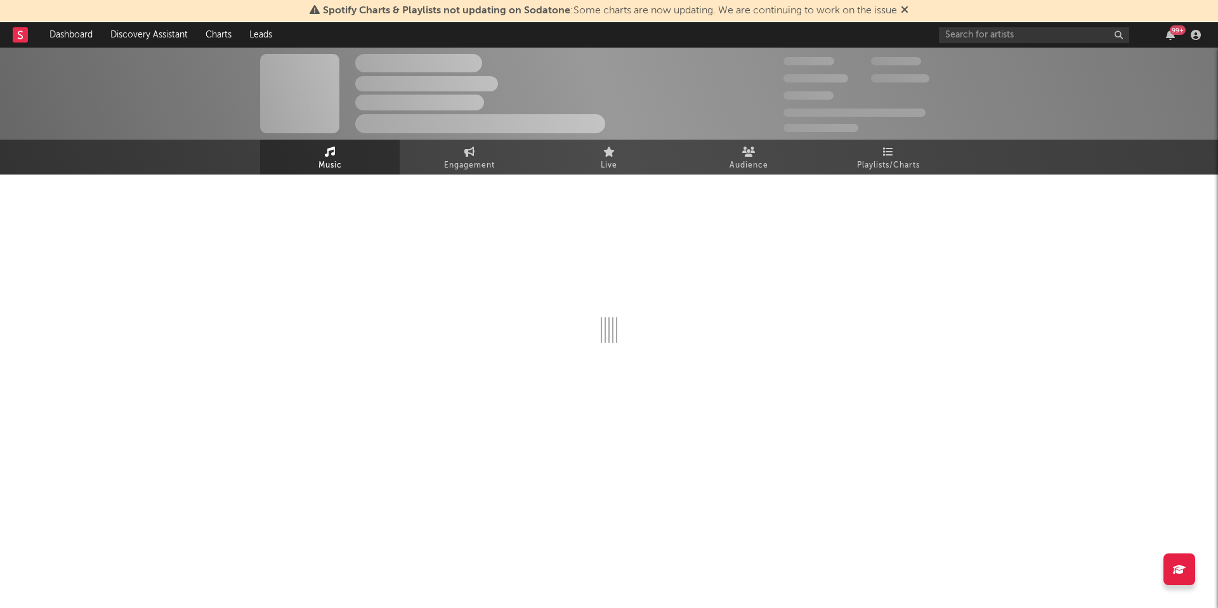
select select "1w"
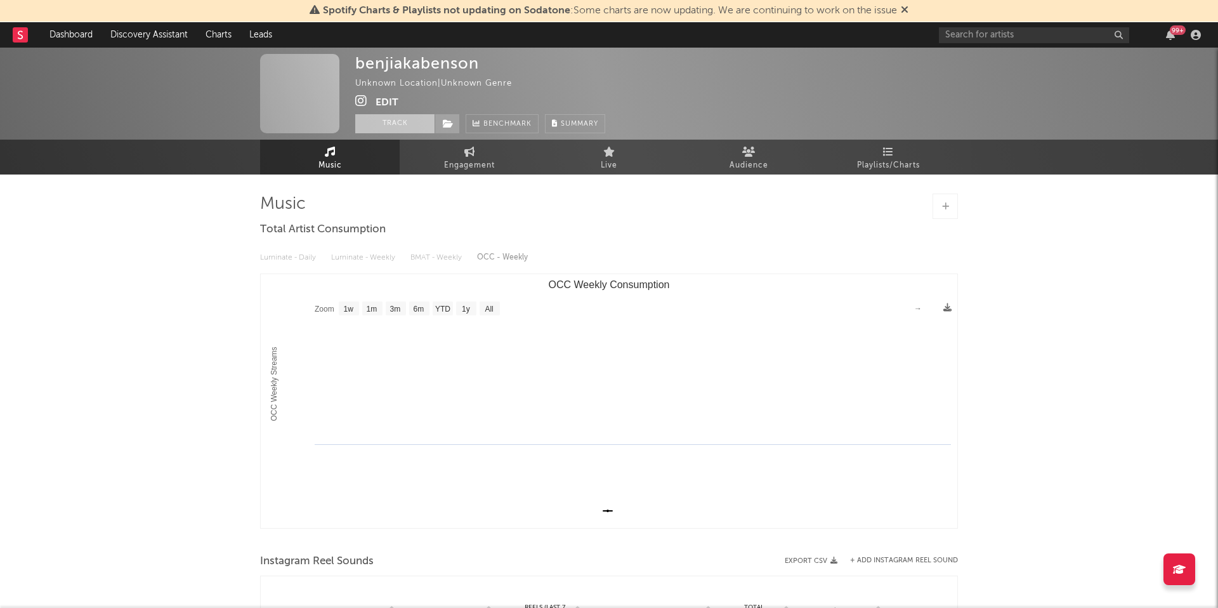
click at [396, 124] on button "Track" at bounding box center [394, 123] width 79 height 19
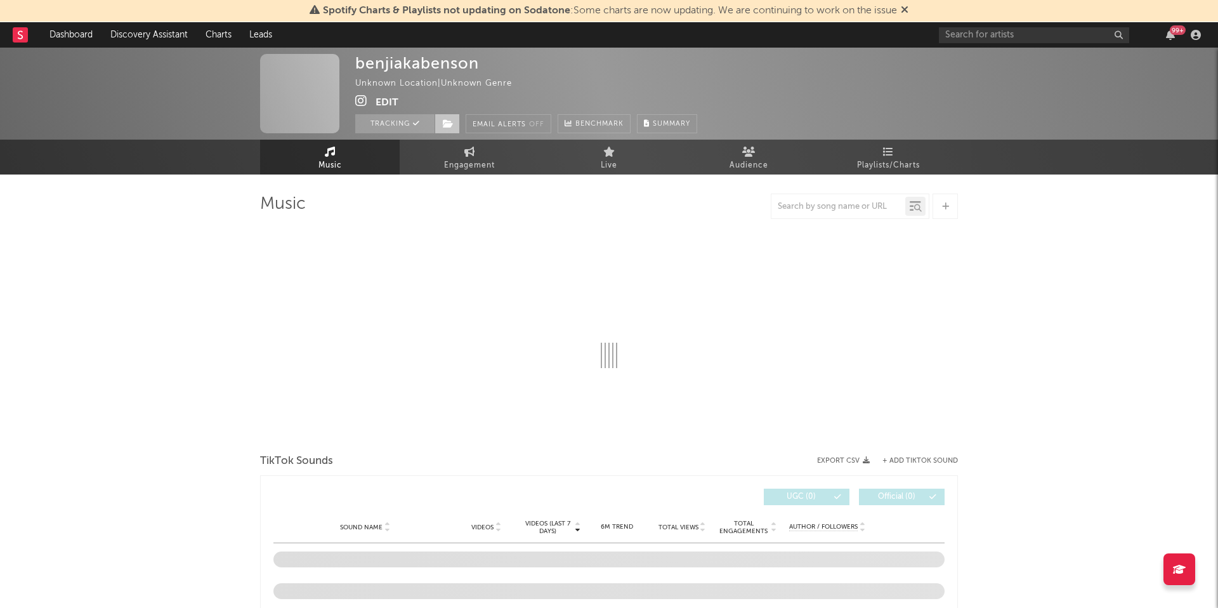
click at [455, 127] on span at bounding box center [446, 123] width 25 height 19
select select "1w"
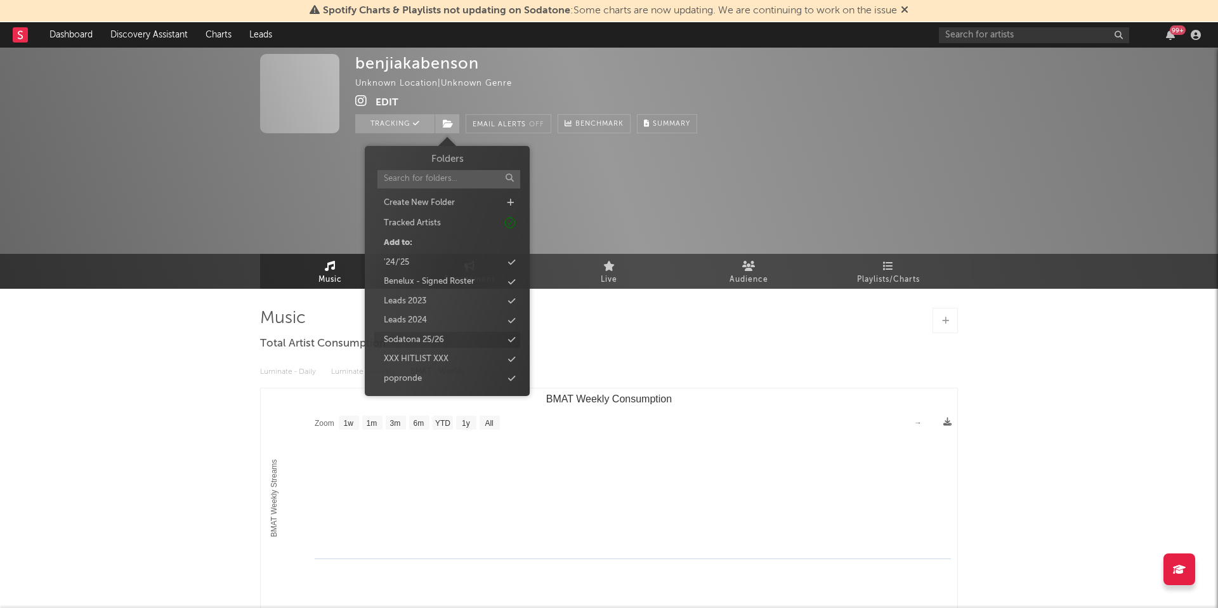
click at [443, 335] on div "Sodatona 25/26" at bounding box center [414, 340] width 60 height 13
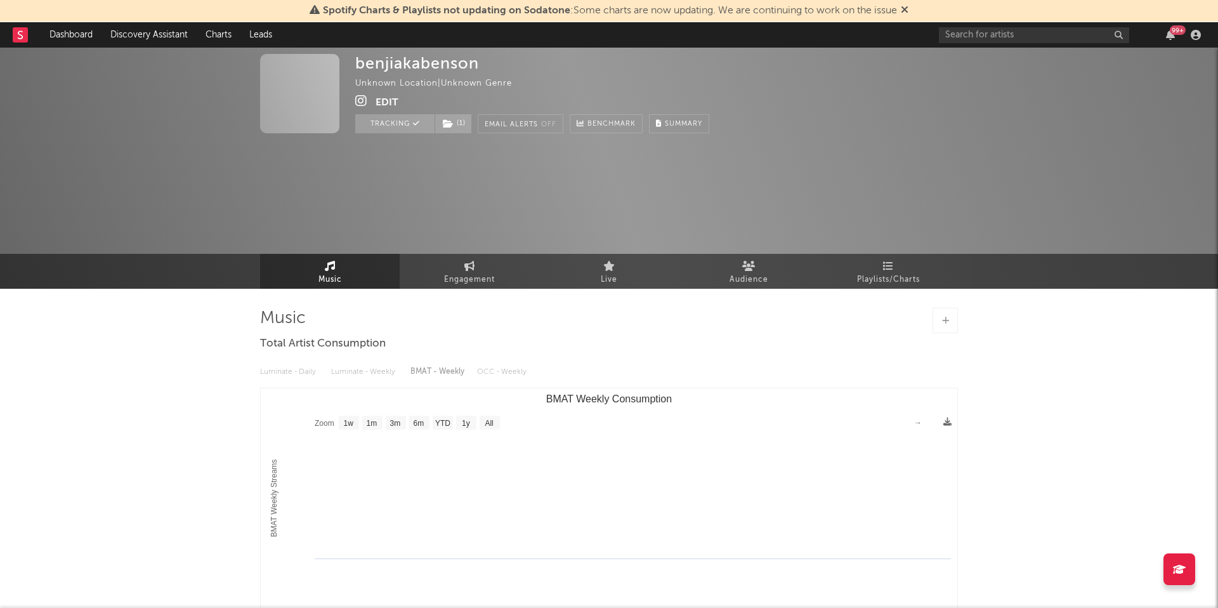
click at [225, 365] on div "benjiakabenson Unknown Location | Unknown Genre Edit Tracking ( 1 ) Email Alert…" at bounding box center [609, 484] width 1218 height 872
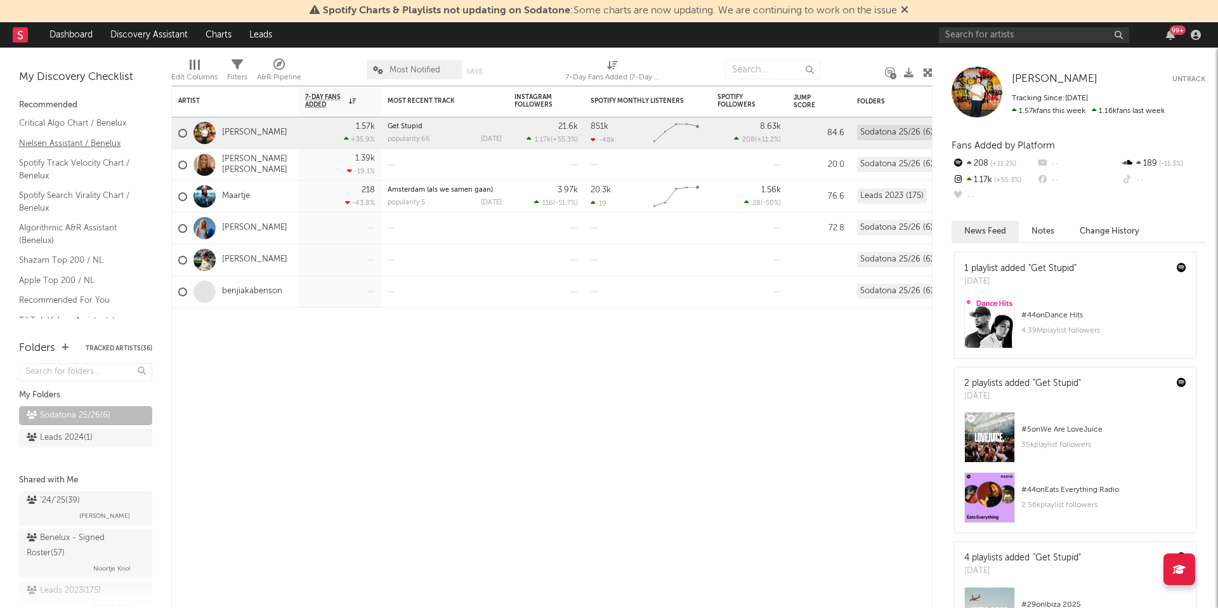
click at [48, 143] on link "Nielsen Assistant / Benelux" at bounding box center [79, 143] width 121 height 14
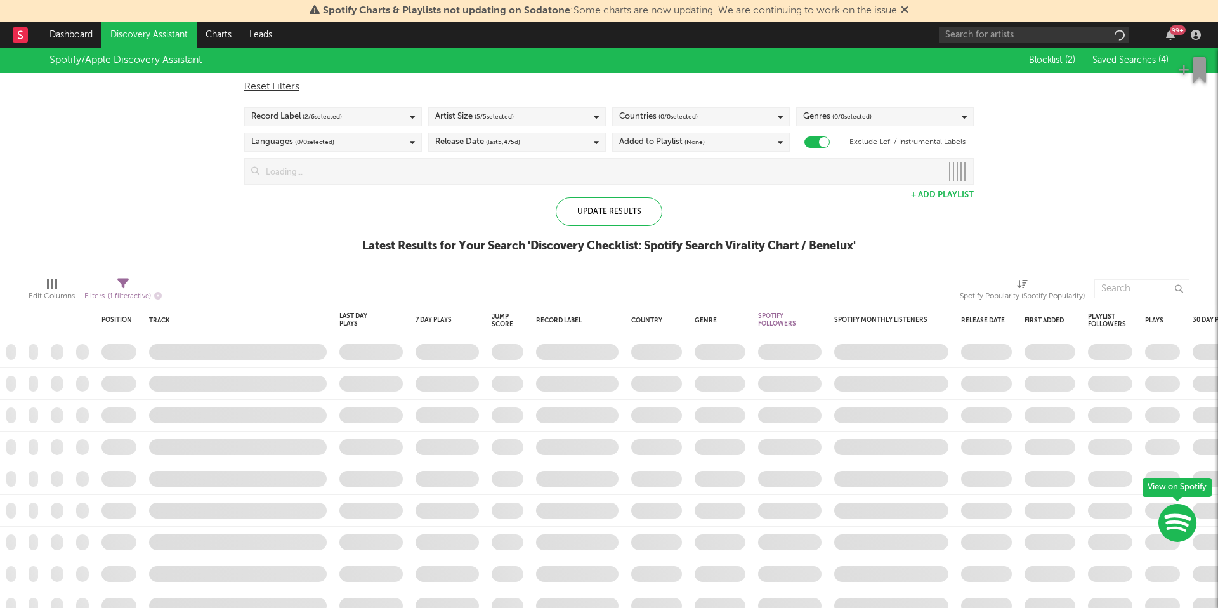
checkbox input "true"
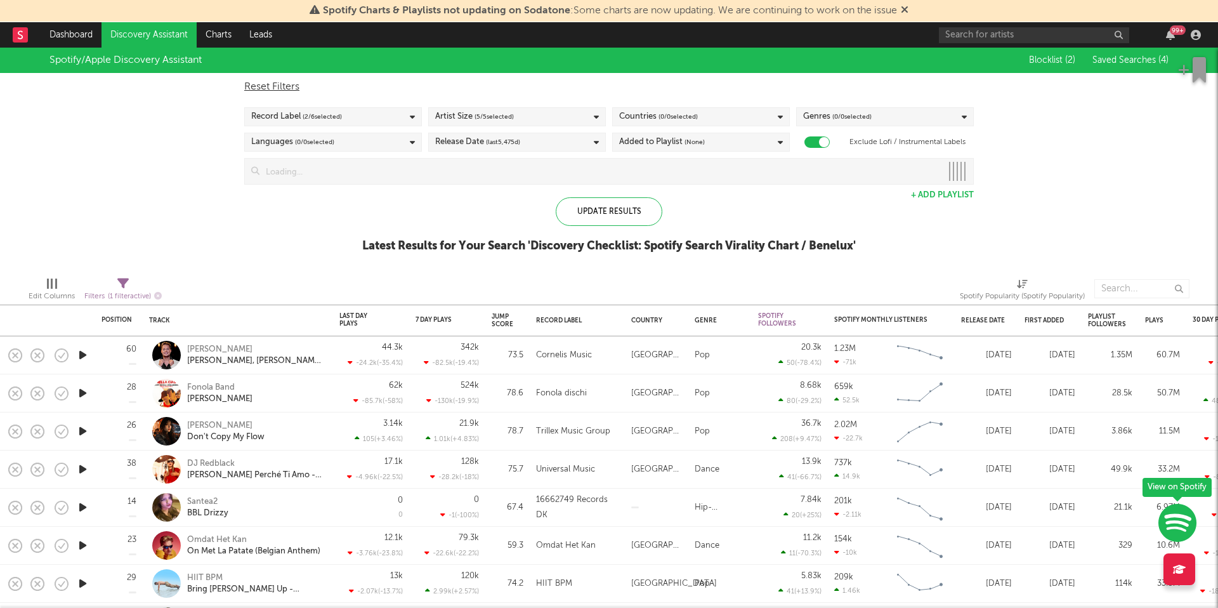
click at [704, 97] on div "Reset Filters Record Label ( 2 / 6 selected) Artist Size ( 5 / 5 selected) Coun…" at bounding box center [609, 129] width 742 height 112
click at [702, 125] on div "Countries ( 0 / 0 selected)" at bounding box center [701, 116] width 178 height 19
click at [480, 203] on div "Update Results Latest Results for Your Search ' Discovery Checklist: Spotify Se…" at bounding box center [608, 231] width 493 height 69
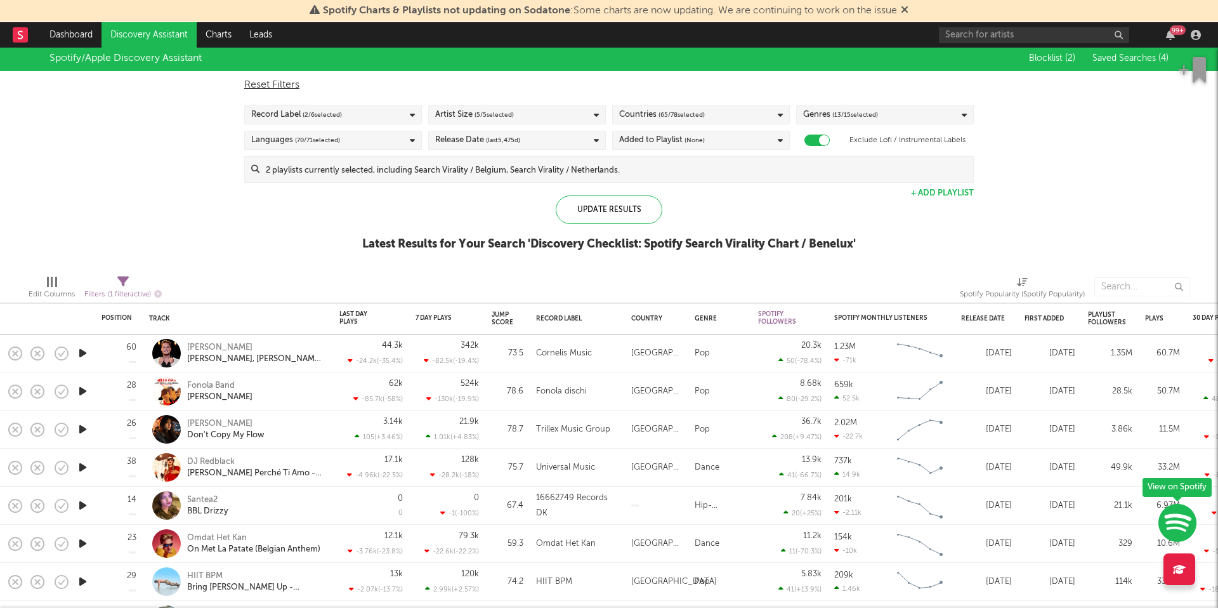
click at [22, 44] on link at bounding box center [20, 34] width 15 height 25
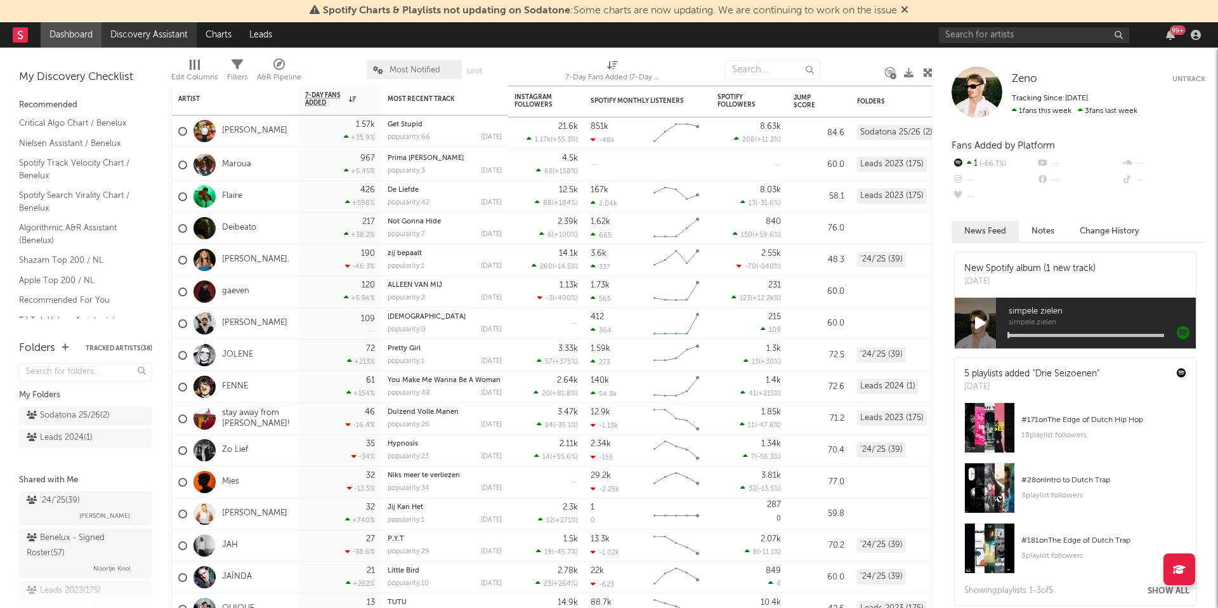
click at [136, 39] on link "Discovery Assistant" at bounding box center [148, 34] width 95 height 25
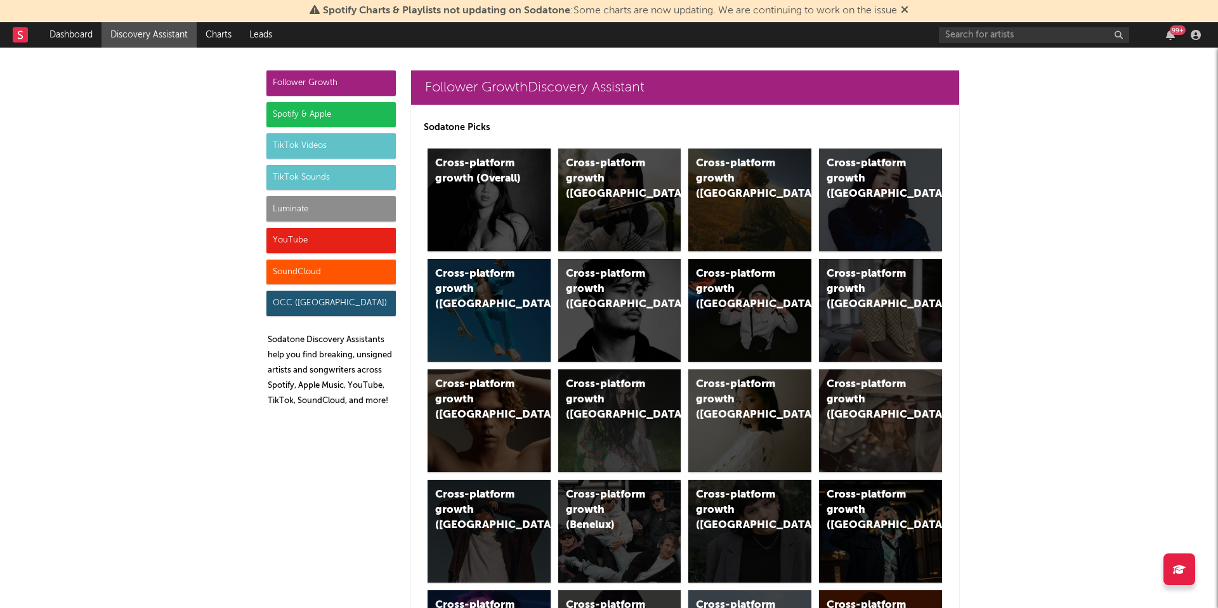
click at [312, 178] on div "TikTok Sounds" at bounding box center [330, 177] width 129 height 25
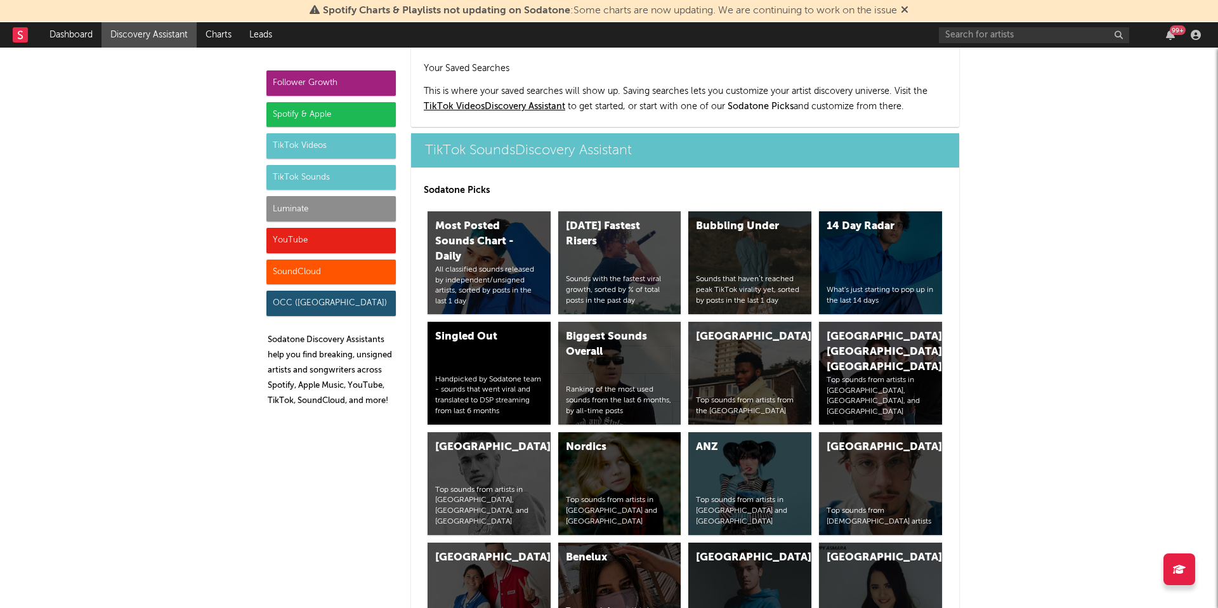
scroll to position [4365, 0]
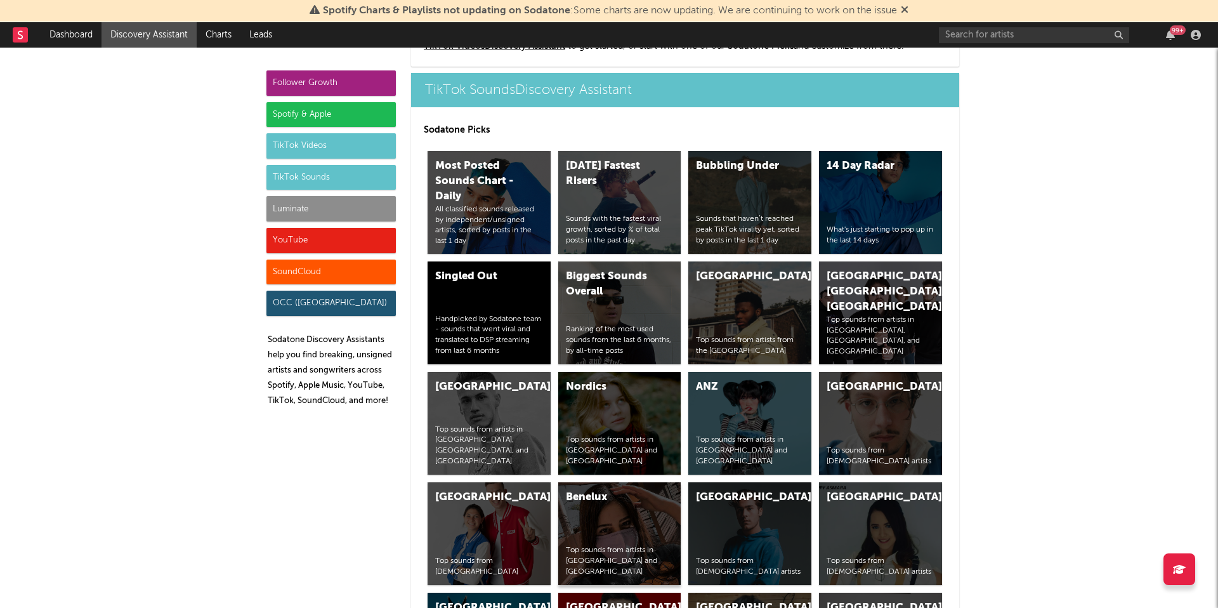
click at [599, 525] on div "Benelux Top sounds from artists in Netherlands and Belgium" at bounding box center [619, 533] width 123 height 103
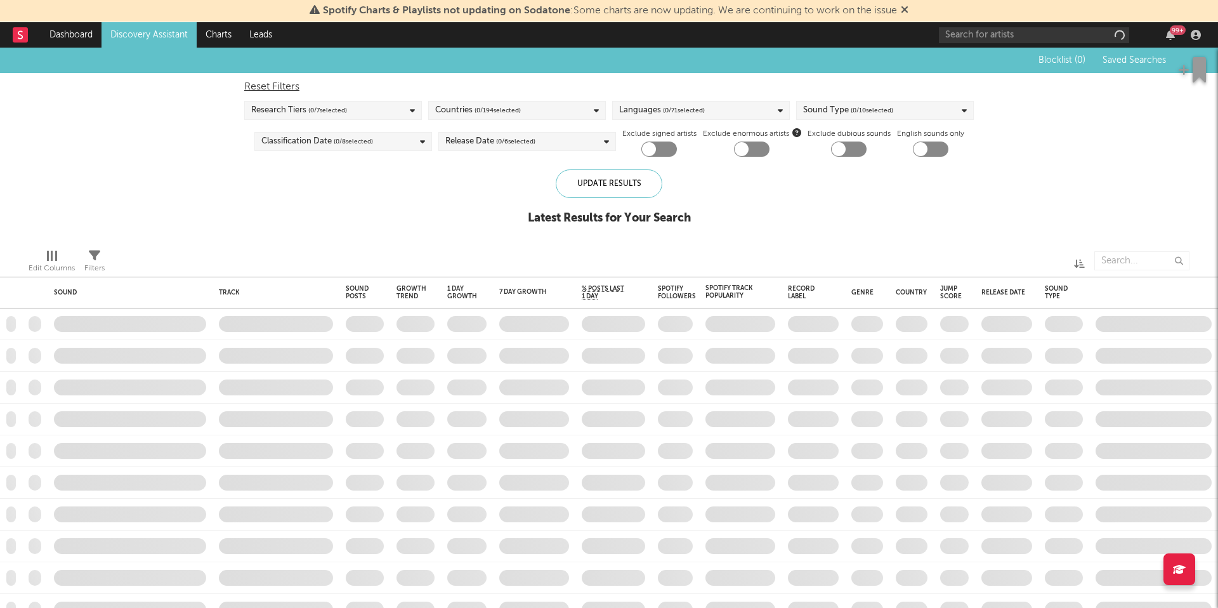
checkbox input "true"
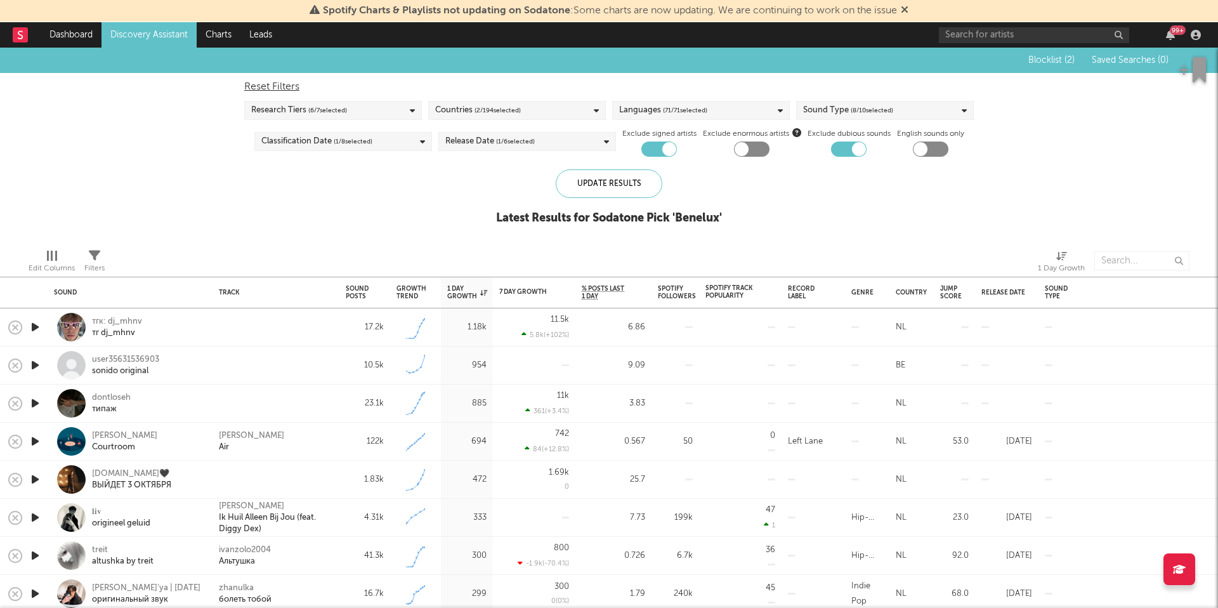
click at [691, 111] on span "( 71 / 71 selected)" at bounding box center [685, 110] width 44 height 15
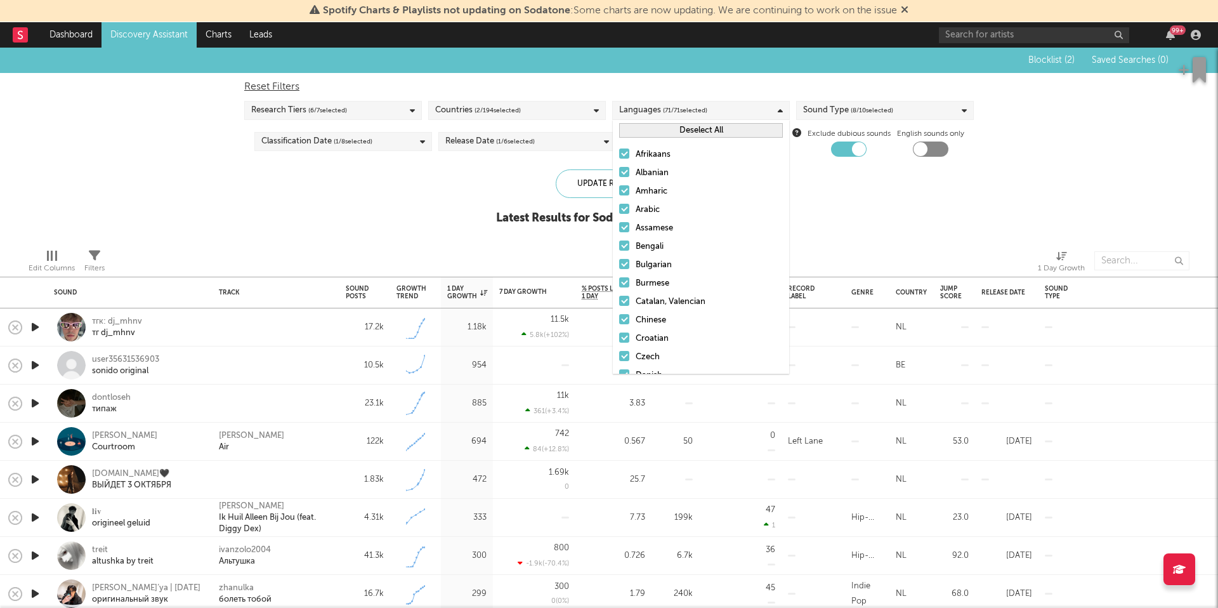
click at [675, 131] on button "Deselect All" at bounding box center [701, 130] width 164 height 15
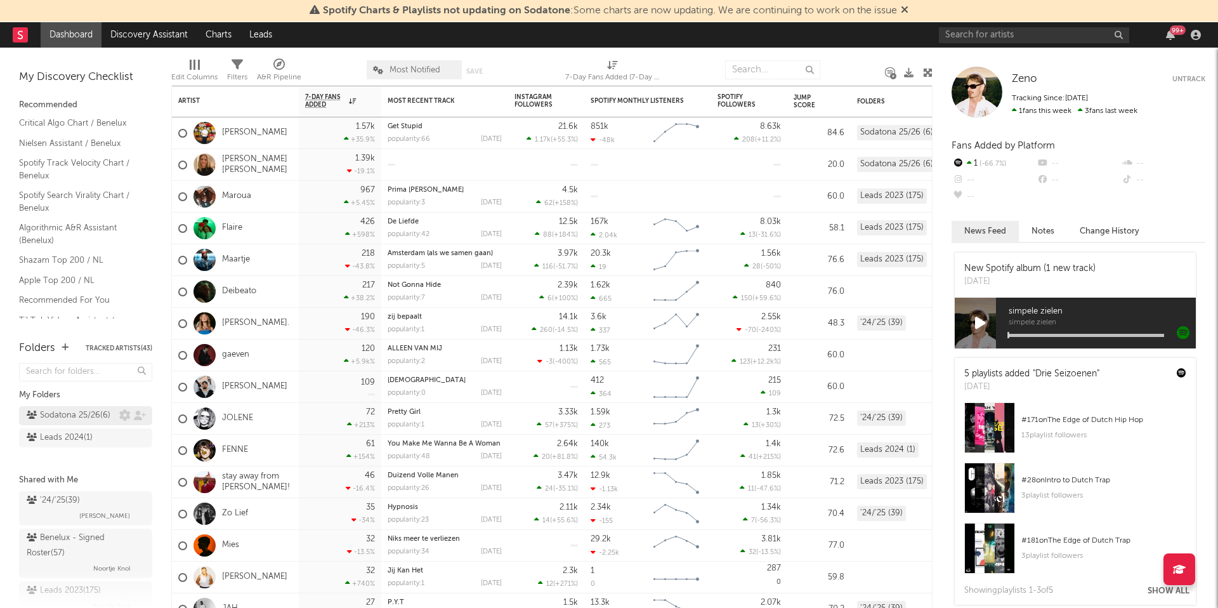
click at [68, 414] on div "Sodatona 25/26 ( 6 )" at bounding box center [69, 415] width 84 height 15
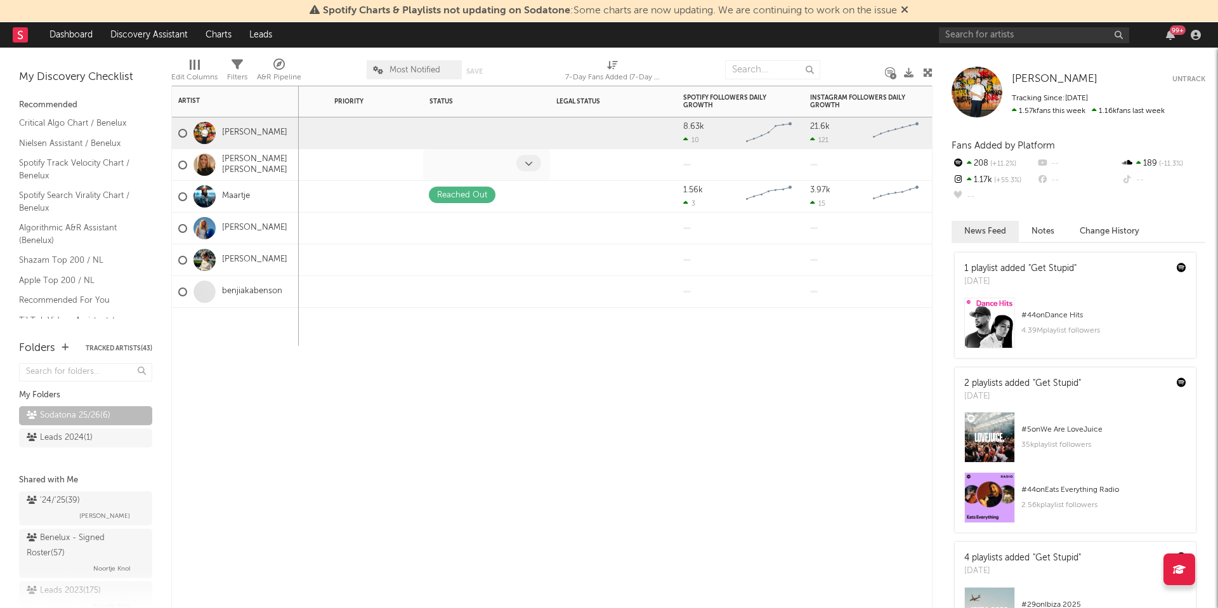
click at [527, 172] on div at bounding box center [530, 165] width 28 height 20
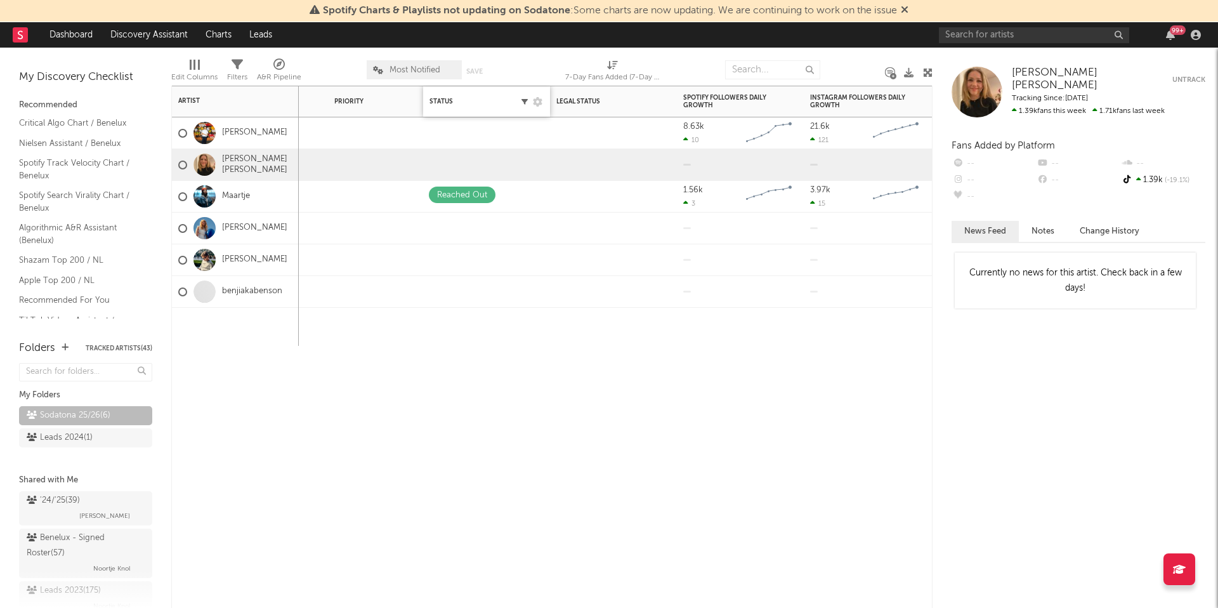
click at [526, 104] on icon "button" at bounding box center [524, 101] width 6 height 6
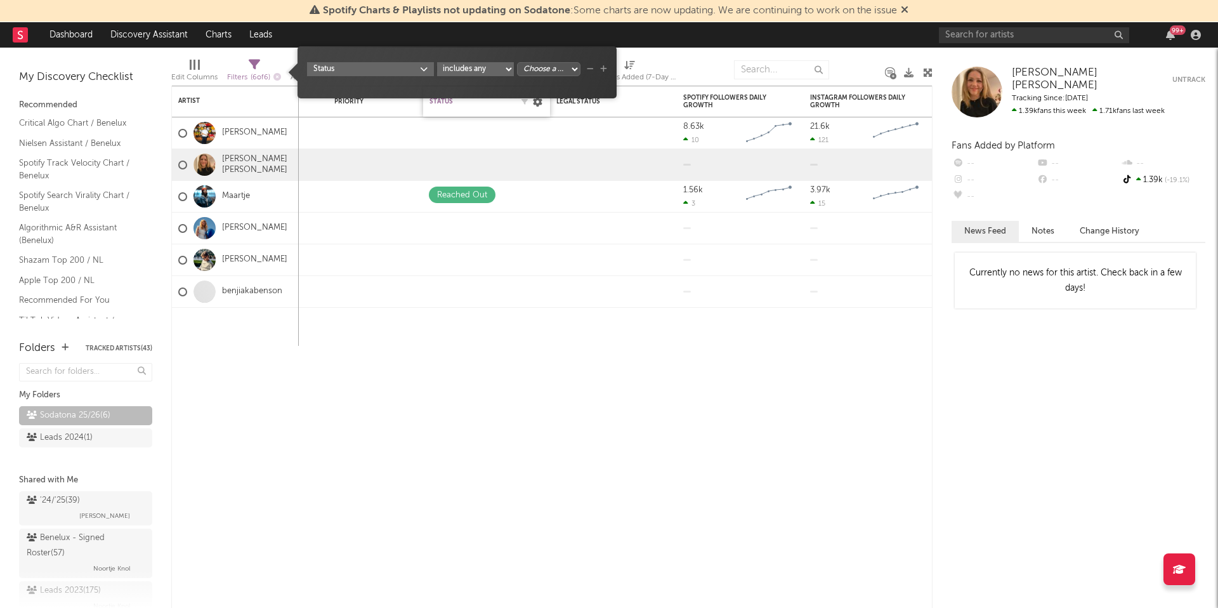
click at [537, 103] on icon at bounding box center [538, 102] width 10 height 10
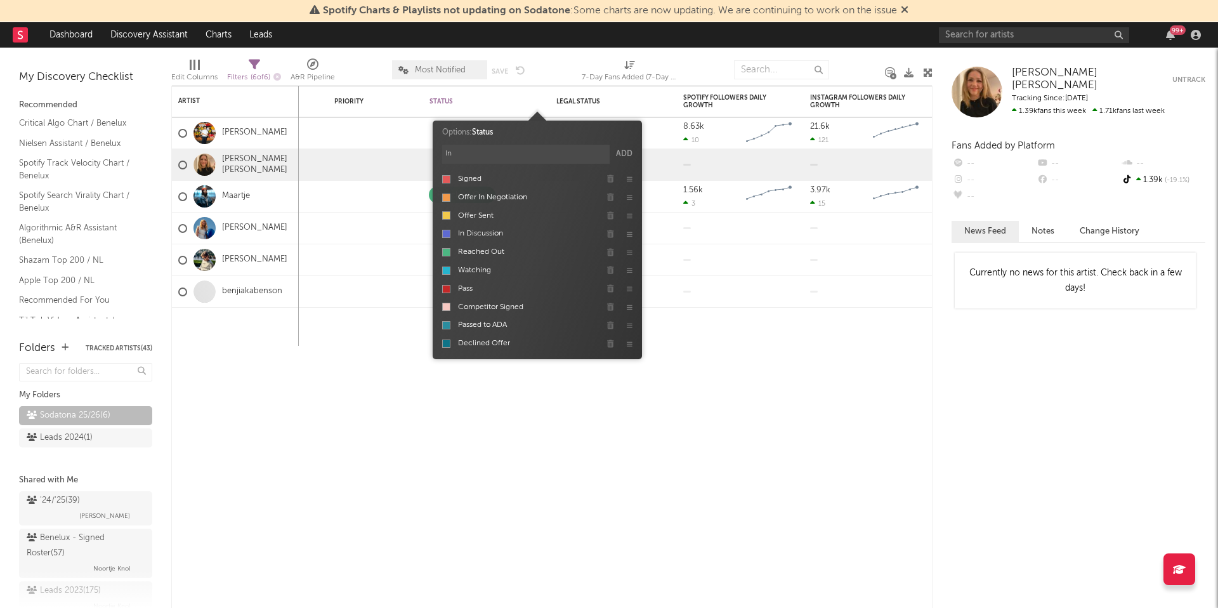
type input "I"
type input "Publishing Focussed"
click at [626, 148] on button "Add" at bounding box center [624, 154] width 16 height 19
click at [632, 362] on icon at bounding box center [630, 361] width 6 height 6
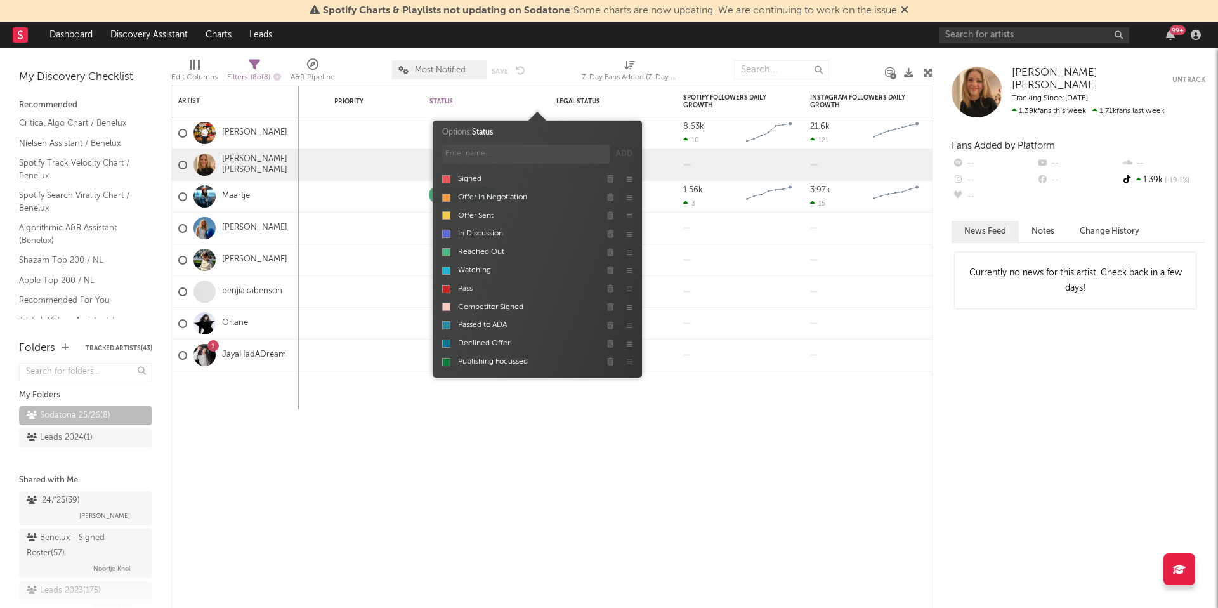
click at [446, 361] on div at bounding box center [446, 362] width 8 height 8
click at [608, 518] on div "Folders Weekly US Streams WoW % Change Weekly UK Streams WoW % Change Notes Pri…" at bounding box center [551, 347] width 761 height 522
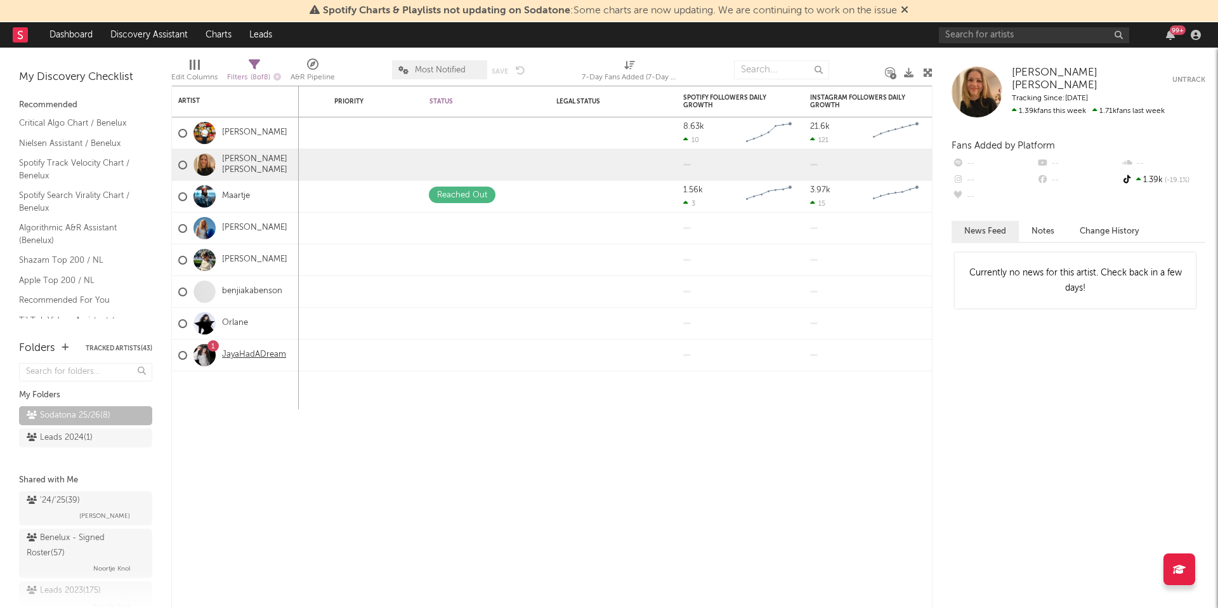
click at [246, 349] on link "JayaHadADream" at bounding box center [254, 354] width 64 height 11
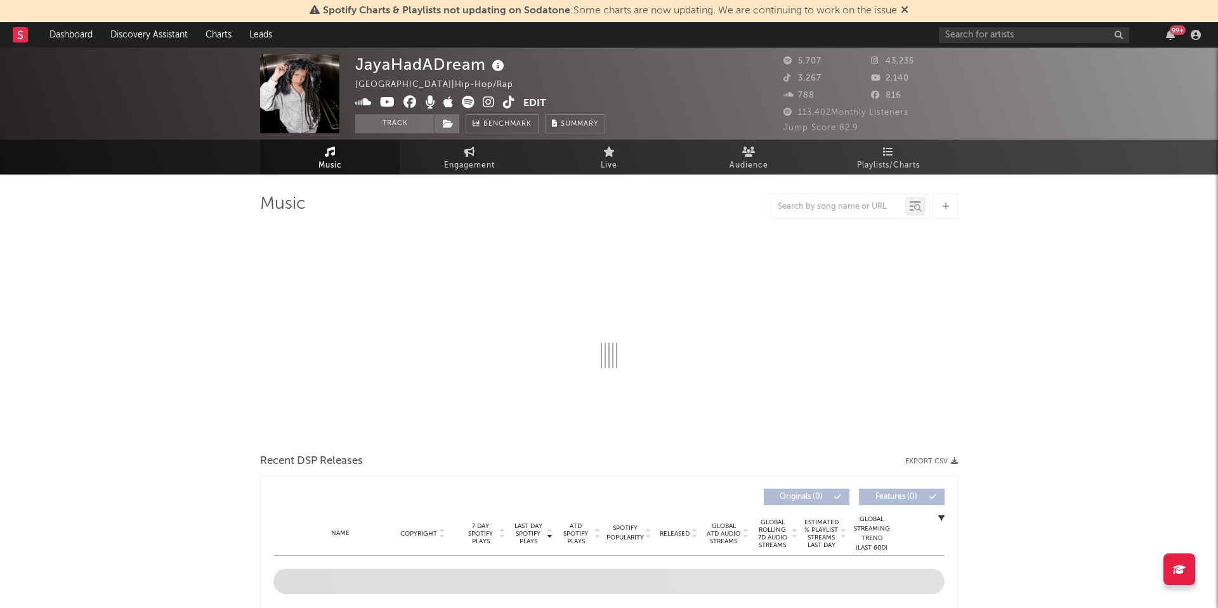
select select "1w"
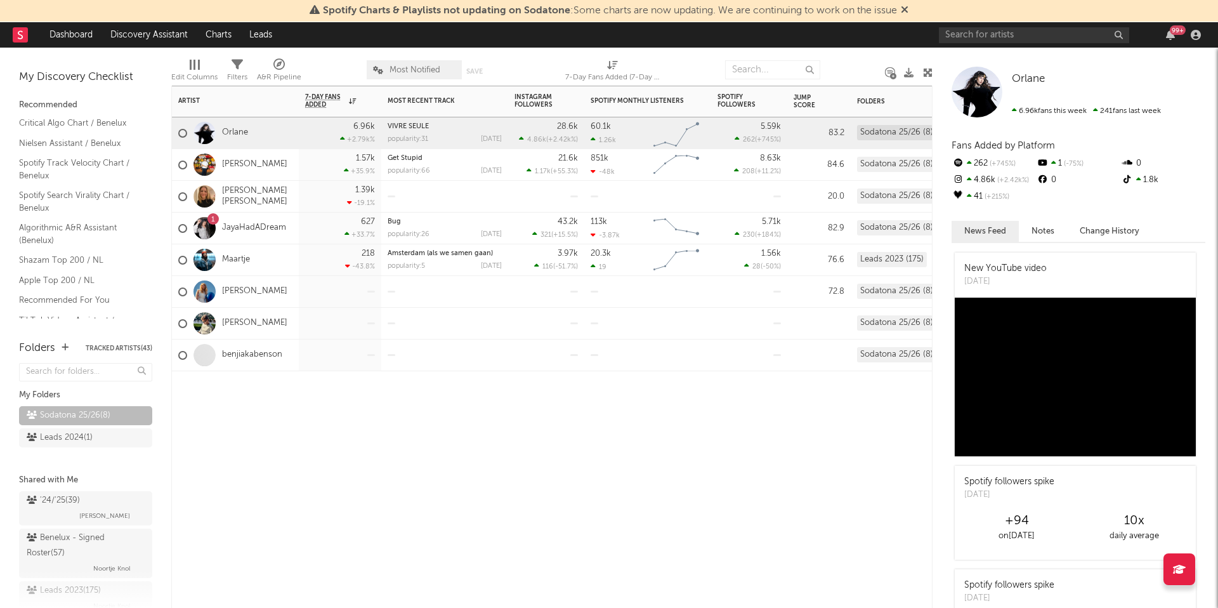
click at [631, 295] on div at bounding box center [647, 292] width 127 height 32
click at [594, 417] on div "Artist Notifications 7-Day Fans Added WoW % Change Most Recent Track Popularity…" at bounding box center [551, 347] width 761 height 522
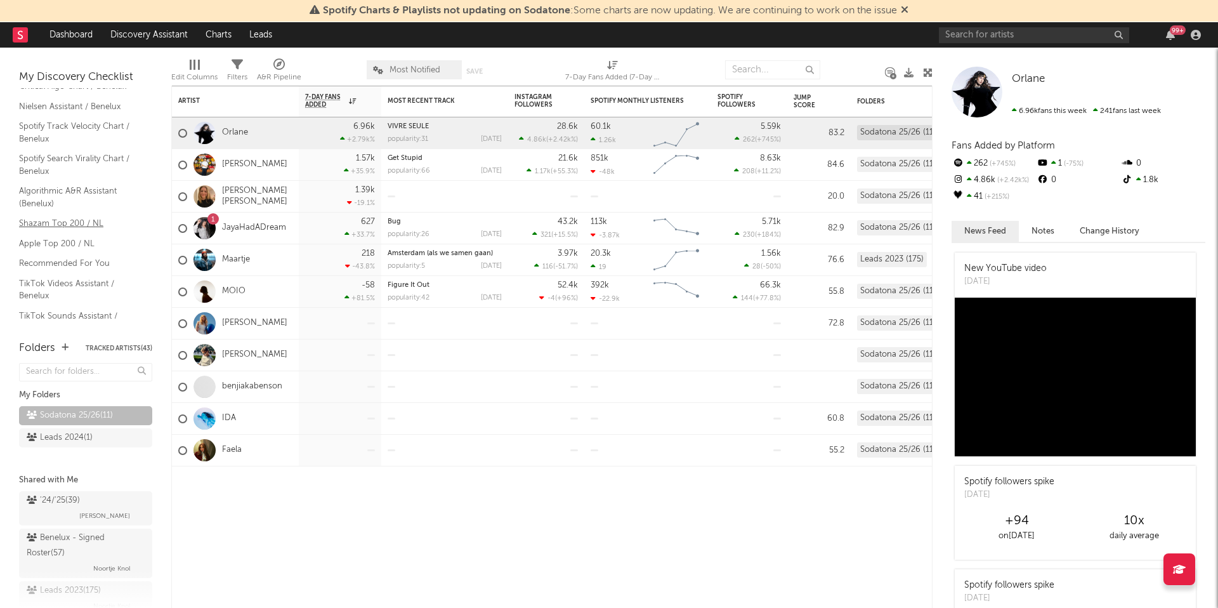
scroll to position [60, 0]
click at [35, 293] on link "TikTok Sounds Assistant / Benelux" at bounding box center [79, 299] width 121 height 26
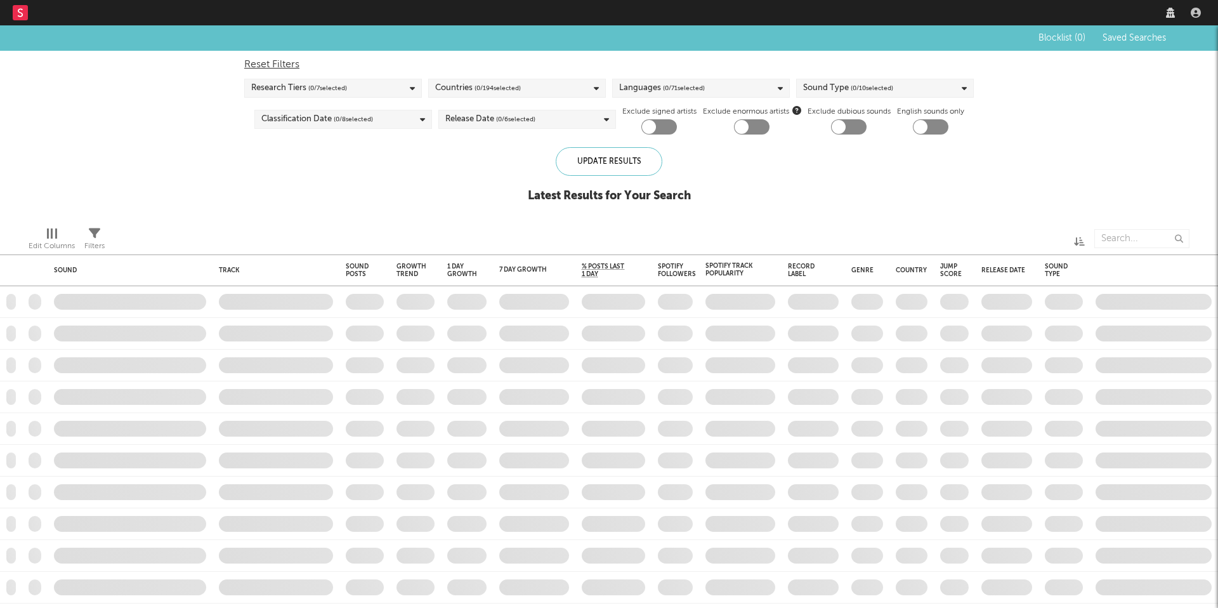
checkbox input "true"
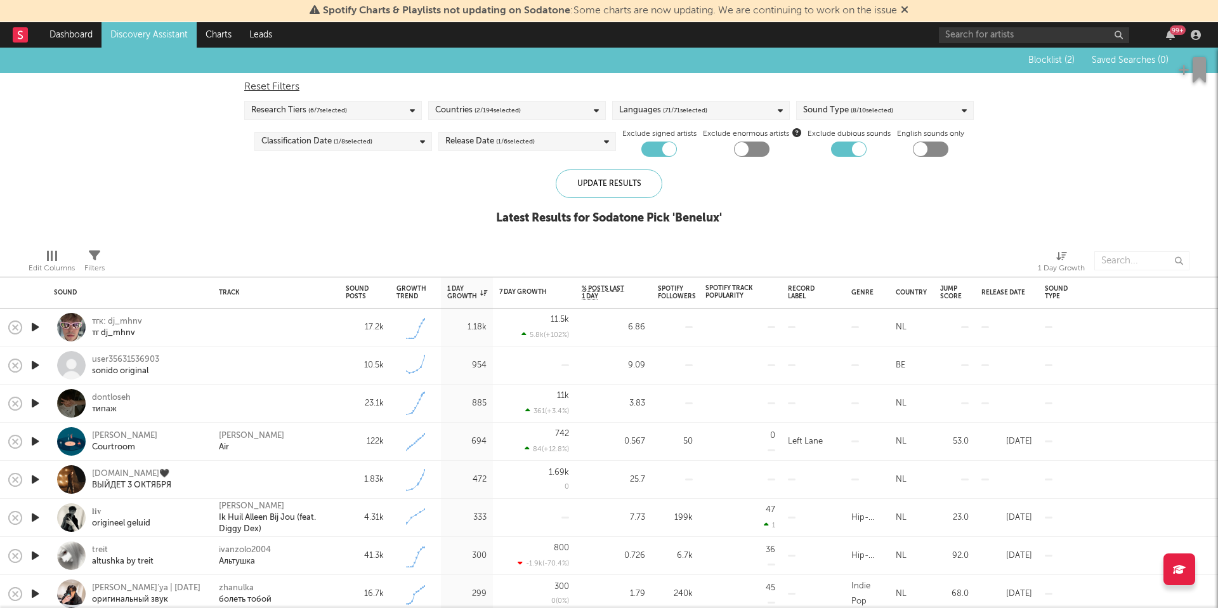
click at [691, 109] on span "( 71 / 71 selected)" at bounding box center [685, 110] width 44 height 15
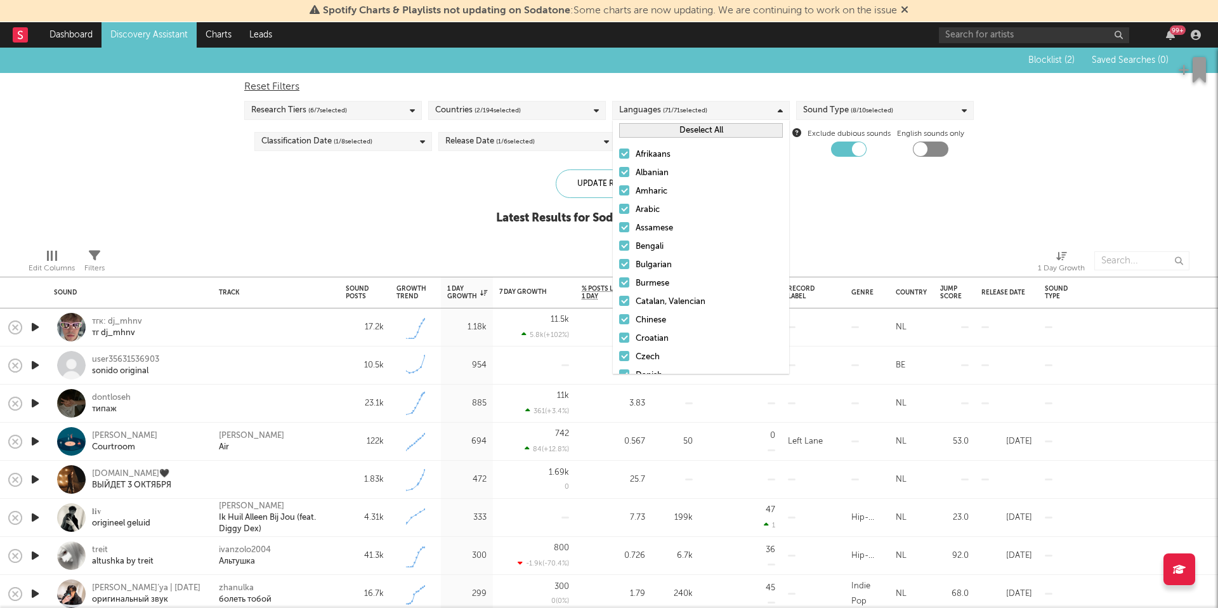
click at [687, 128] on button "Deselect All" at bounding box center [701, 130] width 164 height 15
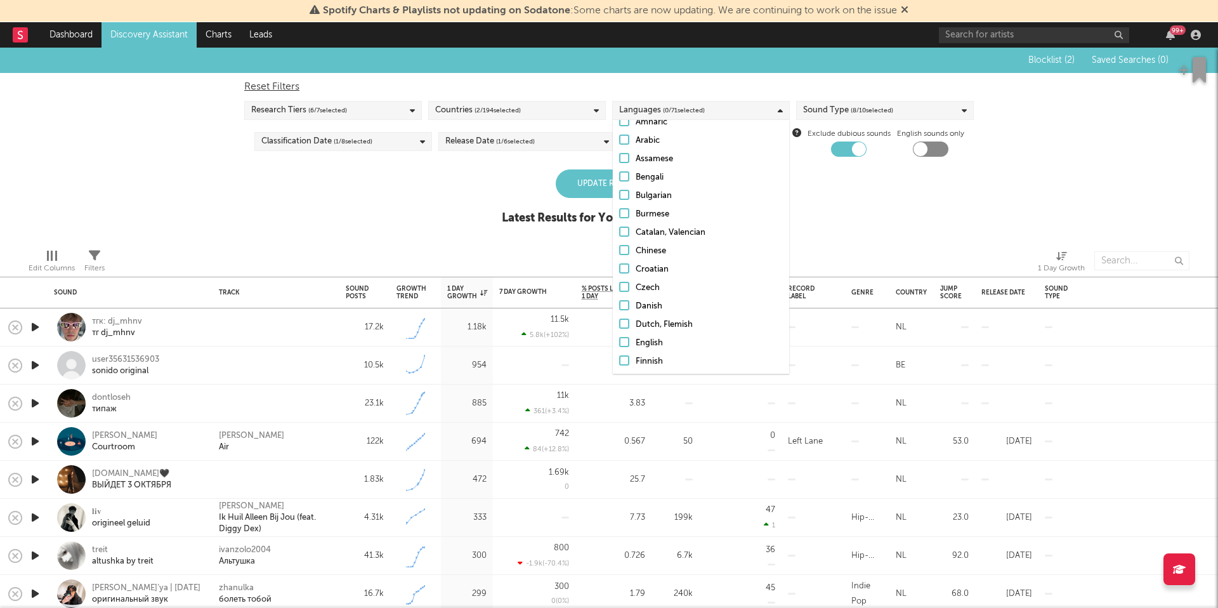
scroll to position [79, 0]
click at [654, 317] on div "Dutch, Flemish" at bounding box center [709, 315] width 147 height 15
click at [619, 317] on input "Dutch, Flemish" at bounding box center [619, 315] width 0 height 15
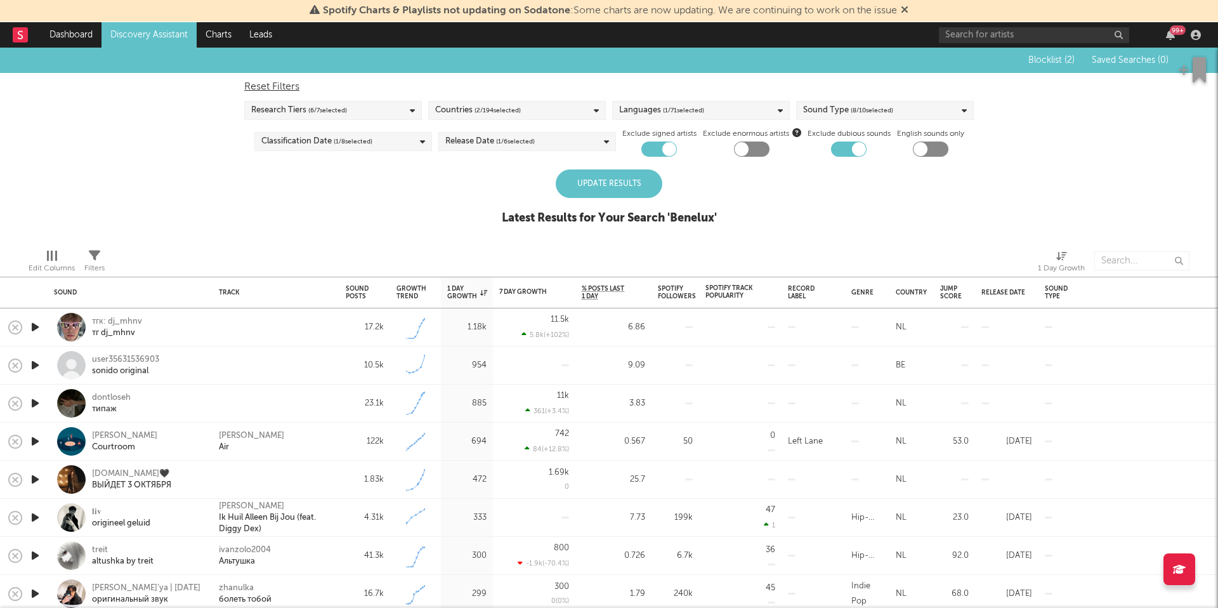
click at [577, 178] on div "Update Results" at bounding box center [609, 183] width 107 height 29
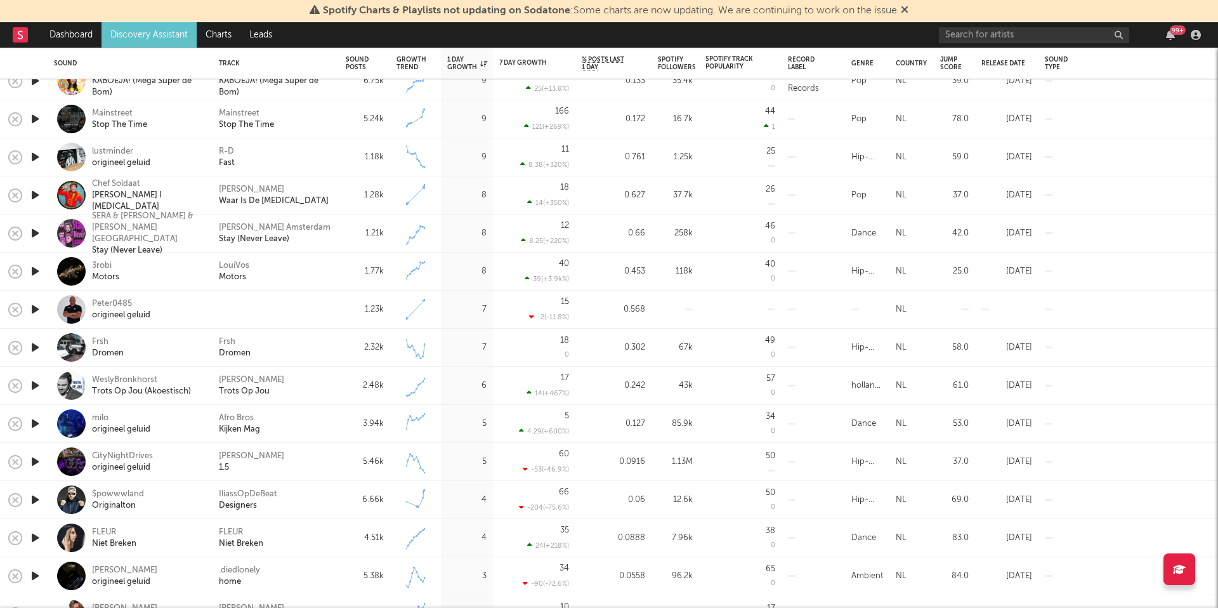
click at [32, 346] on icon "button" at bounding box center [35, 347] width 13 height 16
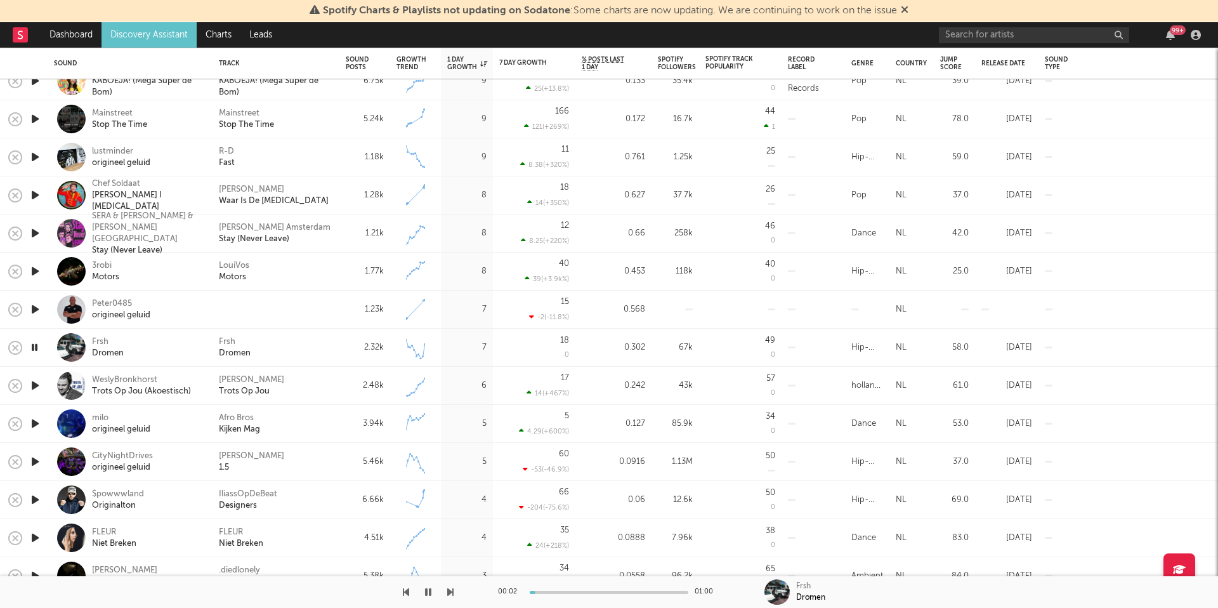
click at [32, 346] on icon "button" at bounding box center [35, 347] width 12 height 16
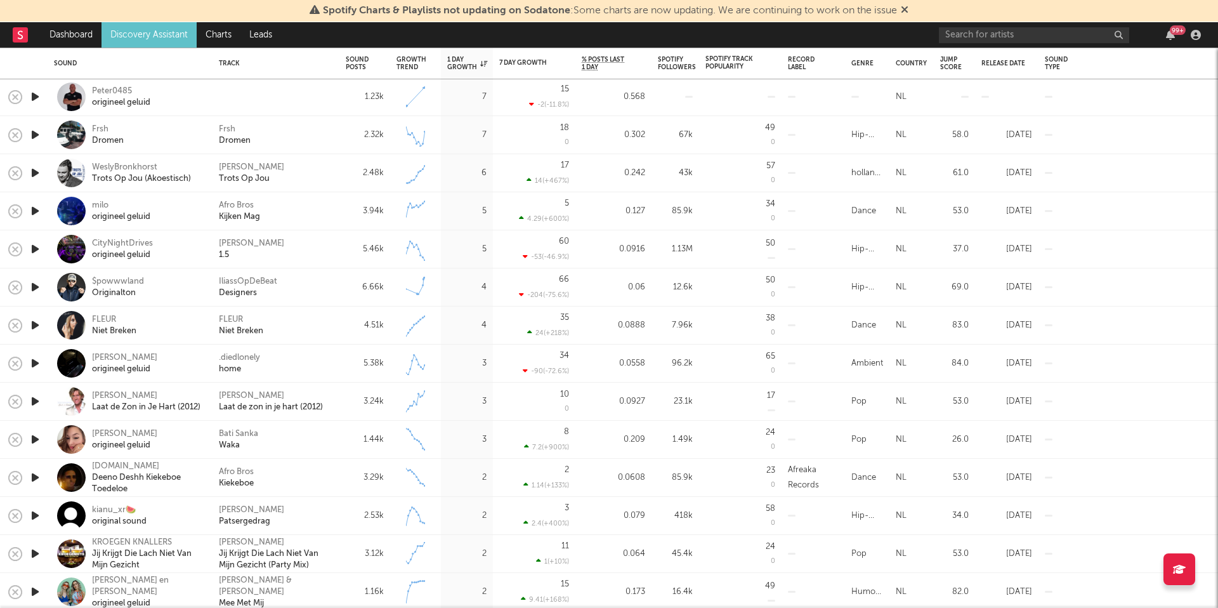
click at [32, 397] on icon "button" at bounding box center [35, 401] width 13 height 16
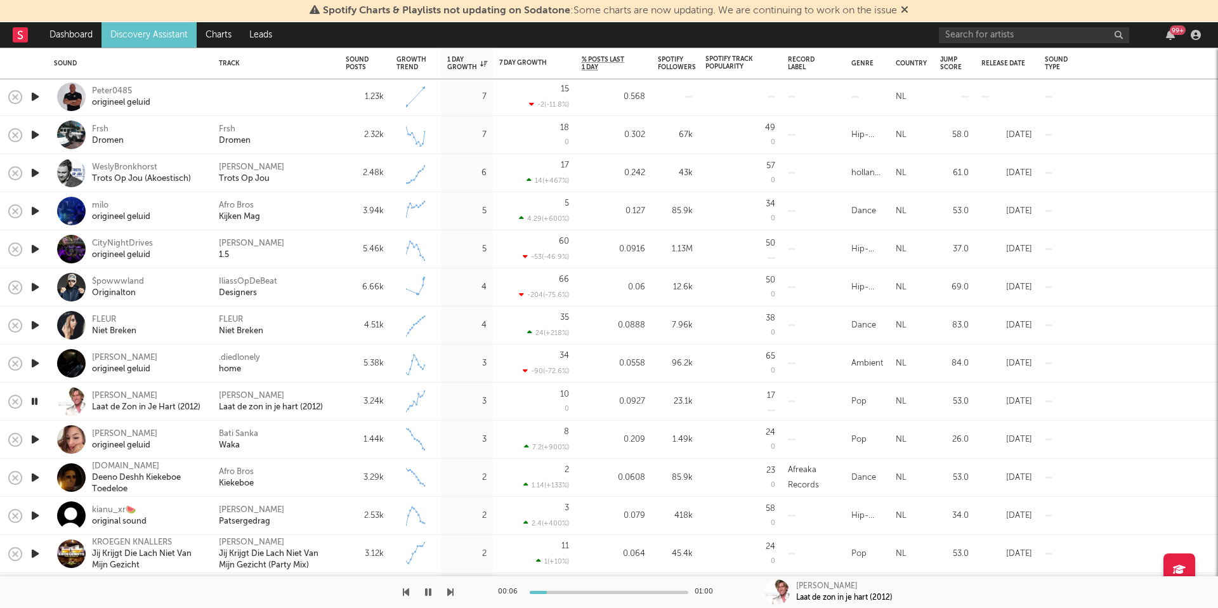
click at [32, 397] on icon "button" at bounding box center [35, 401] width 12 height 16
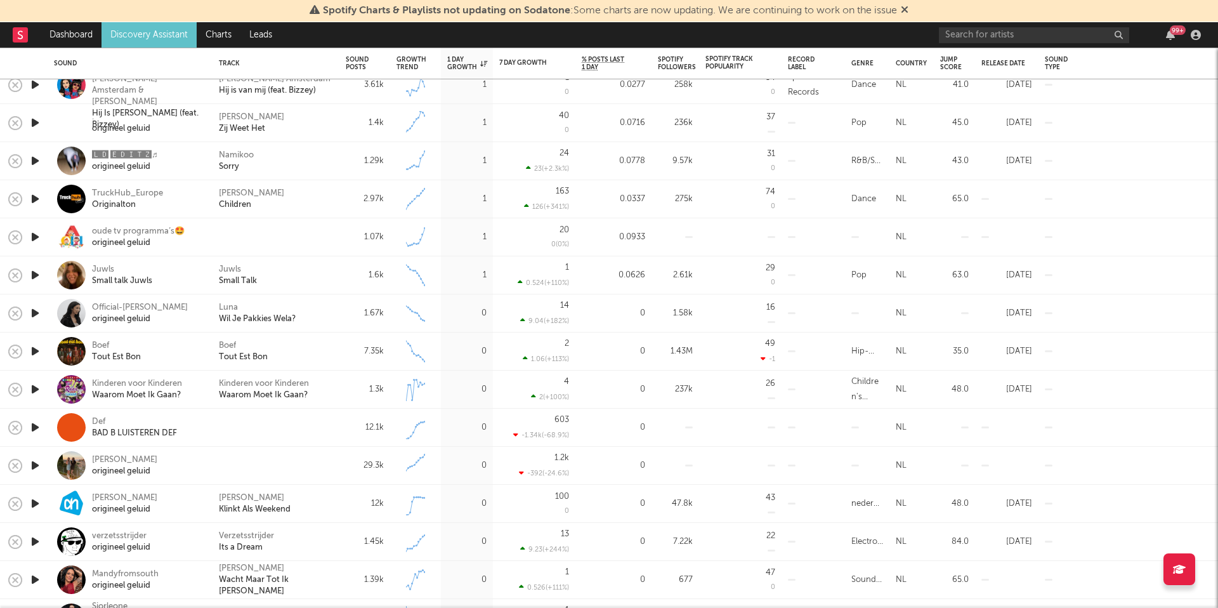
click at [36, 469] on icon "button" at bounding box center [35, 465] width 13 height 16
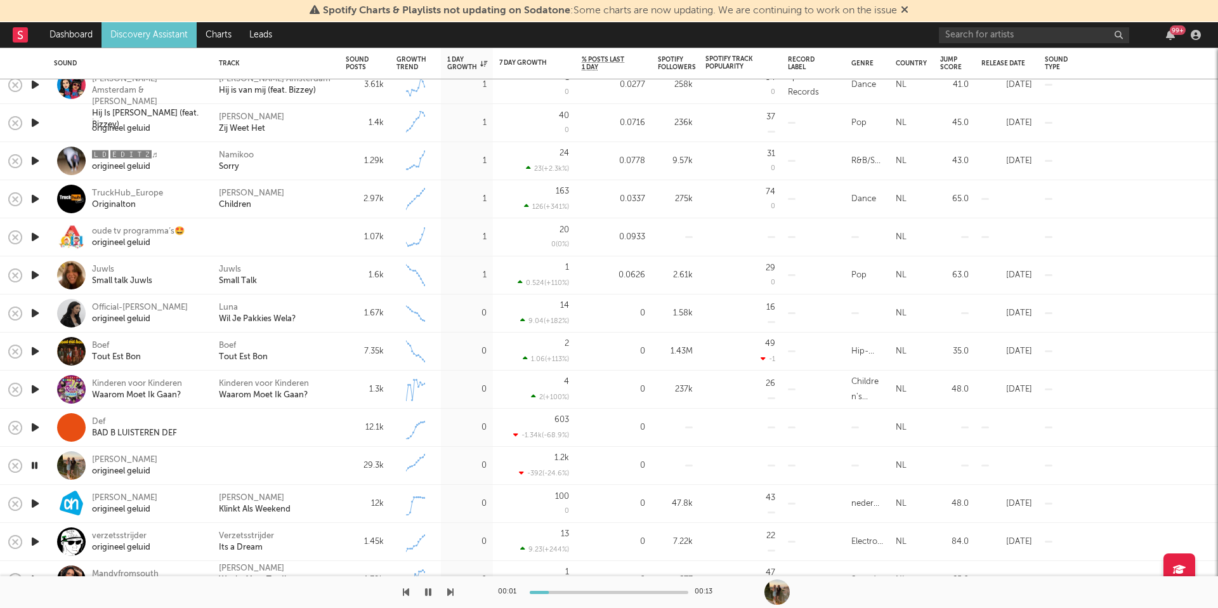
click at [36, 469] on icon "button" at bounding box center [35, 465] width 12 height 16
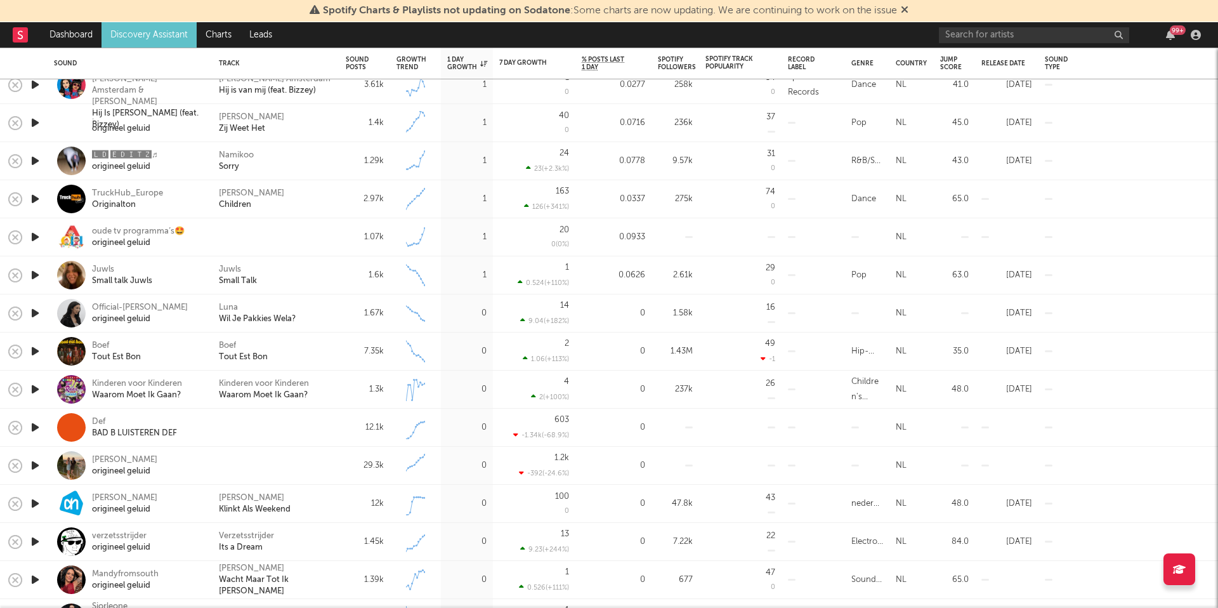
click at [34, 431] on icon "button" at bounding box center [35, 427] width 13 height 16
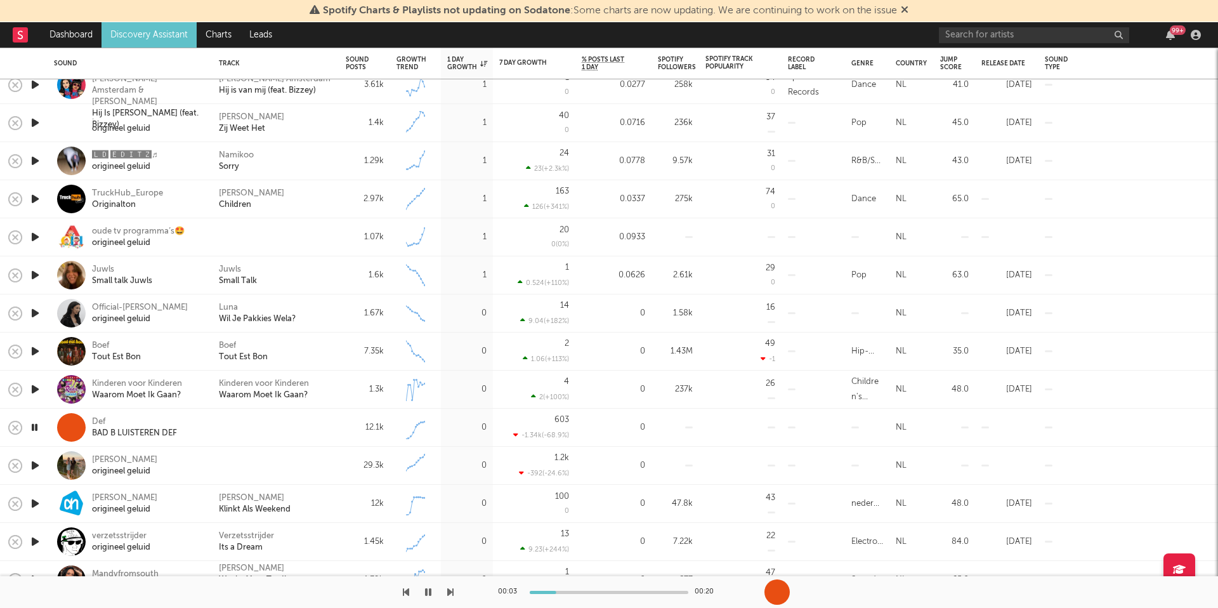
click at [34, 431] on icon "button" at bounding box center [35, 427] width 12 height 16
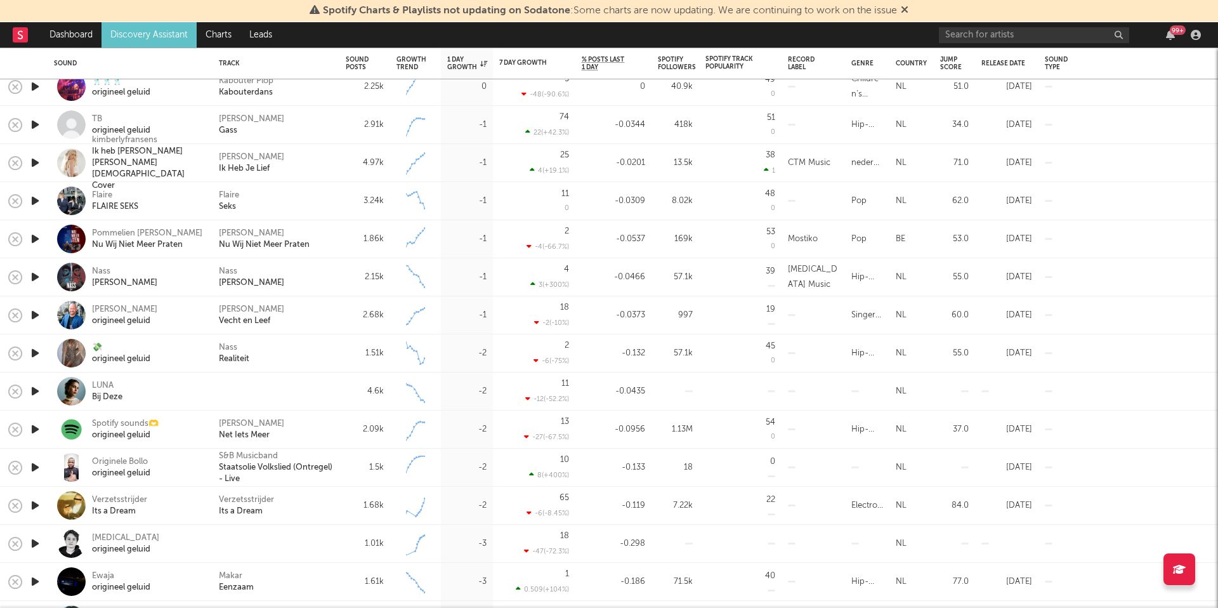
click at [44, 500] on div at bounding box center [34, 505] width 25 height 38
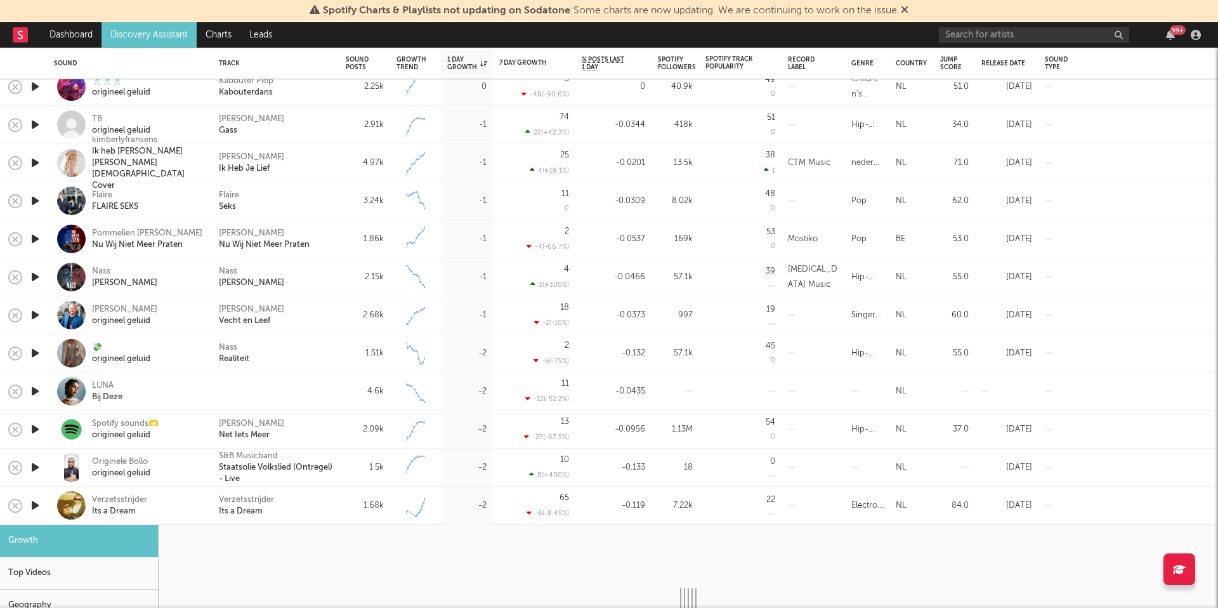
click at [39, 503] on icon "button" at bounding box center [35, 505] width 13 height 16
click at [39, 503] on icon "button" at bounding box center [35, 505] width 12 height 16
select select "6m"
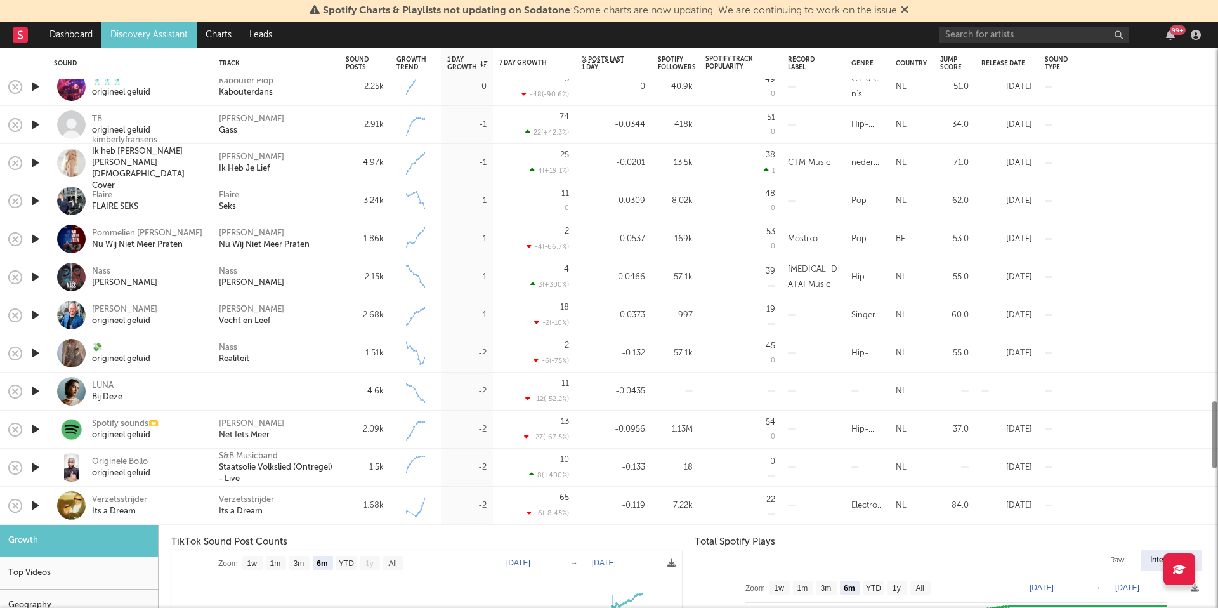
click at [46, 492] on div at bounding box center [34, 505] width 25 height 38
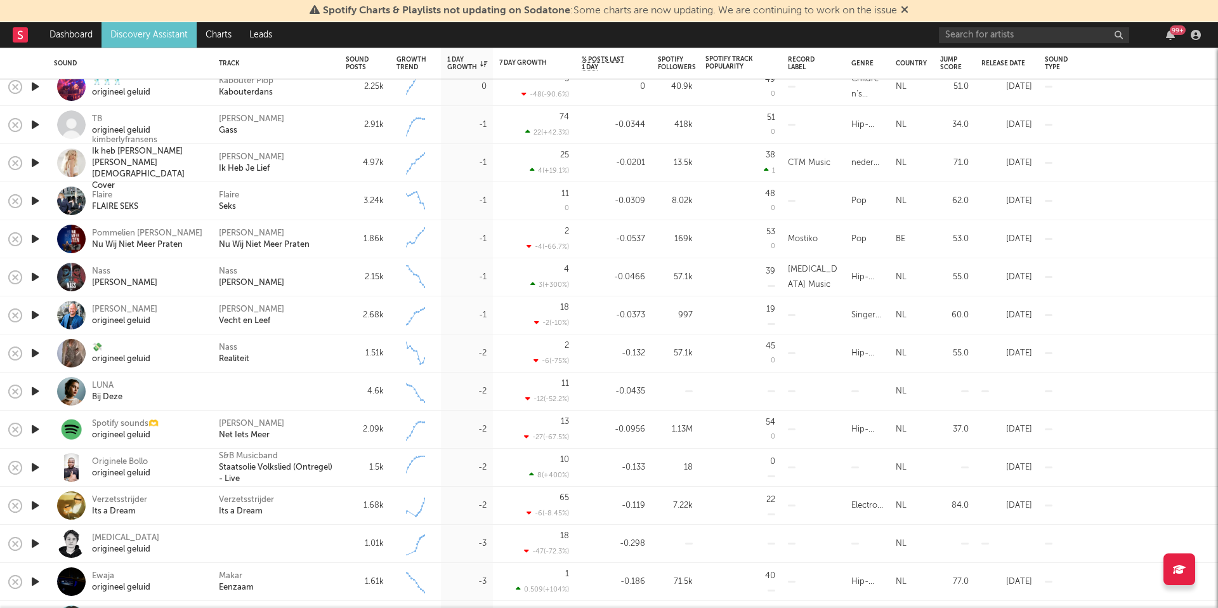
click at [34, 505] on icon "button" at bounding box center [35, 505] width 13 height 16
click at [431, 593] on icon "button" at bounding box center [428, 592] width 6 height 10
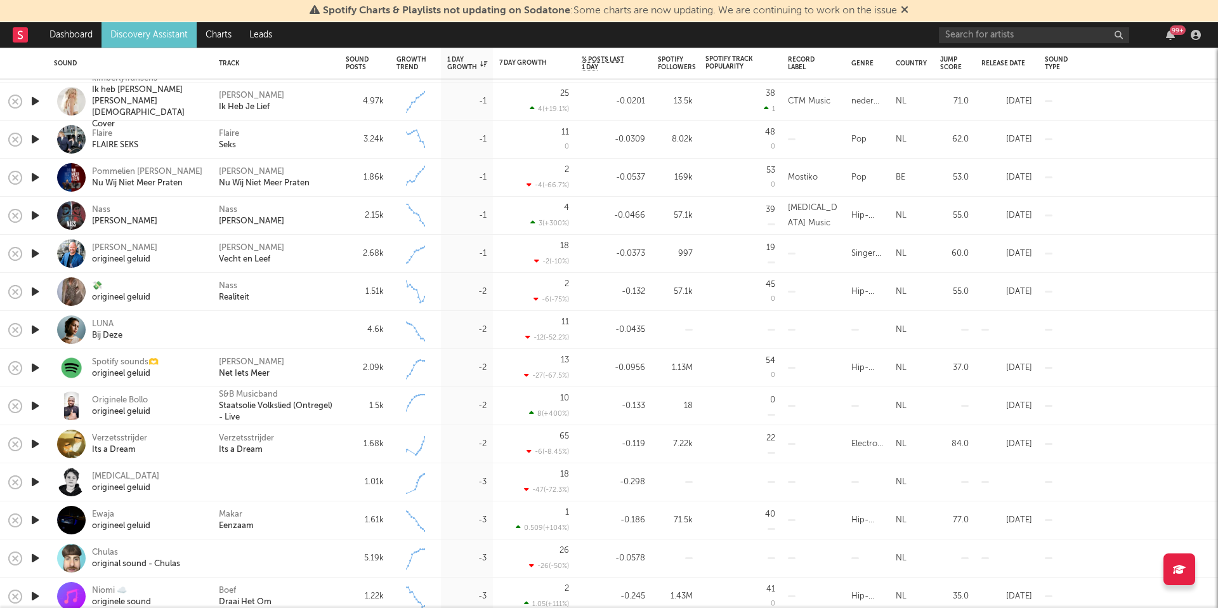
click at [30, 491] on div at bounding box center [34, 482] width 25 height 38
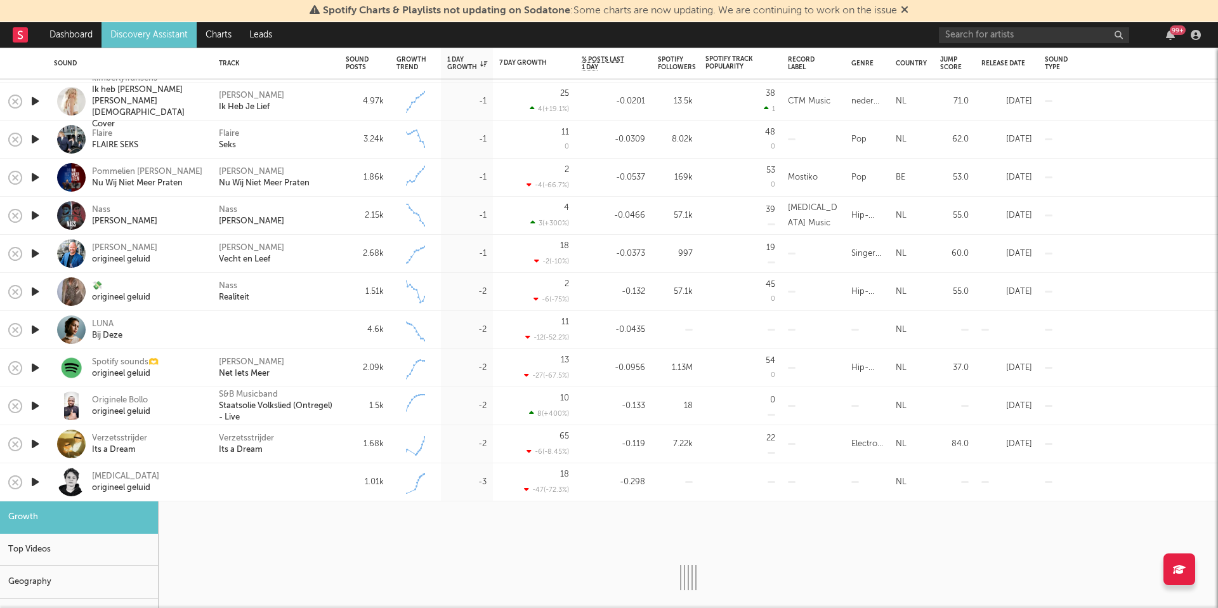
click at [30, 481] on icon "button" at bounding box center [35, 482] width 13 height 16
select select "1w"
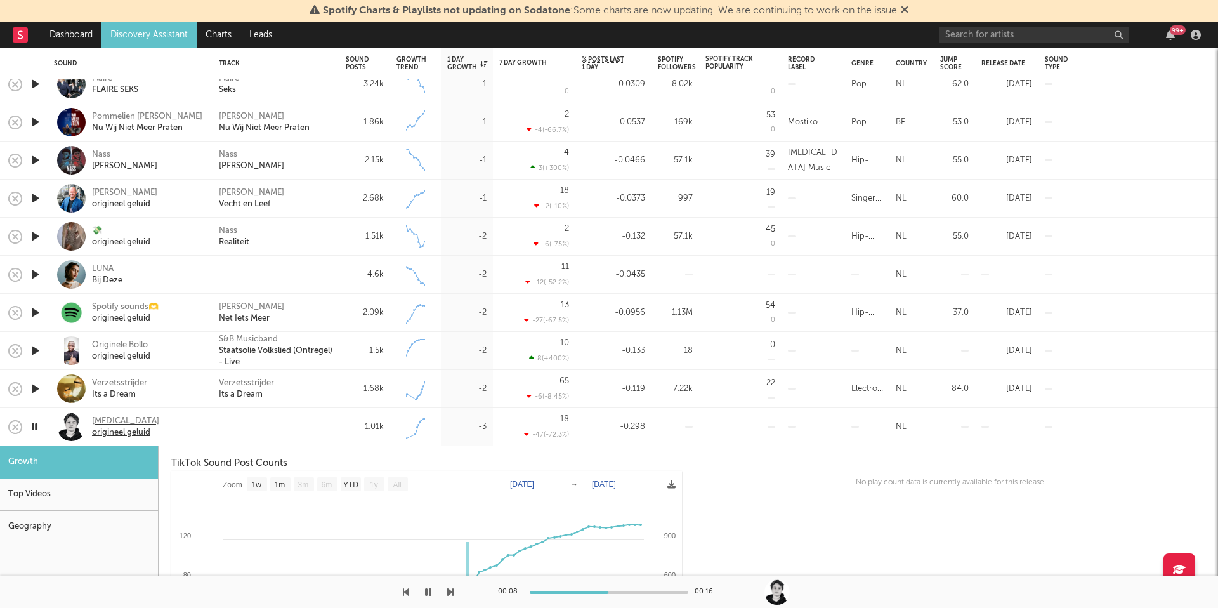
click at [99, 421] on div "[MEDICAL_DATA]" at bounding box center [125, 420] width 67 height 11
click at [187, 437] on div "[MEDICAL_DATA] origineel geluid" at bounding box center [147, 426] width 111 height 23
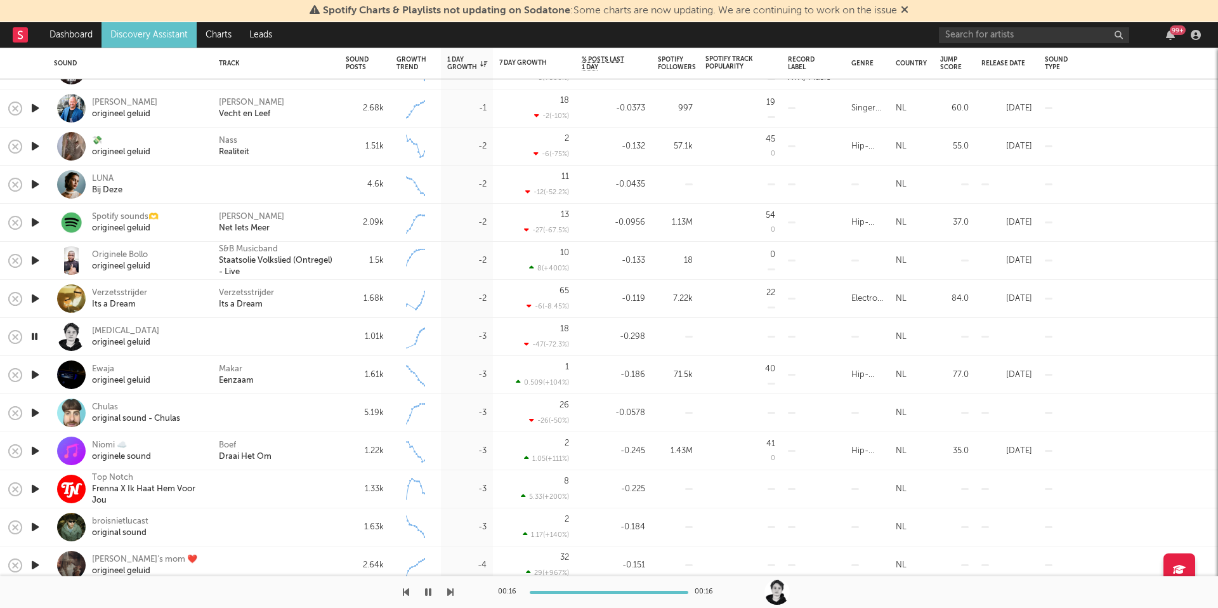
click at [36, 489] on icon "button" at bounding box center [35, 489] width 13 height 16
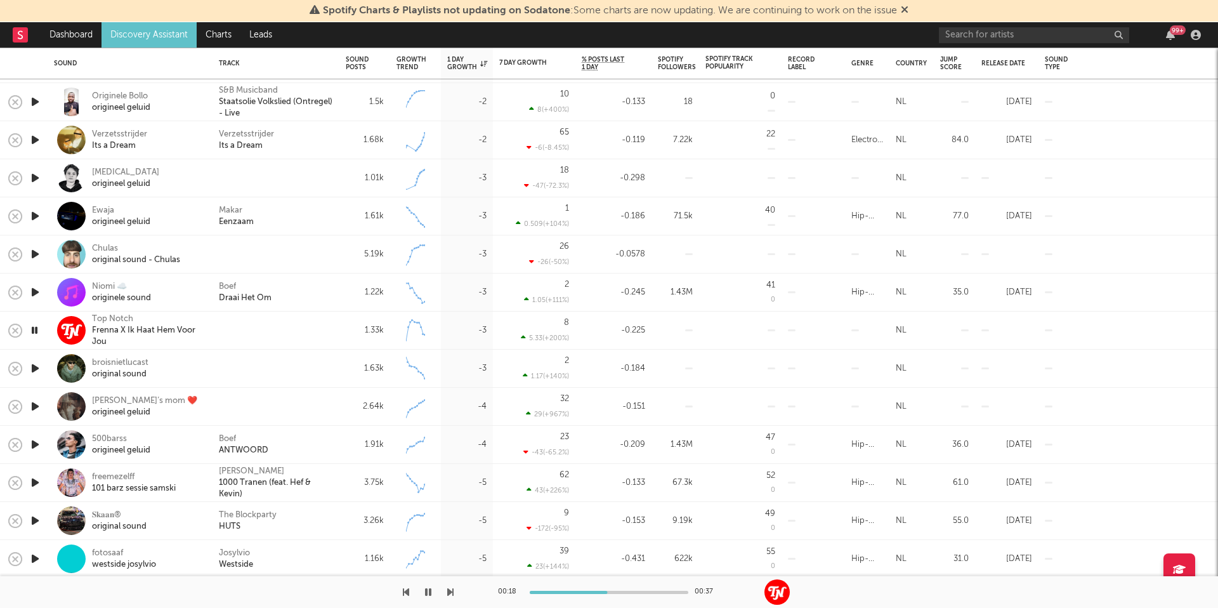
click at [36, 367] on icon "button" at bounding box center [35, 368] width 13 height 16
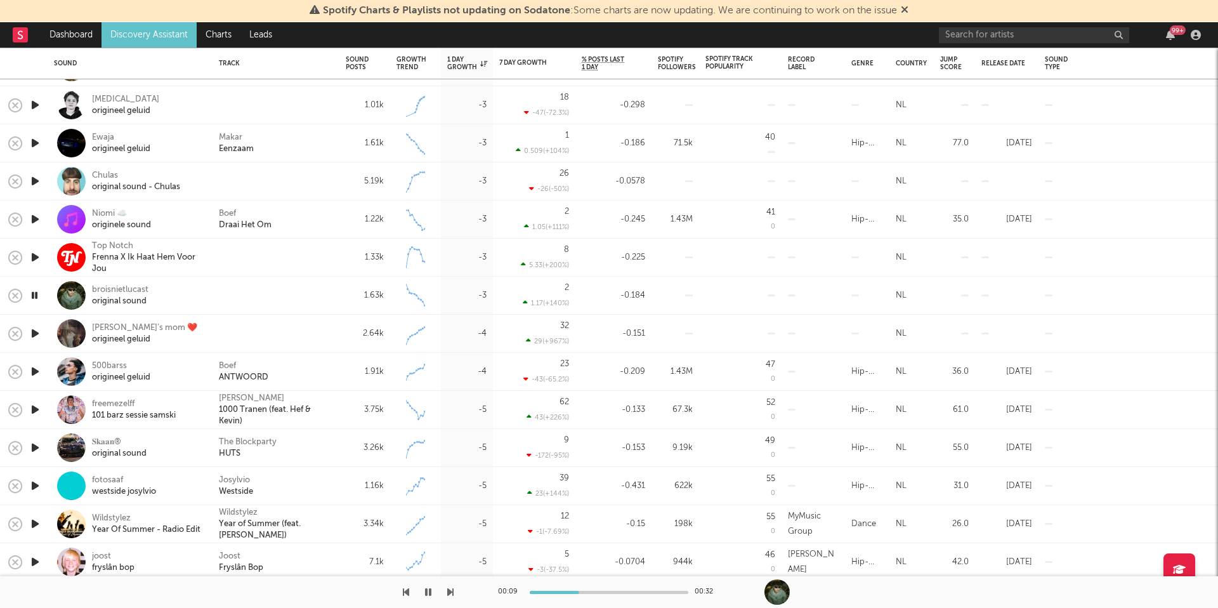
click at [159, 296] on div "broisnietlucast original sound" at bounding box center [147, 295] width 111 height 23
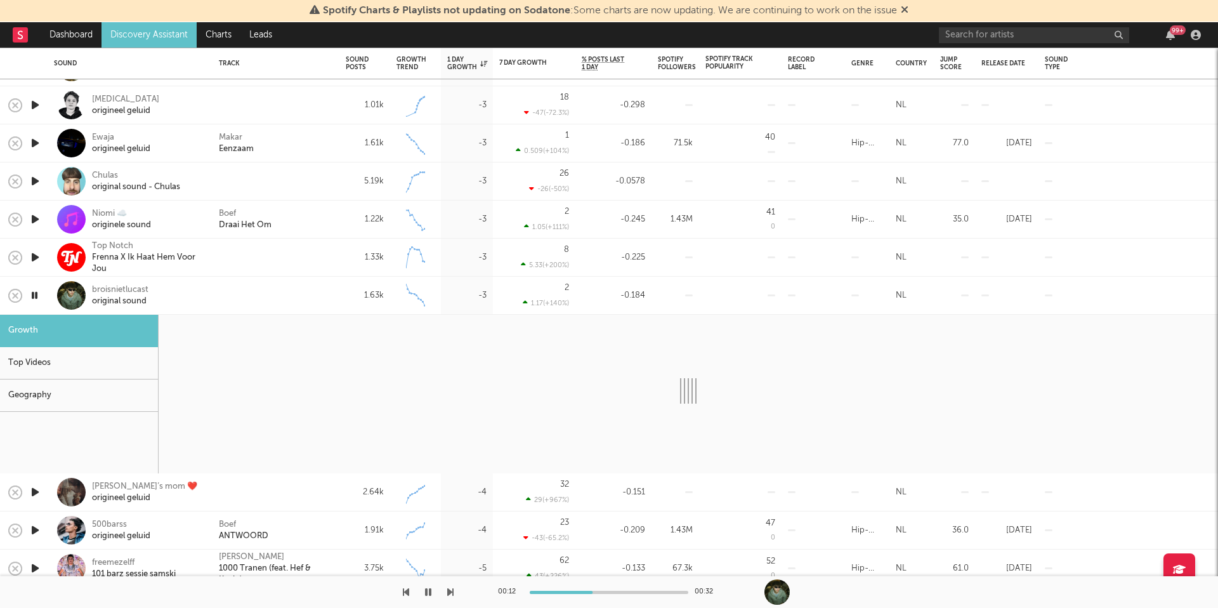
select select "6m"
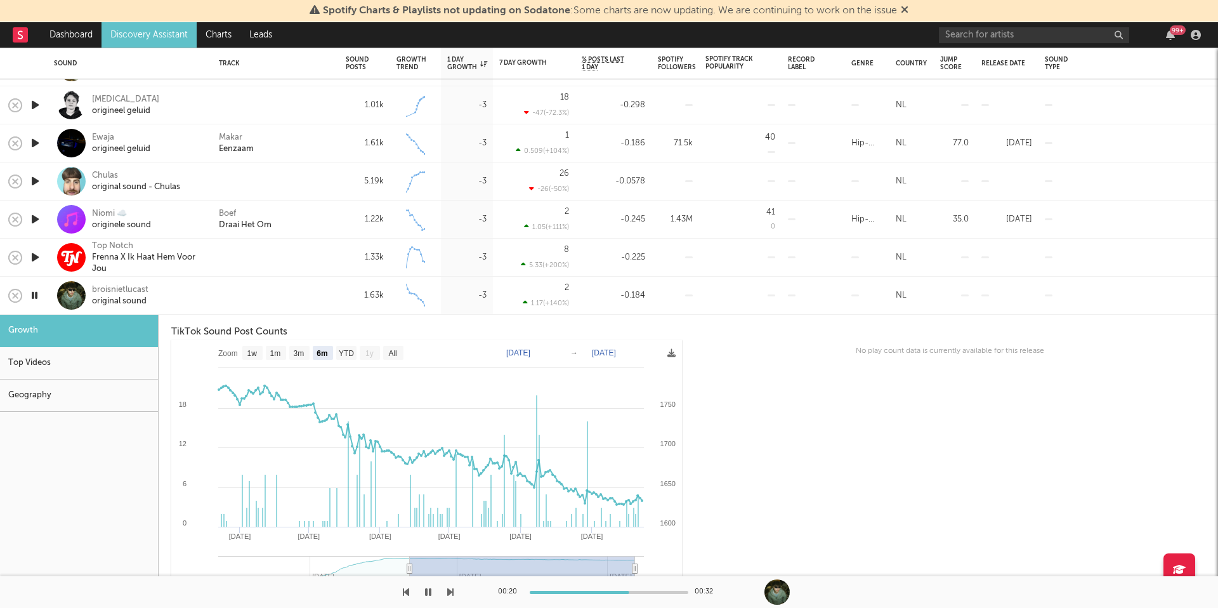
click at [39, 293] on icon "button" at bounding box center [35, 295] width 12 height 16
click at [185, 292] on div "broisnietlucast original sound" at bounding box center [147, 295] width 111 height 23
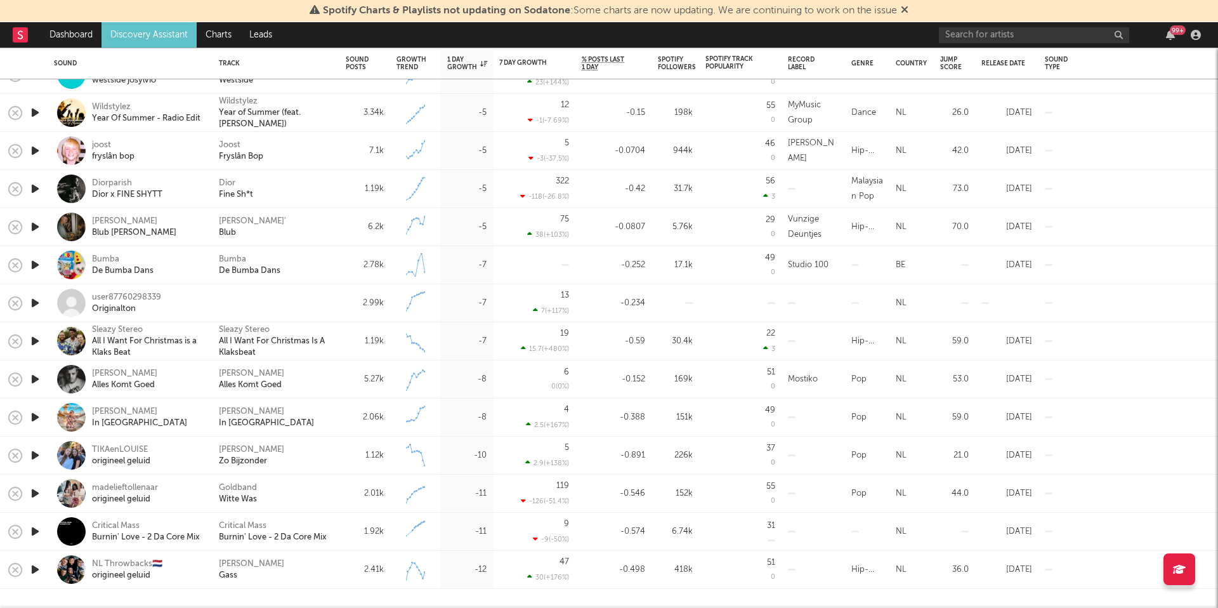
click at [37, 266] on icon "button" at bounding box center [35, 265] width 13 height 16
click at [37, 266] on icon "button" at bounding box center [35, 265] width 12 height 16
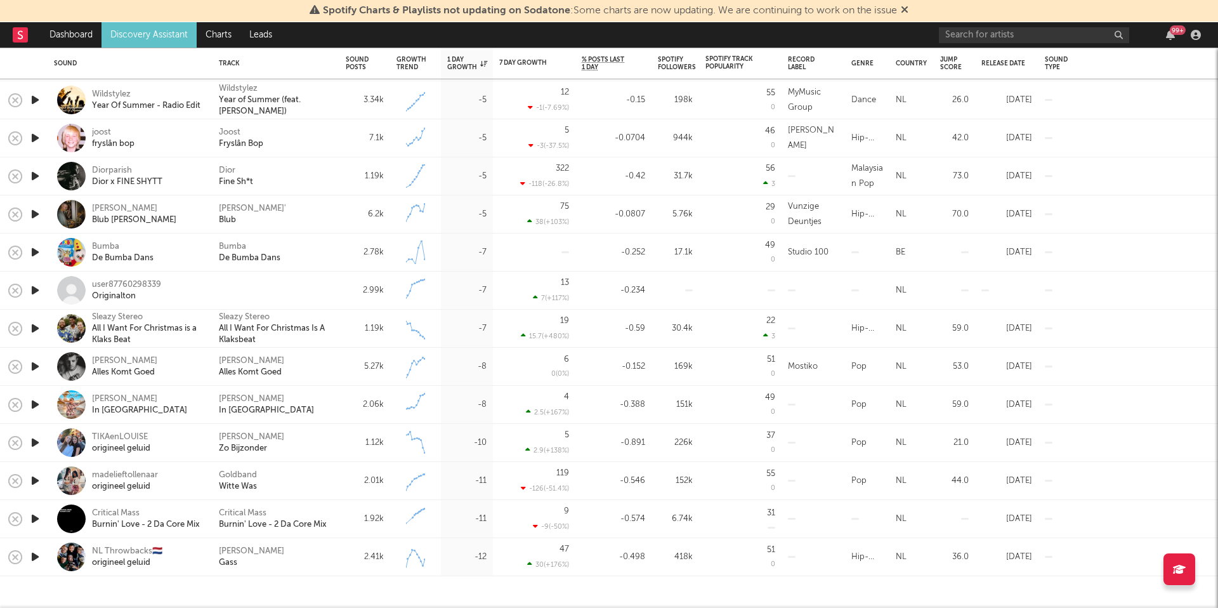
click at [38, 402] on icon "button" at bounding box center [35, 404] width 13 height 16
click at [36, 405] on icon "button" at bounding box center [35, 404] width 12 height 16
click at [34, 476] on icon "button" at bounding box center [35, 481] width 13 height 16
click at [34, 476] on icon "button" at bounding box center [35, 481] width 12 height 16
